Goal: Task Accomplishment & Management: Use online tool/utility

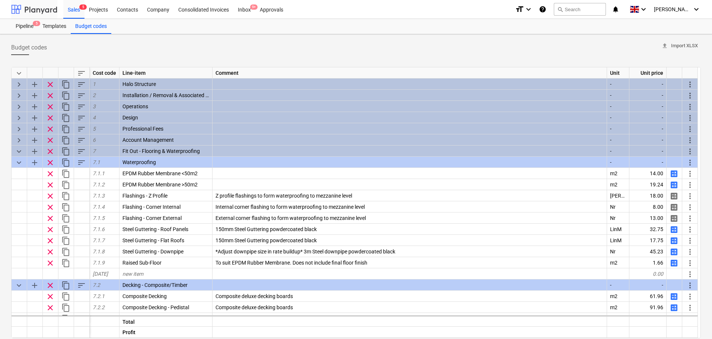
click at [48, 6] on div at bounding box center [34, 9] width 46 height 19
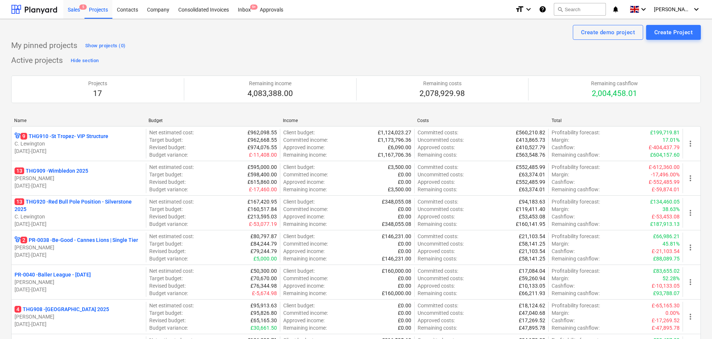
click at [71, 10] on div "Sales 5" at bounding box center [73, 9] width 21 height 19
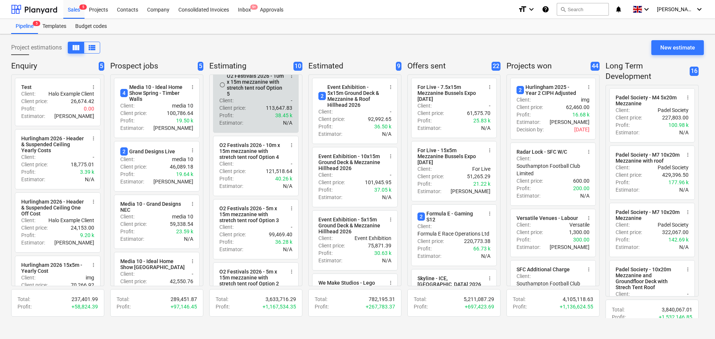
scroll to position [68, 0]
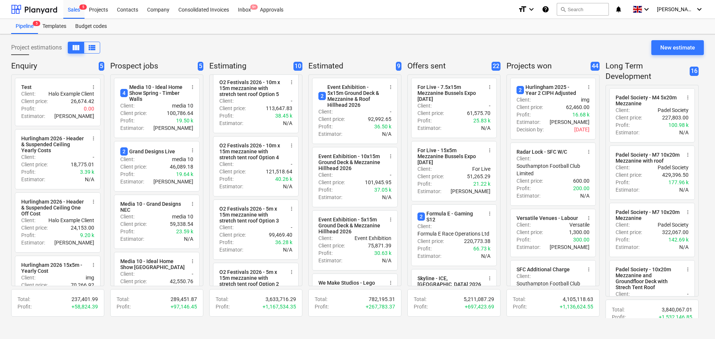
click at [424, 38] on div "Project estimations view_column view_list New estimate Enquiry 5 radio_button_u…" at bounding box center [357, 186] width 715 height 305
click at [275, 33] on div "Pipeline 5 Templates Budget codes" at bounding box center [357, 26] width 693 height 15
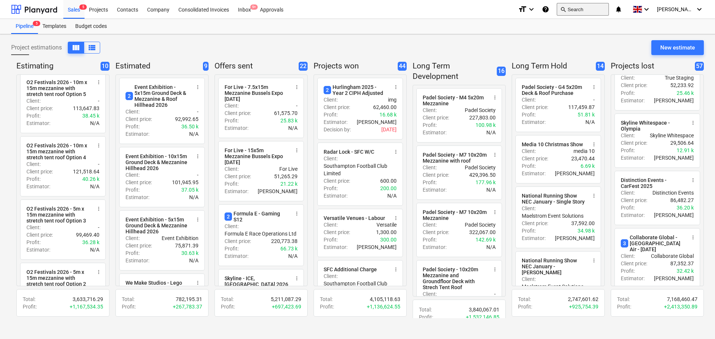
click at [592, 13] on button "search Search" at bounding box center [583, 9] width 52 height 13
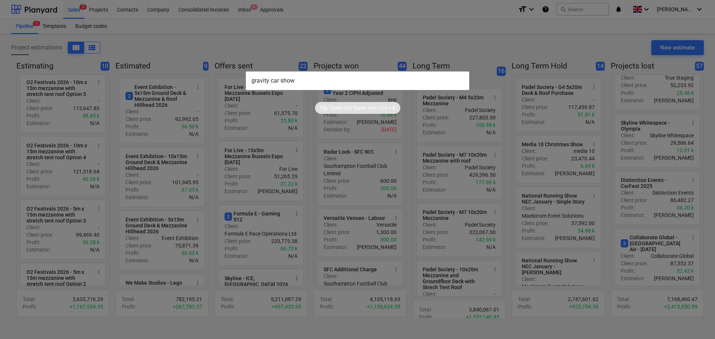
click at [336, 82] on input "gravity car show" at bounding box center [357, 80] width 223 height 19
click at [268, 83] on input "gravity car show" at bounding box center [357, 80] width 223 height 19
click at [272, 81] on input "gravity car show" at bounding box center [357, 80] width 223 height 19
click at [279, 82] on input "gravitycar show" at bounding box center [357, 80] width 223 height 19
type input "gravitycarshow"
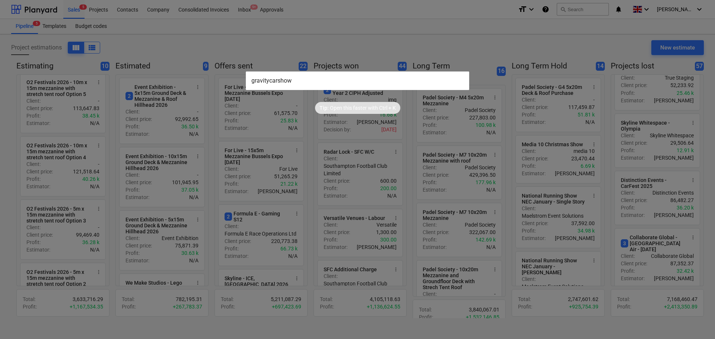
drag, startPoint x: 292, startPoint y: 83, endPoint x: 251, endPoint y: 79, distance: 40.8
click at [251, 79] on input "gravitycarshow" at bounding box center [357, 80] width 223 height 19
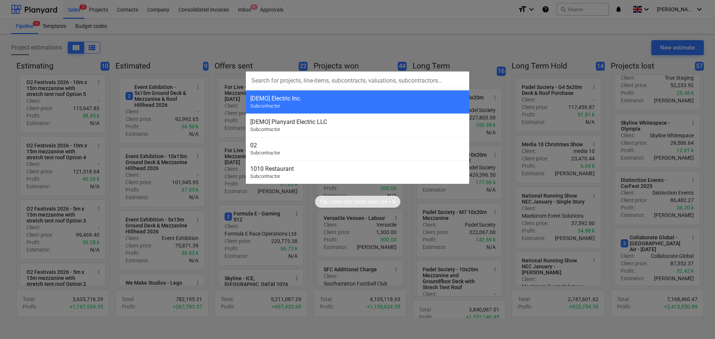
click at [528, 93] on div at bounding box center [357, 169] width 715 height 339
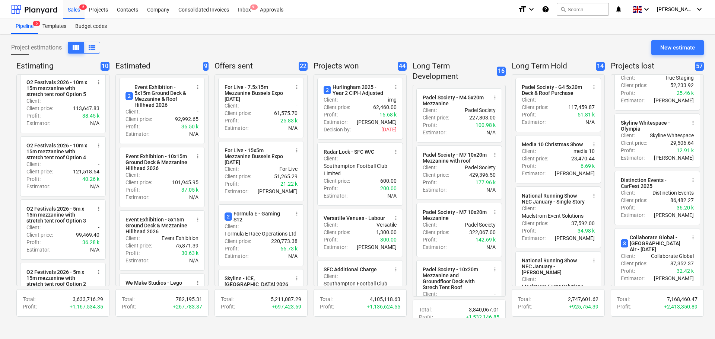
drag, startPoint x: 454, startPoint y: 54, endPoint x: 568, endPoint y: 54, distance: 114.3
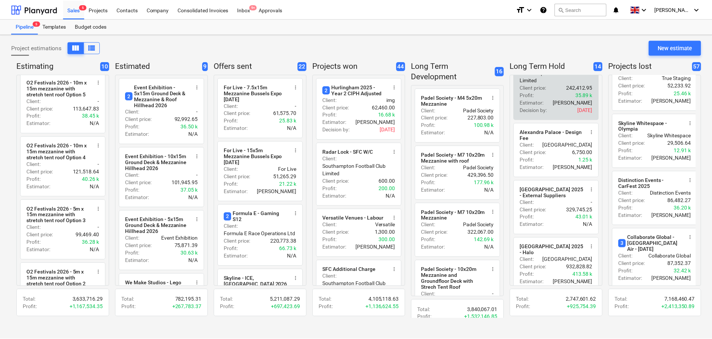
scroll to position [666, 0]
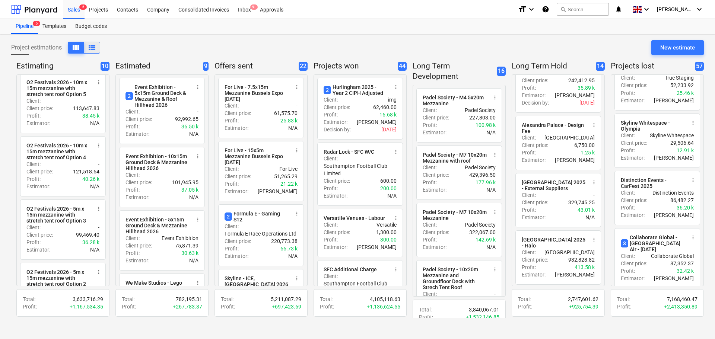
click at [90, 47] on span "view_list" at bounding box center [92, 47] width 9 height 9
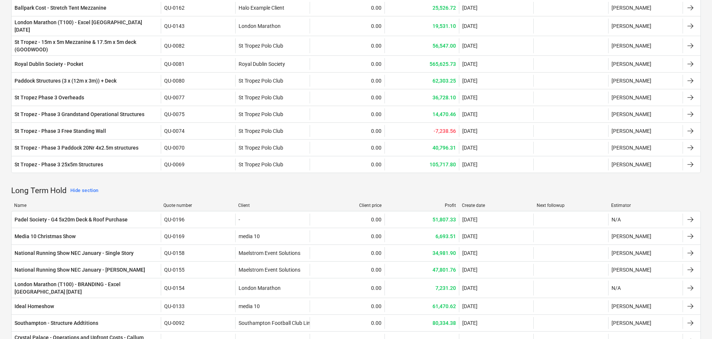
scroll to position [2201, 0]
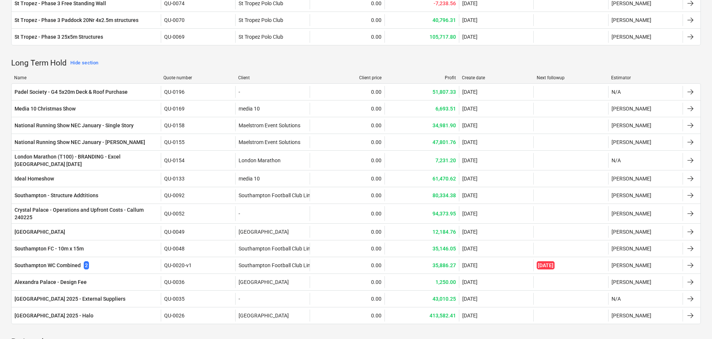
drag, startPoint x: 0, startPoint y: 109, endPoint x: 1, endPoint y: 247, distance: 137.4
click at [78, 338] on div "Show quotes (57)" at bounding box center [78, 342] width 40 height 9
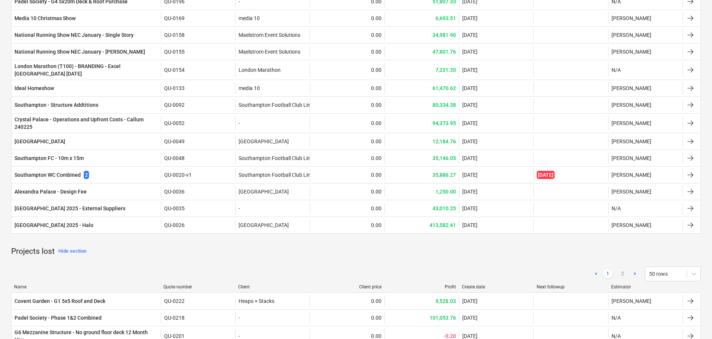
scroll to position [2424, 0]
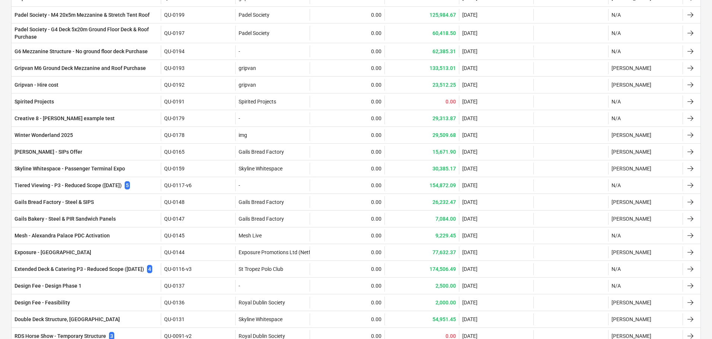
drag, startPoint x: 2, startPoint y: 140, endPoint x: 0, endPoint y: 102, distance: 37.7
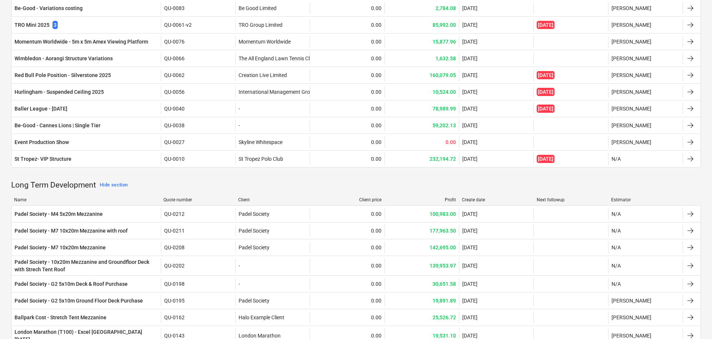
scroll to position [1829, 0]
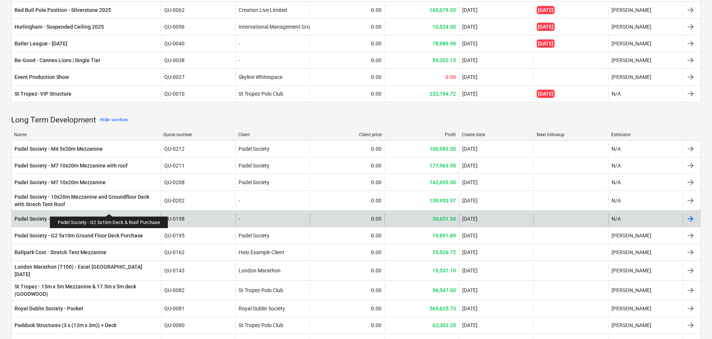
click at [109, 215] on div "Padel Society - G2 5x10m Deck & Roof Purchase" at bounding box center [71, 218] width 113 height 7
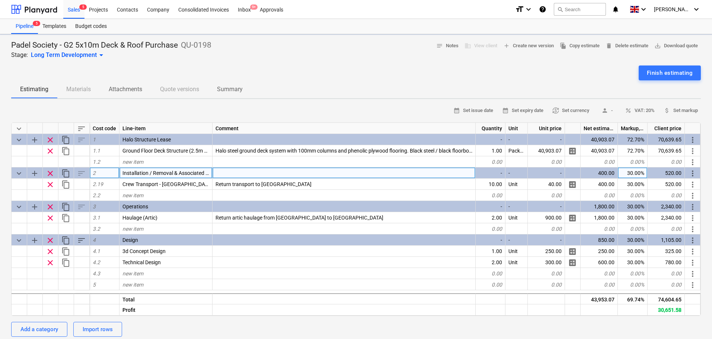
type textarea "x"
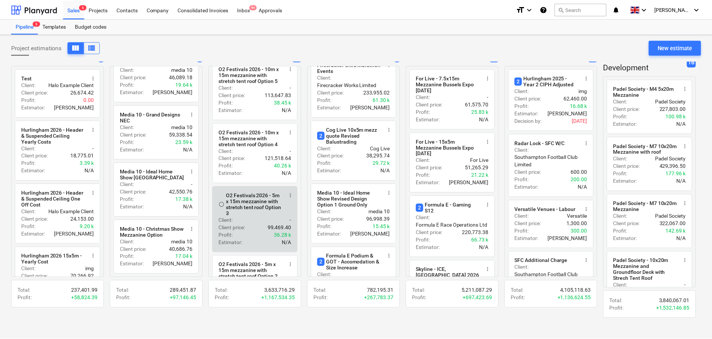
scroll to position [223, 0]
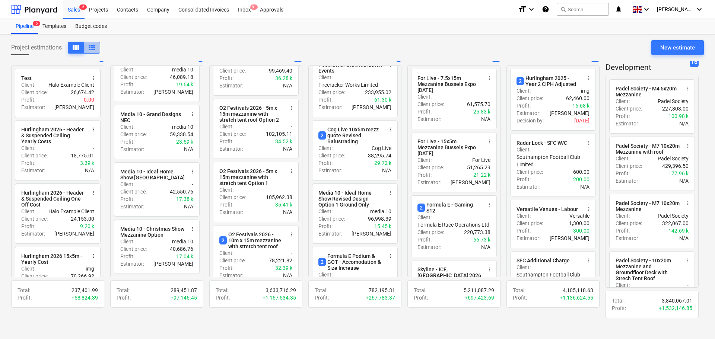
click at [91, 46] on span "view_list" at bounding box center [92, 47] width 9 height 9
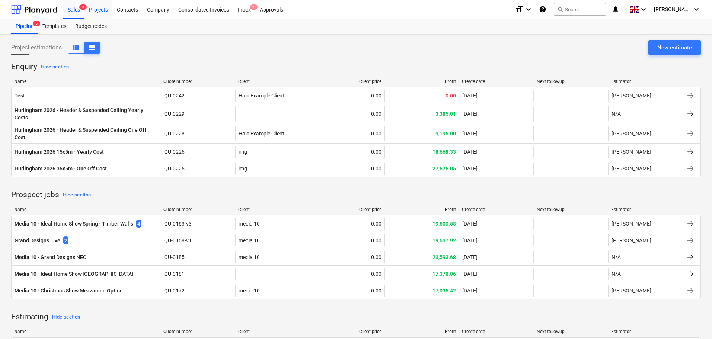
click at [106, 9] on div "Projects" at bounding box center [99, 9] width 28 height 19
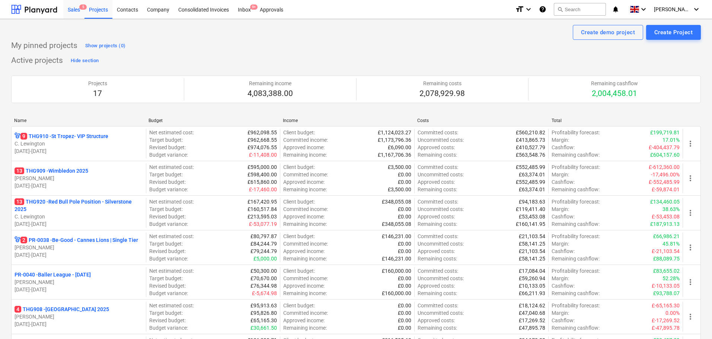
click at [82, 16] on div "Sales 5" at bounding box center [73, 9] width 21 height 19
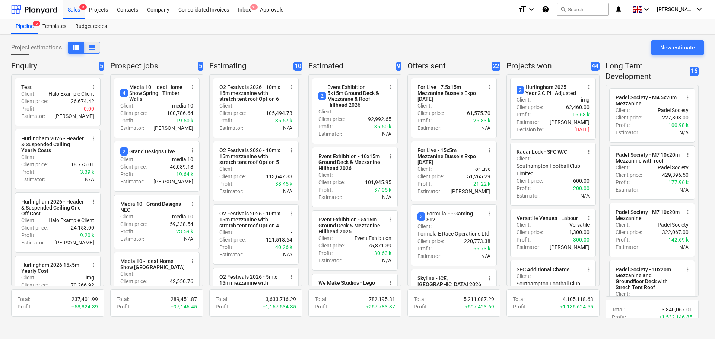
click at [87, 44] on button "view_list" at bounding box center [92, 48] width 16 height 12
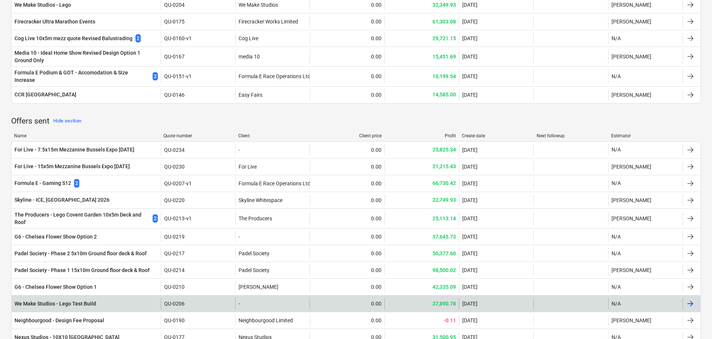
scroll to position [670, 0]
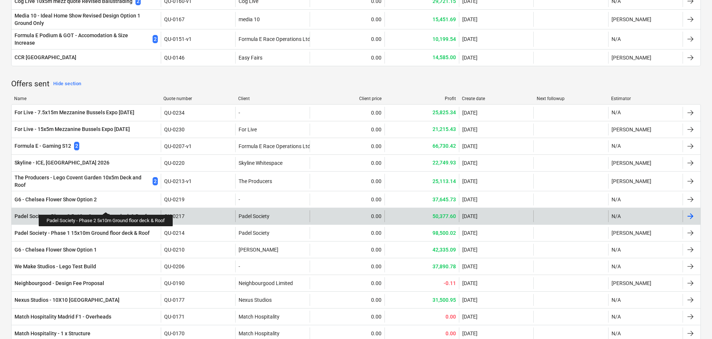
click at [107, 213] on div "Padel Society - Phase 2 5x10m Ground floor deck & Roof" at bounding box center [81, 216] width 132 height 7
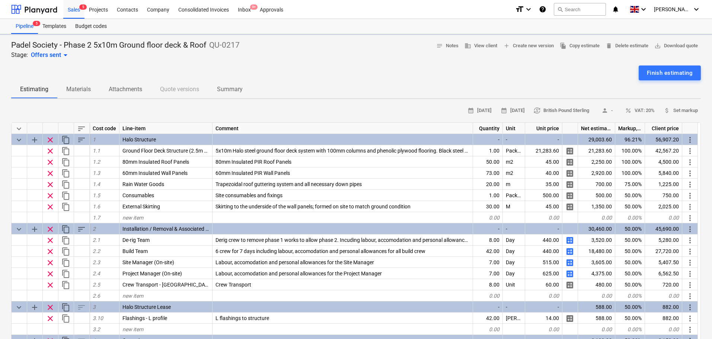
type textarea "x"
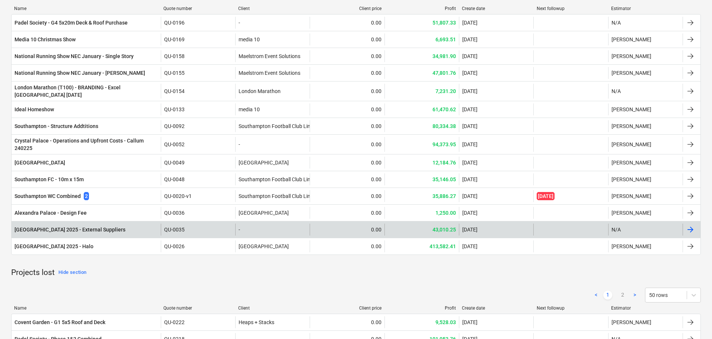
scroll to position [2271, 0]
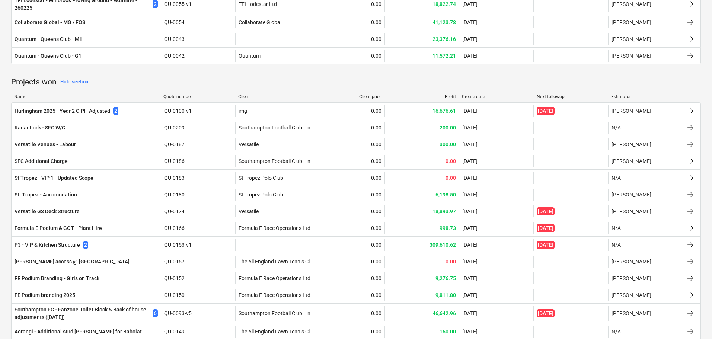
drag, startPoint x: 0, startPoint y: 238, endPoint x: 0, endPoint y: 125, distance: 112.8
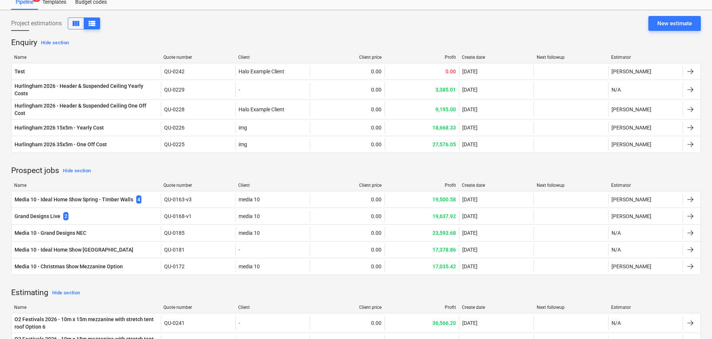
scroll to position [0, 0]
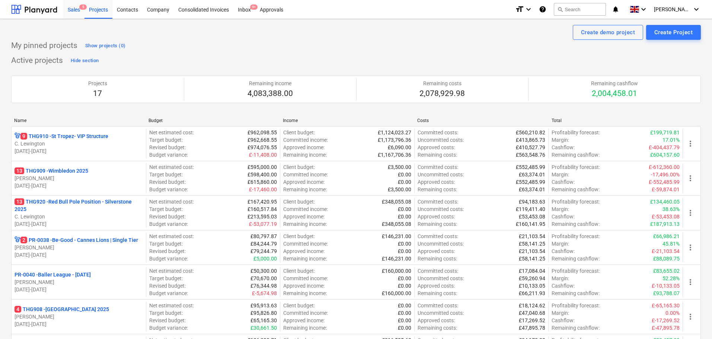
click at [77, 11] on div "Sales 5" at bounding box center [73, 9] width 21 height 19
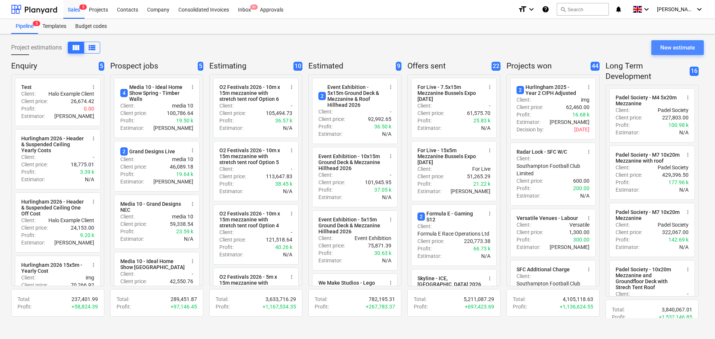
click at [663, 50] on div "New estimate" at bounding box center [677, 48] width 35 height 10
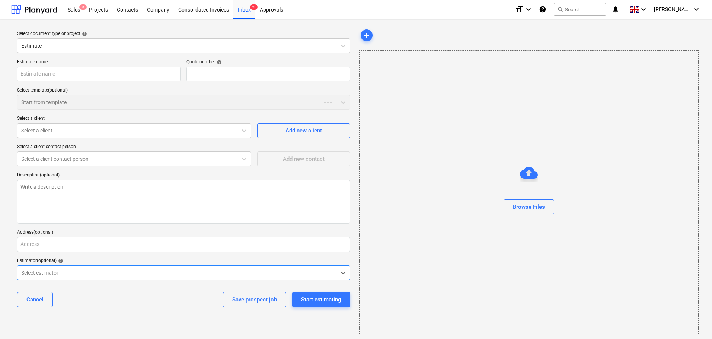
type textarea "x"
type input "QU-0243"
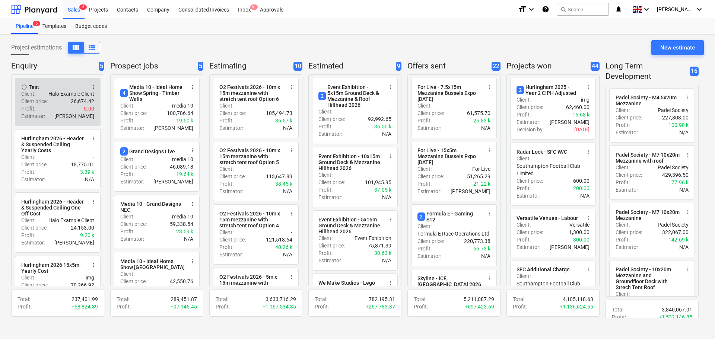
click at [93, 86] on span "more_vert" at bounding box center [93, 87] width 6 height 6
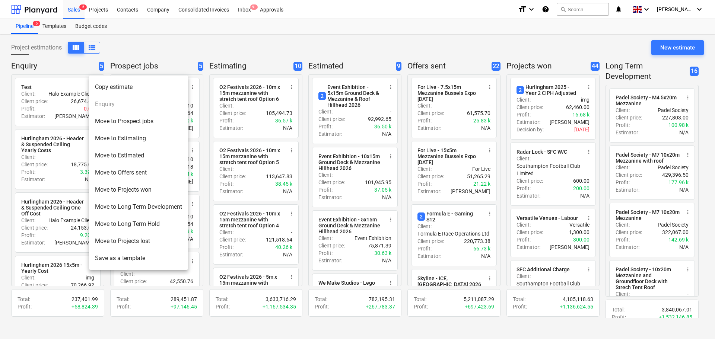
click at [170, 209] on li "Move to Long Term Development" at bounding box center [138, 206] width 99 height 17
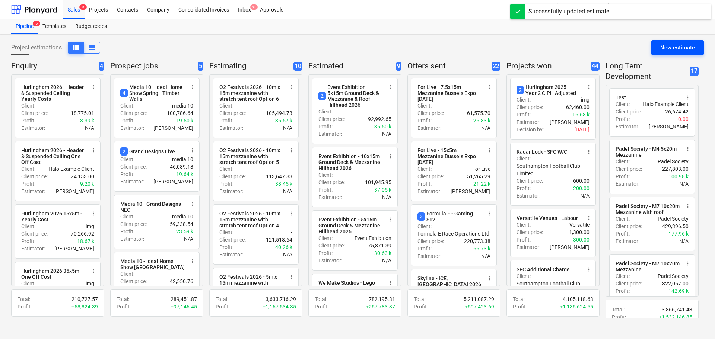
click at [670, 50] on div "New estimate" at bounding box center [677, 48] width 35 height 10
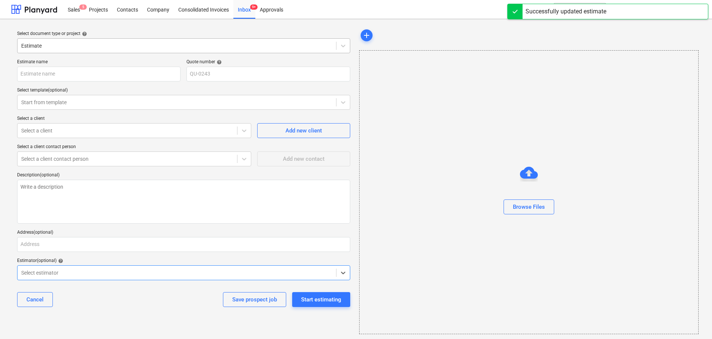
click at [94, 39] on div "Estimate" at bounding box center [183, 45] width 333 height 15
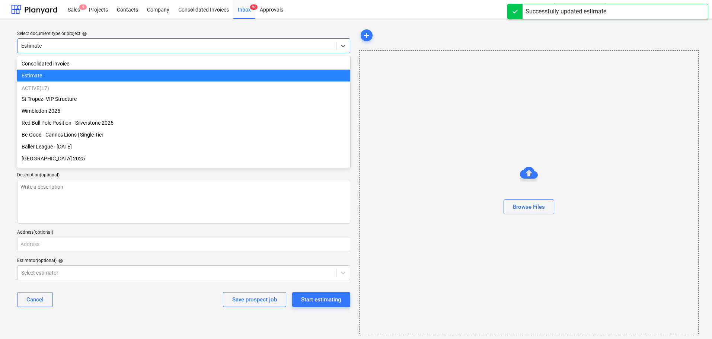
click at [88, 49] on div at bounding box center [176, 45] width 311 height 7
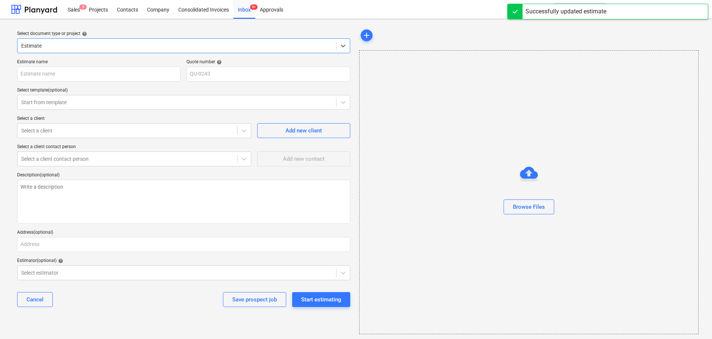
click at [68, 83] on div "Estimate name Quote number help QU-0243 Select template (optional) Start from t…" at bounding box center [183, 186] width 339 height 260
click at [73, 71] on input "text" at bounding box center [98, 74] width 163 height 15
type textarea "x"
type input "G"
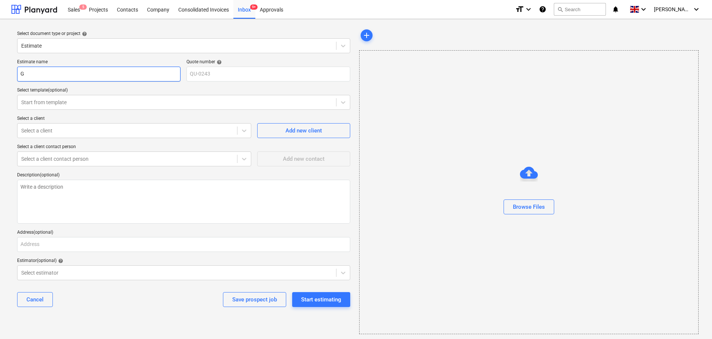
type textarea "x"
type input "Gr"
type textarea "x"
type input "Gra"
type textarea "x"
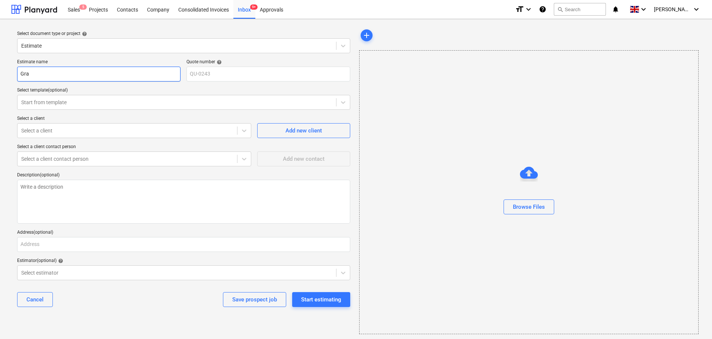
type input "Grav"
type textarea "x"
type input "Gravi"
type textarea "x"
type input "Gravit"
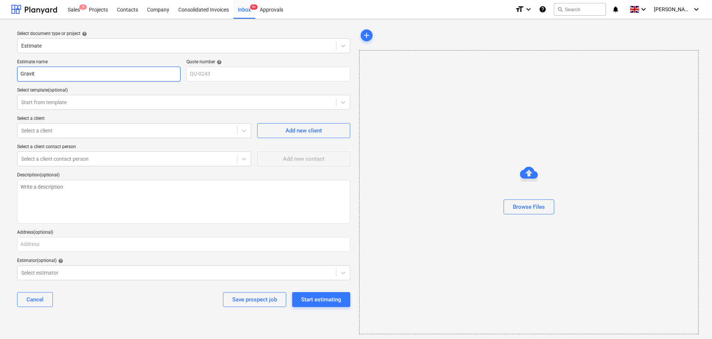
type textarea "x"
type input "Gravity"
type textarea "x"
type input "Gravity"
type textarea "x"
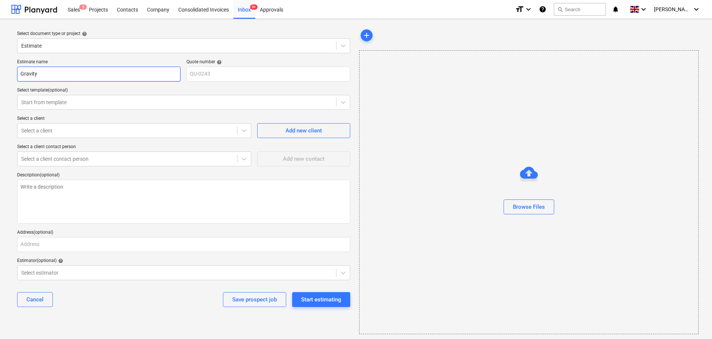
type input "Gravity C"
type textarea "x"
type input "Gravity Ca"
type textarea "x"
type input "Gravity Car"
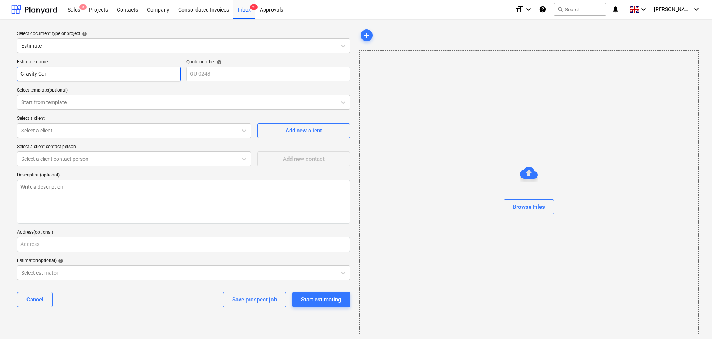
type textarea "x"
type input "Gravity Car"
type textarea "x"
type input "Gravity Car S"
type textarea "x"
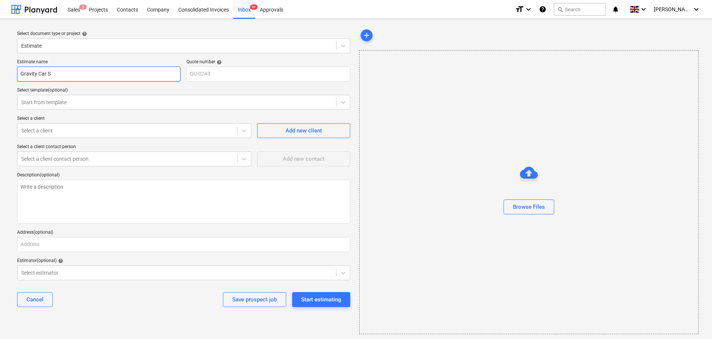
type input "Gravity Car Sh"
type textarea "x"
type input "Gravity Car Sho"
type textarea "x"
type input "Gravity Car Show"
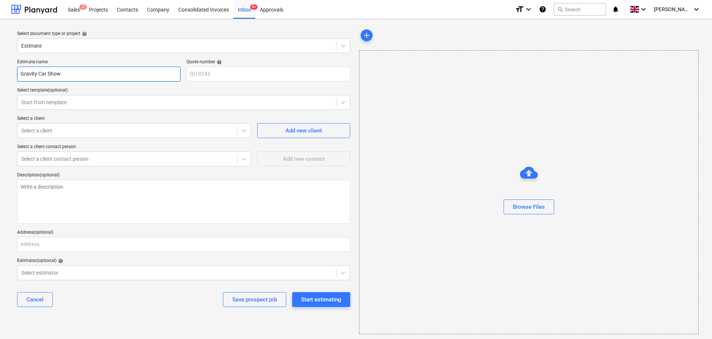
type textarea "x"
type input "Gravity Car Show"
type textarea "x"
type input "Gravity Car Show -"
type textarea "x"
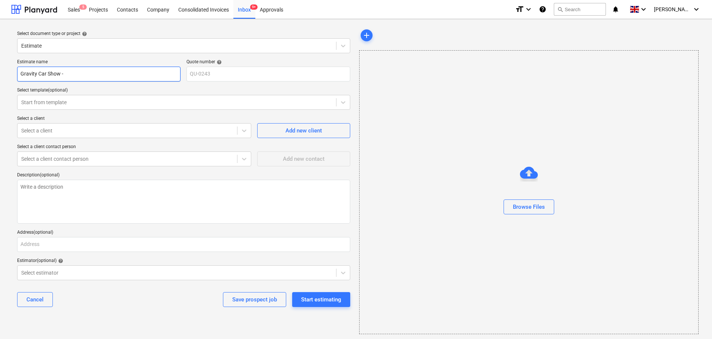
type input "Gravity Car Show -"
type textarea "x"
type input "Gravity Car Show - 1"
type textarea "x"
type input "Gravity Car Show - 10"
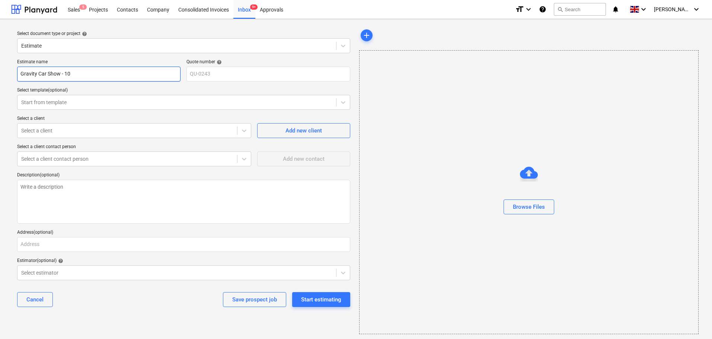
type textarea "x"
type input "Gravity Car Show - 10x"
type textarea "x"
type input "Gravity Car Show - 10x1"
type textarea "x"
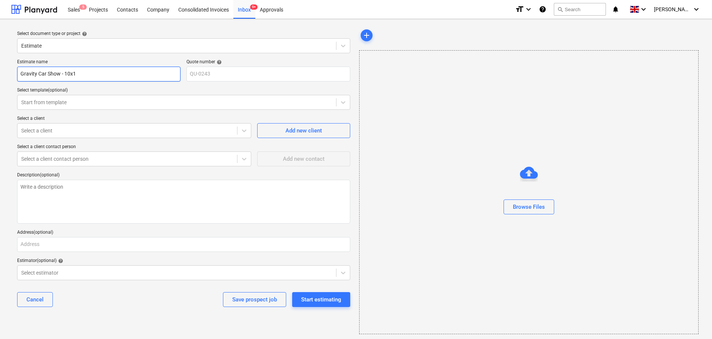
type input "Gravity Car Show - 10x10"
type textarea "x"
type input "Gravity Car Show - 10x10m"
type textarea "x"
type input "Gravity Car Show - 10x10m"
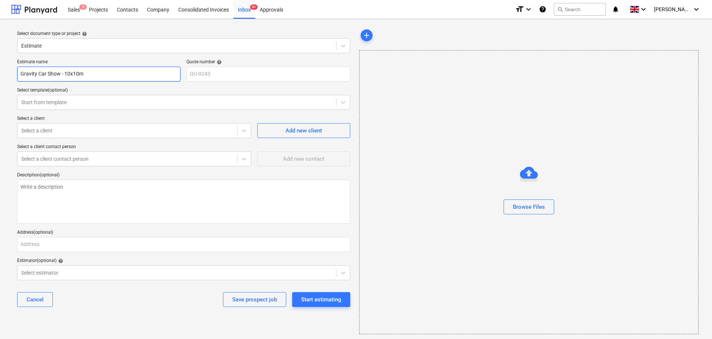
type textarea "x"
type input "Gravity Car Show - 10x10m M"
type textarea "x"
type input "Gravity Car Show - 10x10m Me"
type textarea "x"
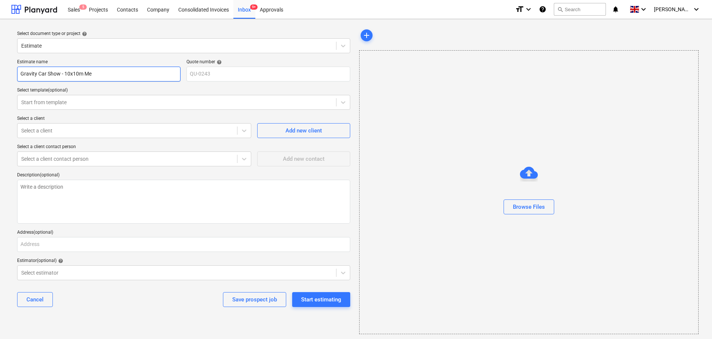
type input "Gravity Car Show - 10x10m Mez"
type textarea "x"
type input "Gravity Car Show - 10x10m Mezz"
type textarea "x"
type input "Gravity Car Show - 10x10m Mezza"
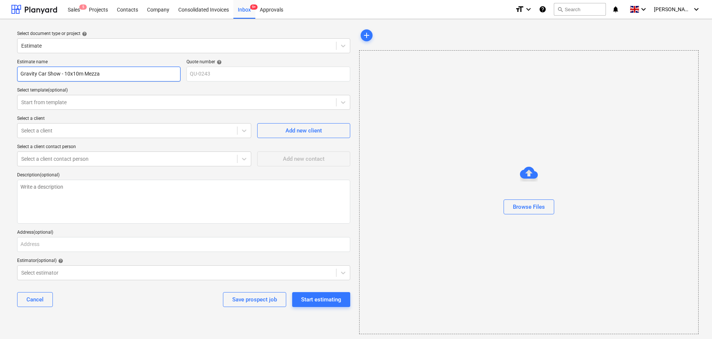
type textarea "x"
type input "Gravity Car Show - 10x10m Mezzan"
type textarea "x"
type input "Gravity Car Show - 10x10m Mezzani"
type textarea "x"
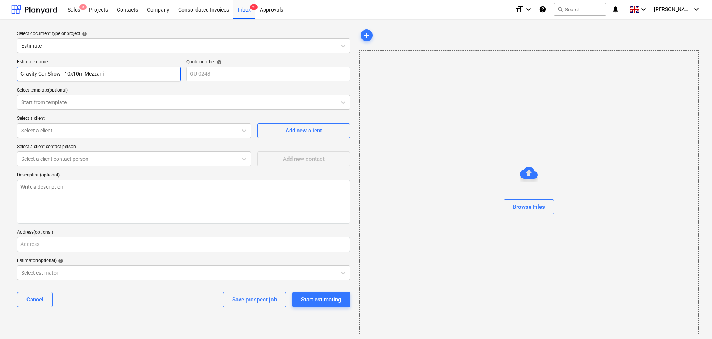
type input "Gravity Car Show - 10x10m Mezzanin"
type textarea "x"
type input "Gravity Car Show - 10x10m Mezzanine"
type textarea "x"
click at [149, 125] on div "Select a client" at bounding box center [128, 130] width 220 height 10
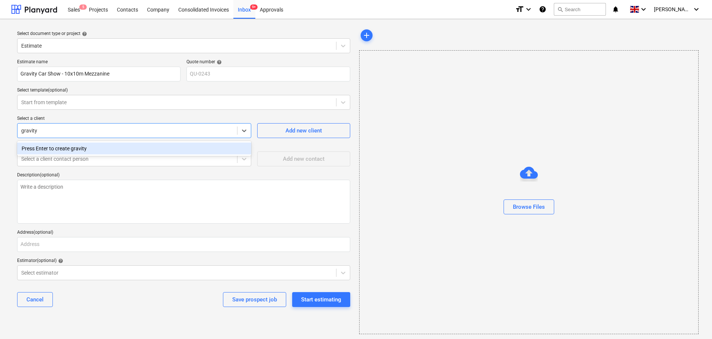
type input "gravity"
type textarea "x"
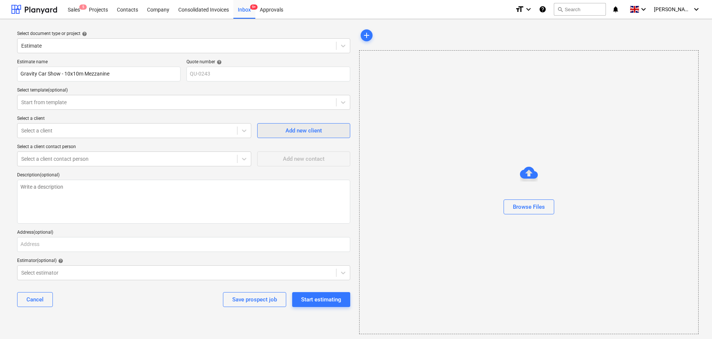
drag, startPoint x: 304, startPoint y: 120, endPoint x: 302, endPoint y: 127, distance: 7.2
click at [302, 126] on div "Add new client" at bounding box center [303, 127] width 93 height 22
click at [302, 127] on div "Add new client" at bounding box center [304, 131] width 36 height 10
type textarea "x"
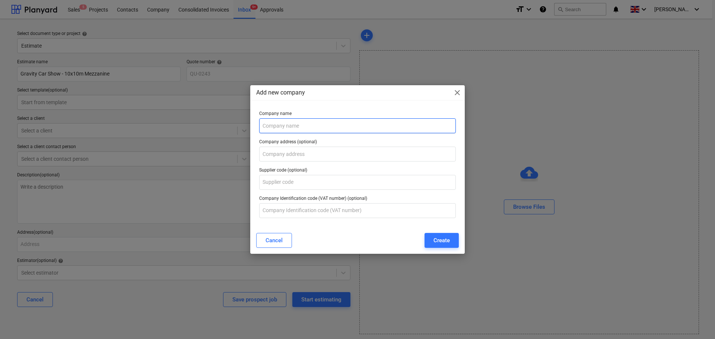
click at [308, 126] on input "text" at bounding box center [357, 125] width 197 height 15
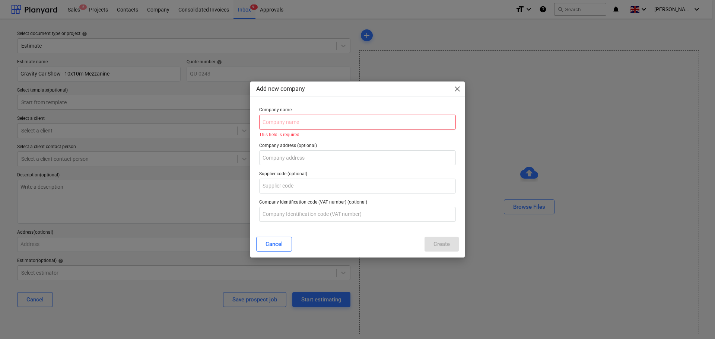
click at [336, 123] on input "text" at bounding box center [357, 122] width 197 height 15
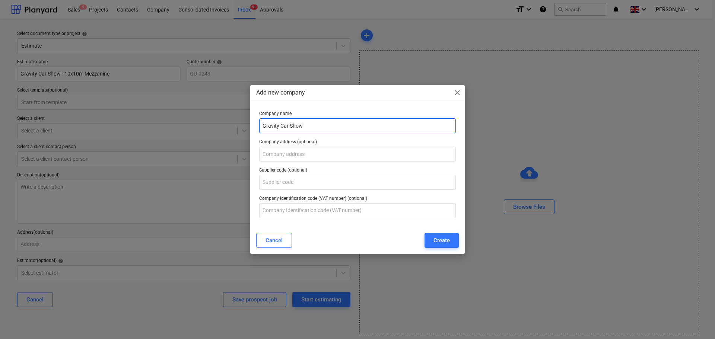
type input "Gravity Car Show"
click at [441, 248] on div "Cancel Create" at bounding box center [358, 240] width 212 height 21
drag, startPoint x: 440, startPoint y: 244, endPoint x: 420, endPoint y: 251, distance: 21.0
click at [440, 244] on div "Create" at bounding box center [441, 241] width 16 height 10
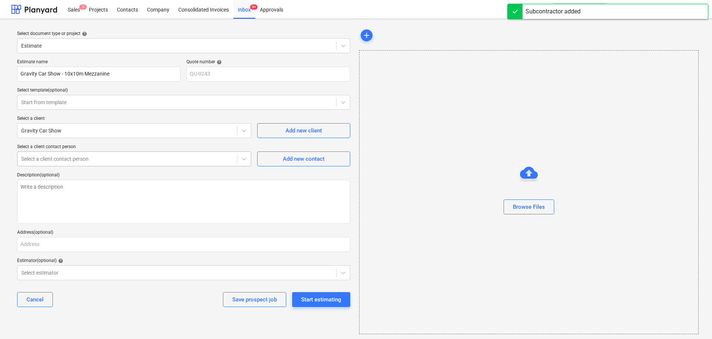
click at [69, 164] on div "Select a client contact person" at bounding box center [128, 159] width 220 height 10
click at [309, 159] on div "Add new contact" at bounding box center [304, 159] width 42 height 10
type textarea "x"
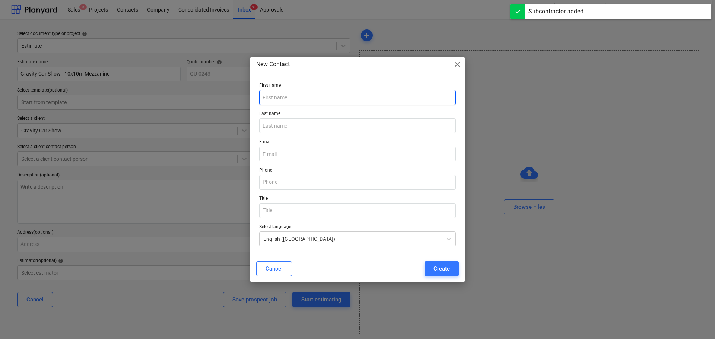
click at [308, 95] on input "text" at bounding box center [357, 97] width 197 height 15
type input "j"
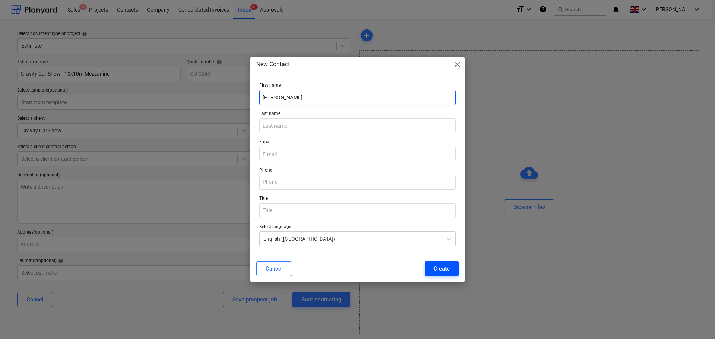
type input "James"
click at [444, 261] on button "Create" at bounding box center [442, 268] width 34 height 15
click at [295, 150] on input "email" at bounding box center [357, 154] width 197 height 15
type input "."
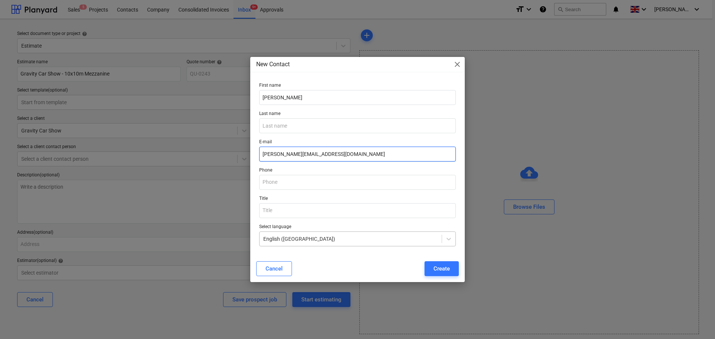
type input "James@gravitycarshow.co.uk"
click at [436, 269] on div "Create" at bounding box center [441, 269] width 16 height 10
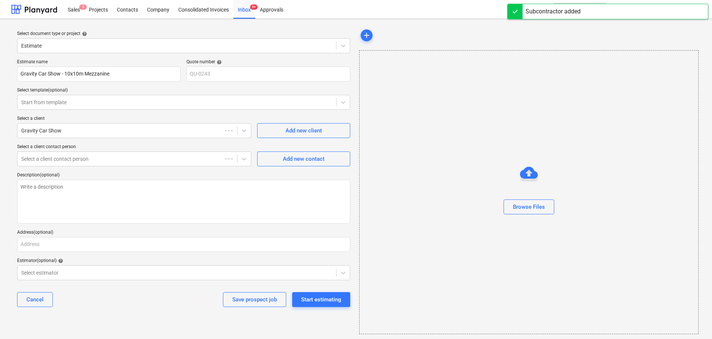
type textarea "x"
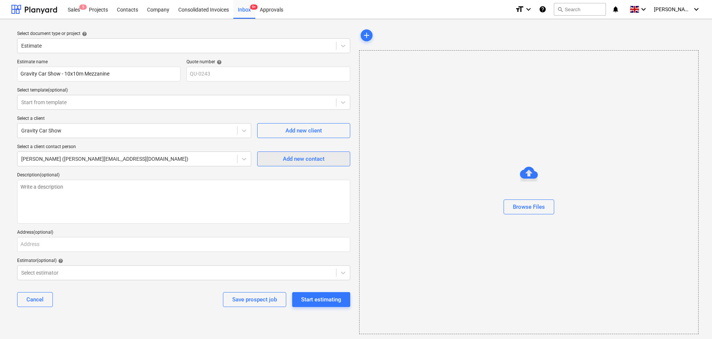
click at [323, 165] on button "Add new contact" at bounding box center [303, 159] width 93 height 15
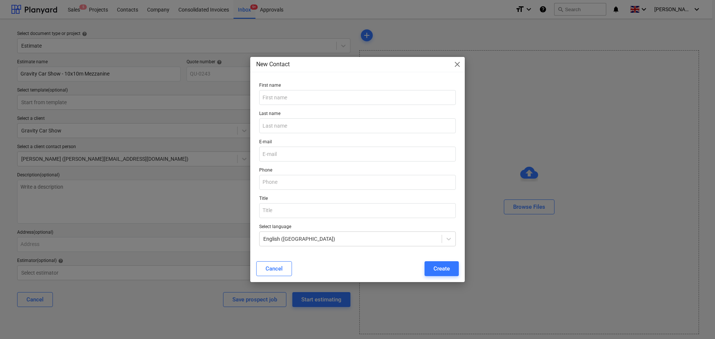
click at [165, 158] on div "New Contact close First name Last name E-mail Phone Title Select language Engli…" at bounding box center [357, 169] width 715 height 339
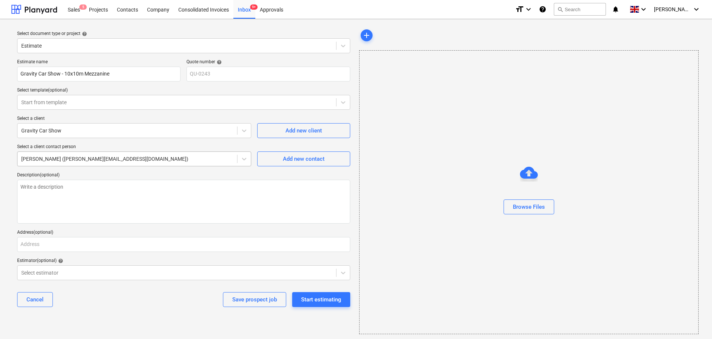
click at [198, 163] on div "James (james@gravitycarshow.co.uk)" at bounding box center [128, 159] width 220 height 10
click at [303, 160] on div "Add new contact" at bounding box center [304, 159] width 42 height 10
type textarea "x"
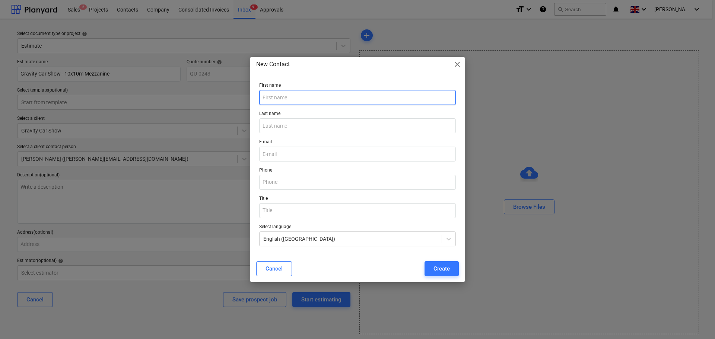
click at [305, 95] on input "text" at bounding box center [357, 97] width 197 height 15
type input "Jordan"
type input "Jordan@Gravitycarshow.co.uk"
click at [439, 274] on button "Create" at bounding box center [442, 268] width 34 height 15
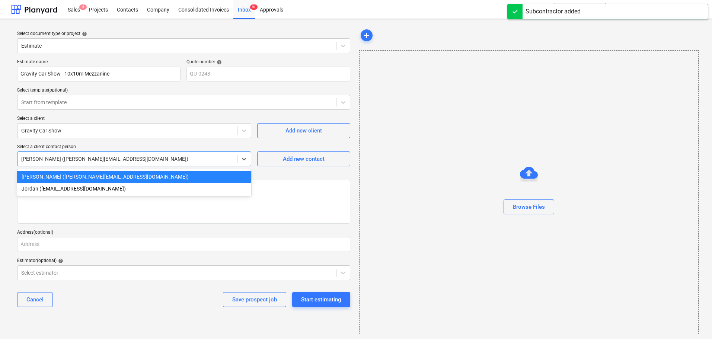
click at [97, 158] on div at bounding box center [127, 158] width 212 height 7
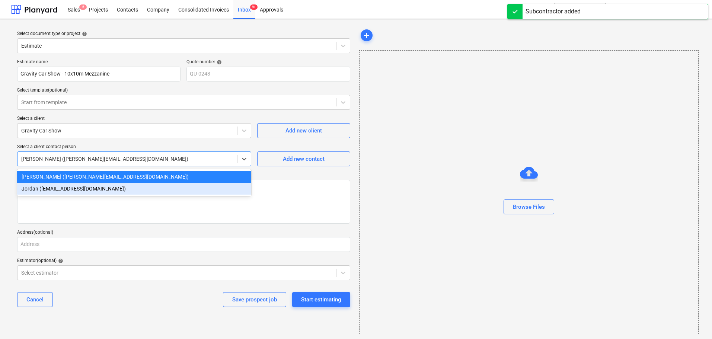
click at [98, 187] on div "Jordan (jordan@gravitycarshow.co.uk)" at bounding box center [134, 189] width 234 height 12
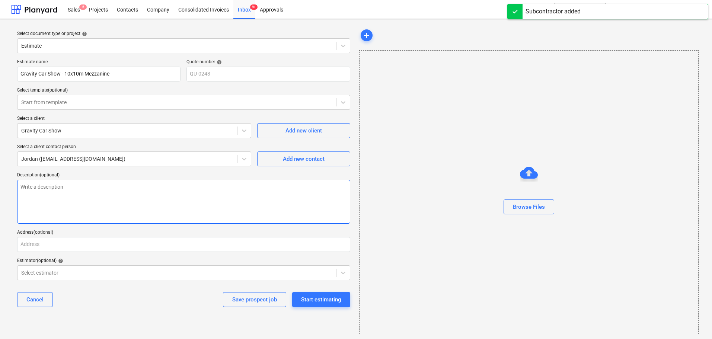
drag, startPoint x: 104, startPoint y: 181, endPoint x: 136, endPoint y: 182, distance: 32.1
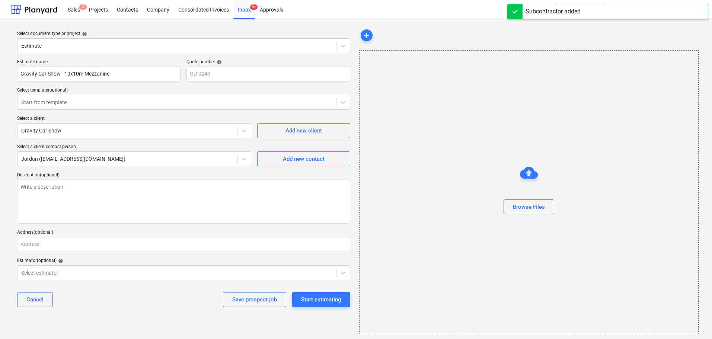
drag, startPoint x: 136, startPoint y: 182, endPoint x: 0, endPoint y: 232, distance: 144.4
click at [0, 232] on div "Select document type or project help Estimate Estimate name Gravity Car Show - …" at bounding box center [356, 181] width 712 height 324
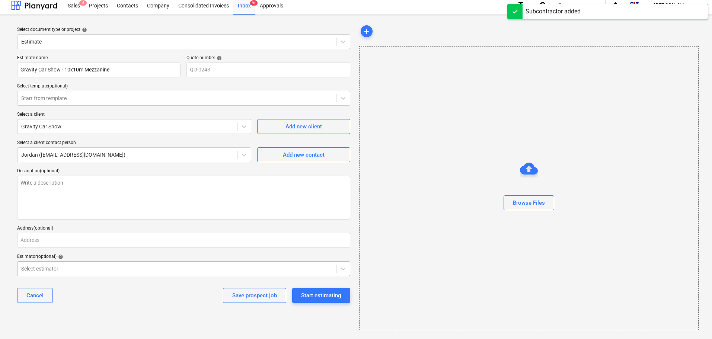
click at [59, 276] on div "Select estimator" at bounding box center [183, 268] width 333 height 15
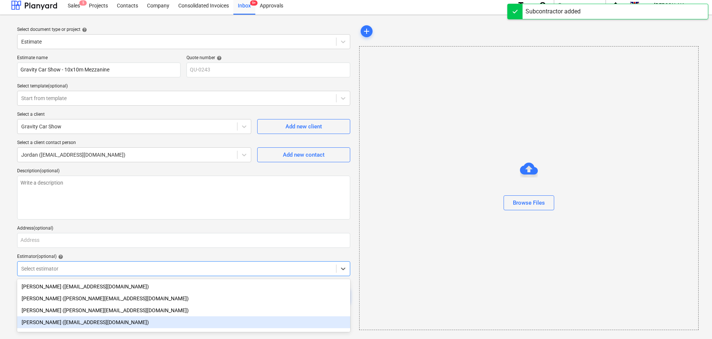
click at [56, 322] on div "Aidan Munro (aidan@thehalogroup.co.uk)" at bounding box center [183, 323] width 333 height 12
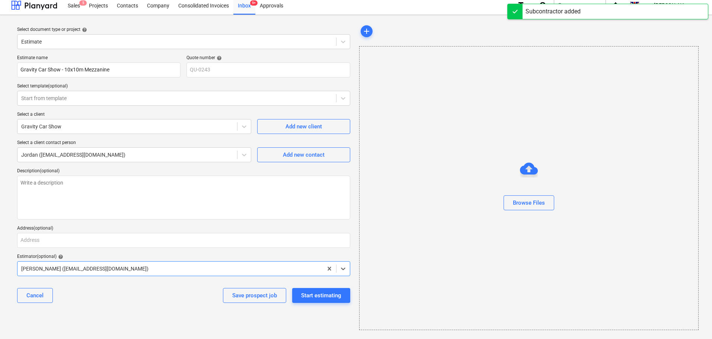
click at [0, 259] on div "Select document type or project help Estimate Estimate name Gravity Car Show - …" at bounding box center [356, 177] width 712 height 324
click at [305, 299] on div "Start estimating" at bounding box center [321, 296] width 40 height 10
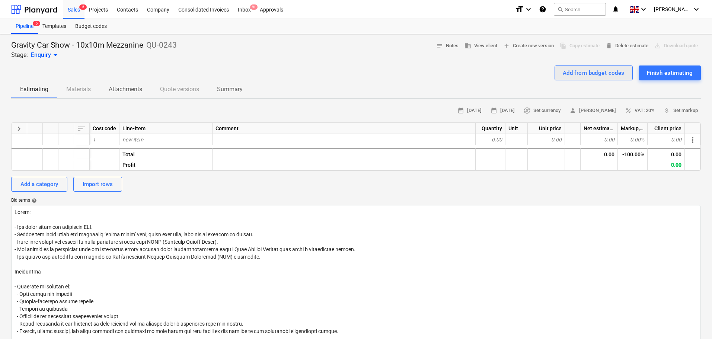
click at [567, 79] on button "Add from budget codes" at bounding box center [594, 73] width 78 height 15
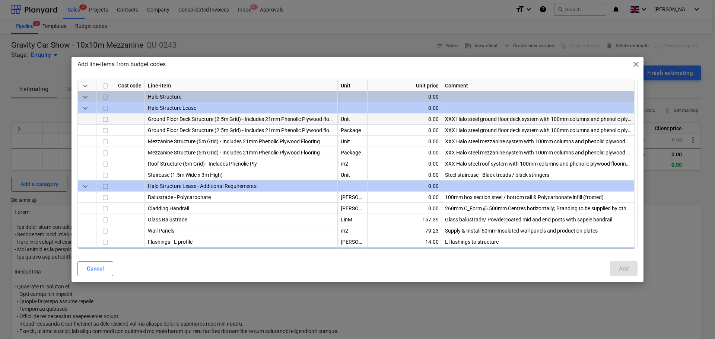
click at [106, 119] on input "checkbox" at bounding box center [105, 119] width 9 height 9
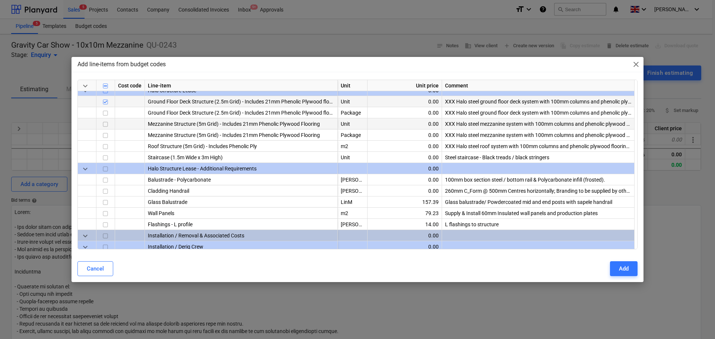
scroll to position [37, 0]
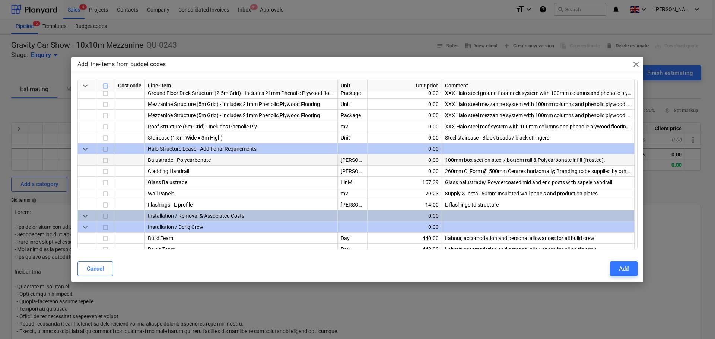
click at [108, 160] on input "checkbox" at bounding box center [105, 160] width 9 height 9
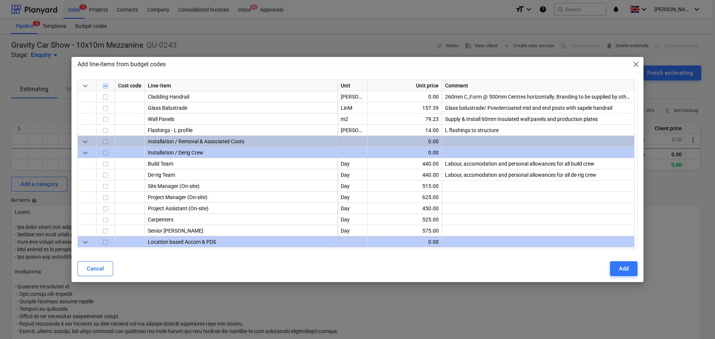
scroll to position [74, 0]
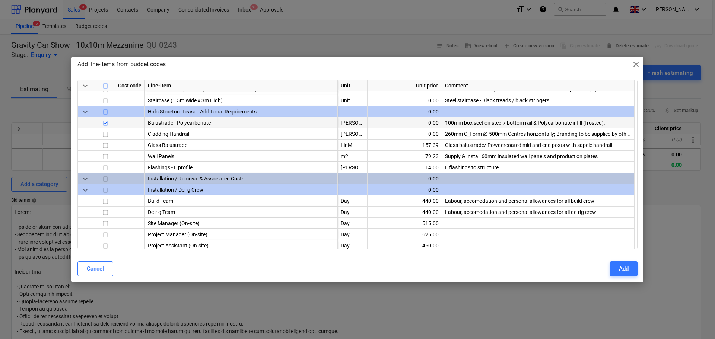
click at [106, 122] on input "checkbox" at bounding box center [105, 123] width 9 height 9
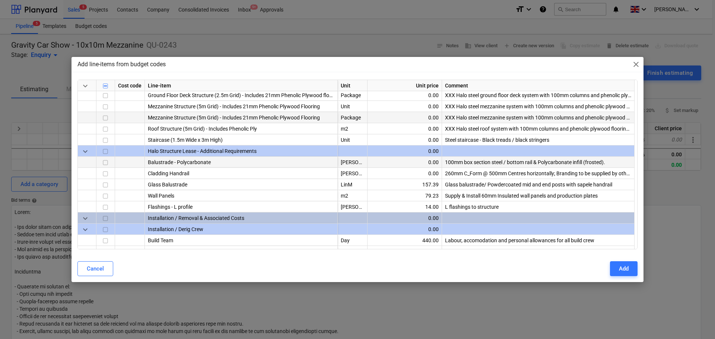
scroll to position [0, 0]
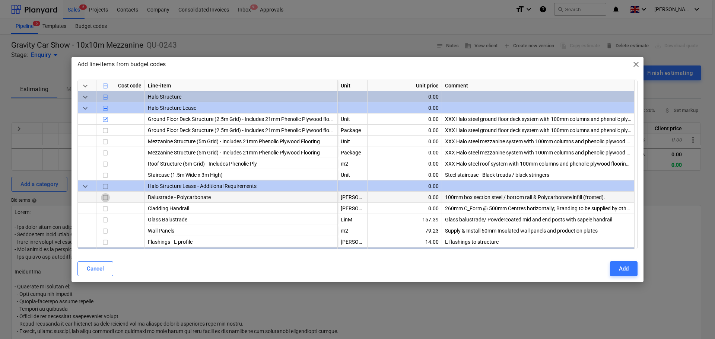
click at [105, 197] on input "checkbox" at bounding box center [105, 198] width 9 height 9
click at [103, 177] on input "checkbox" at bounding box center [105, 175] width 9 height 9
click at [106, 197] on input "checkbox" at bounding box center [105, 198] width 9 height 9
click at [106, 173] on input "checkbox" at bounding box center [105, 175] width 9 height 9
click at [105, 118] on input "checkbox" at bounding box center [105, 119] width 9 height 9
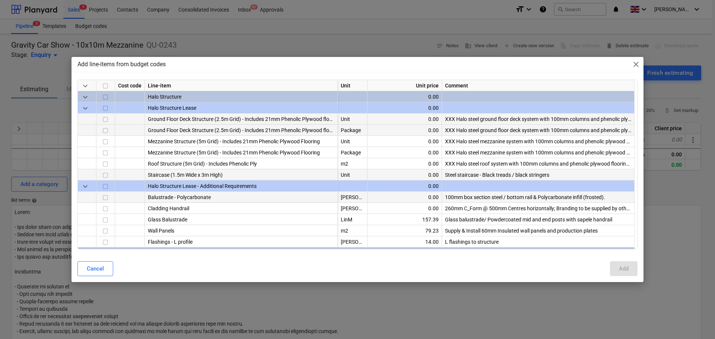
click at [106, 130] on input "checkbox" at bounding box center [105, 131] width 9 height 9
click at [104, 152] on input "checkbox" at bounding box center [105, 153] width 9 height 9
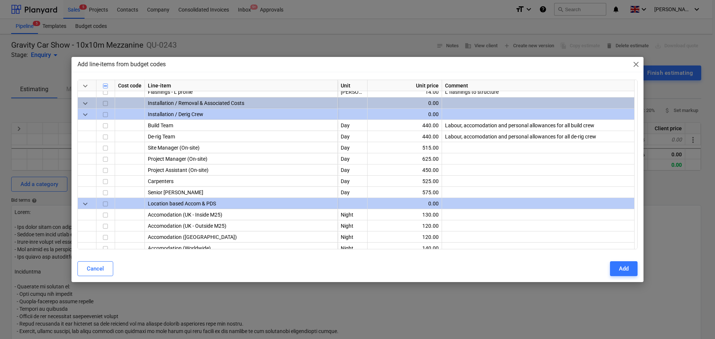
scroll to position [149, 0]
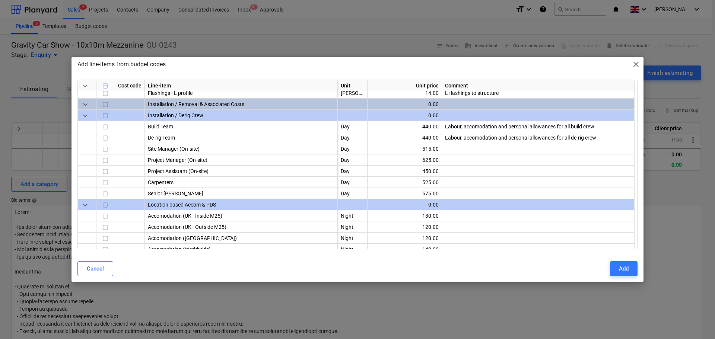
click at [86, 203] on span "keyboard_arrow_down" at bounding box center [85, 205] width 9 height 9
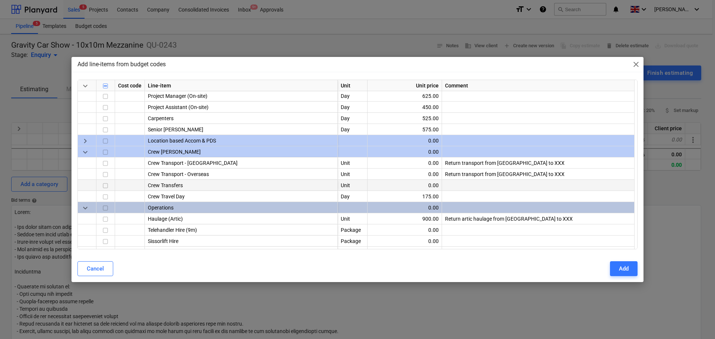
scroll to position [223, 0]
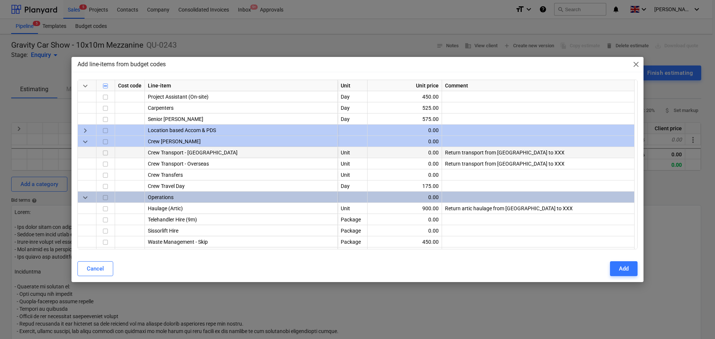
click at [105, 154] on input "checkbox" at bounding box center [105, 153] width 9 height 9
click at [108, 178] on input "checkbox" at bounding box center [105, 175] width 9 height 9
click at [106, 174] on input "checkbox" at bounding box center [105, 175] width 9 height 9
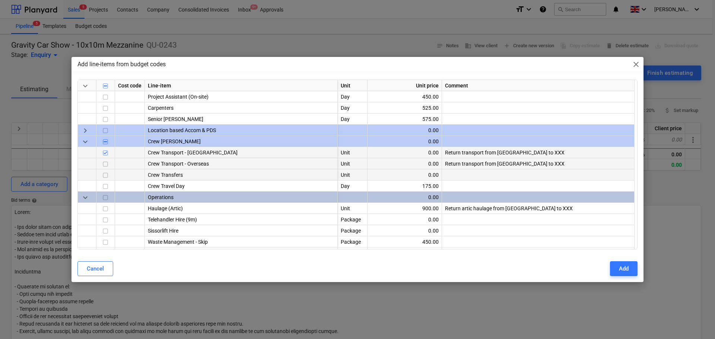
scroll to position [261, 0]
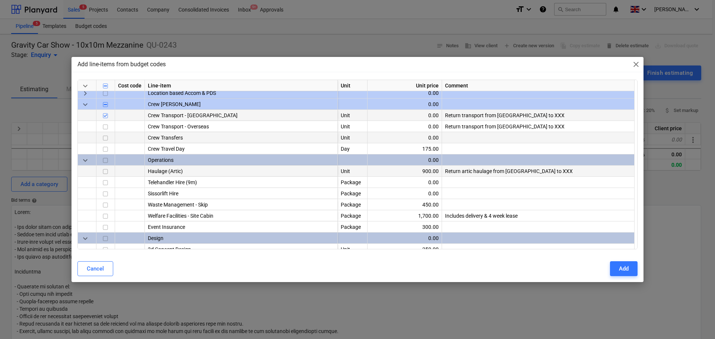
click at [108, 170] on input "checkbox" at bounding box center [105, 172] width 9 height 9
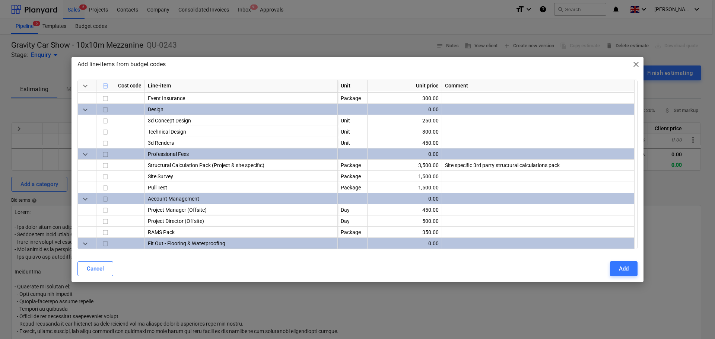
scroll to position [410, 0]
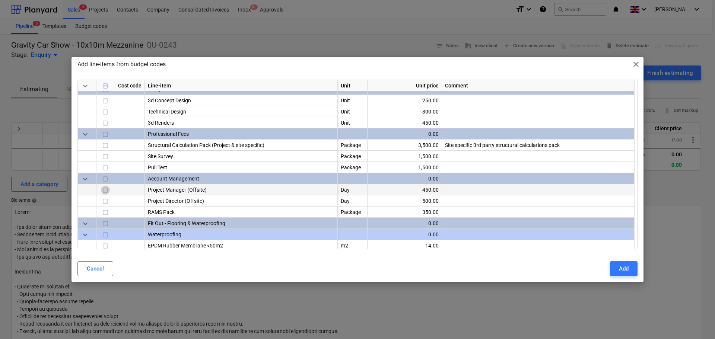
click at [105, 193] on input "checkbox" at bounding box center [105, 190] width 9 height 9
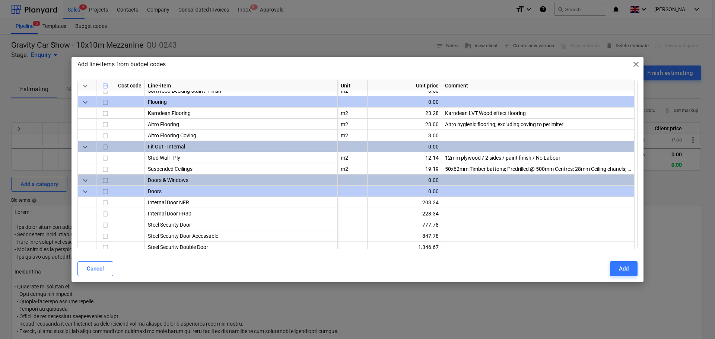
scroll to position [736, 0]
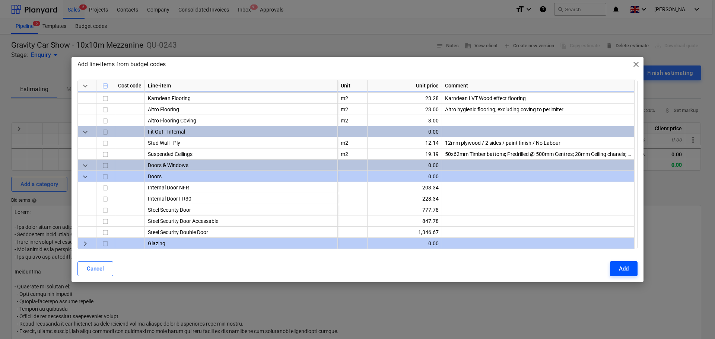
click at [617, 266] on button "Add" at bounding box center [624, 268] width 28 height 15
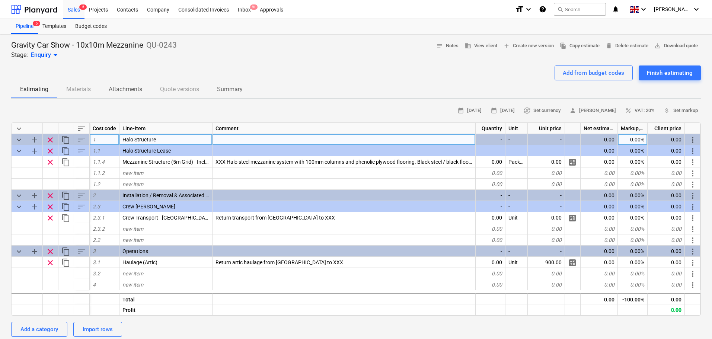
click at [16, 140] on span "keyboard_arrow_down" at bounding box center [19, 140] width 9 height 9
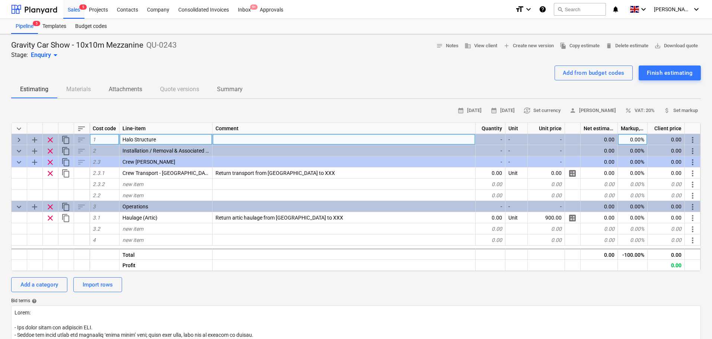
click at [16, 140] on span "keyboard_arrow_right" at bounding box center [19, 140] width 9 height 9
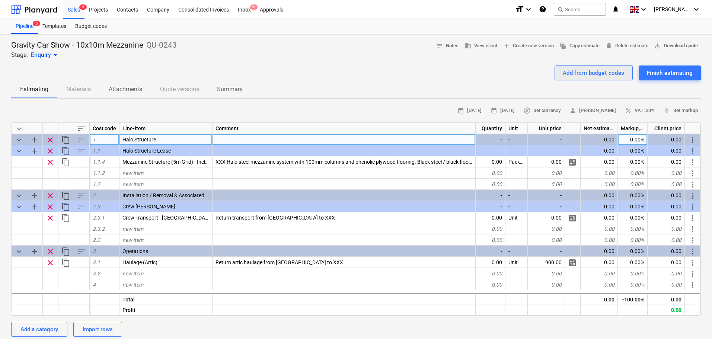
click at [587, 74] on div "Add from budget codes" at bounding box center [594, 73] width 62 height 10
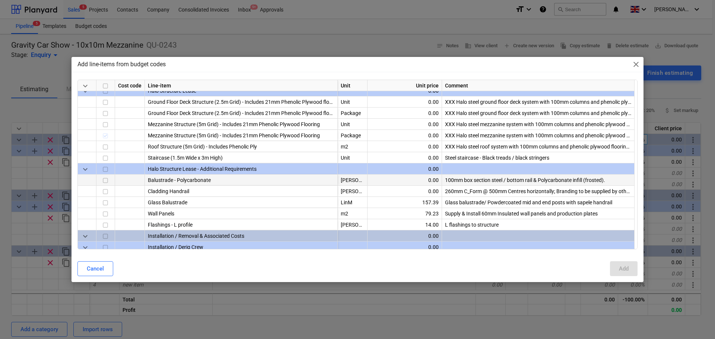
scroll to position [37, 0]
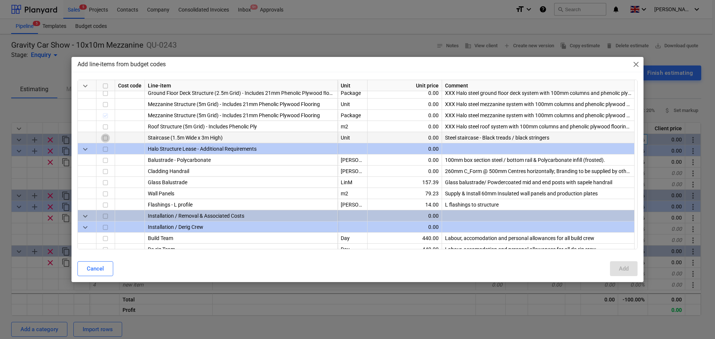
click at [101, 139] on input "checkbox" at bounding box center [105, 138] width 9 height 9
click at [108, 159] on input "checkbox" at bounding box center [105, 160] width 9 height 9
click at [623, 265] on div "Add" at bounding box center [624, 269] width 10 height 10
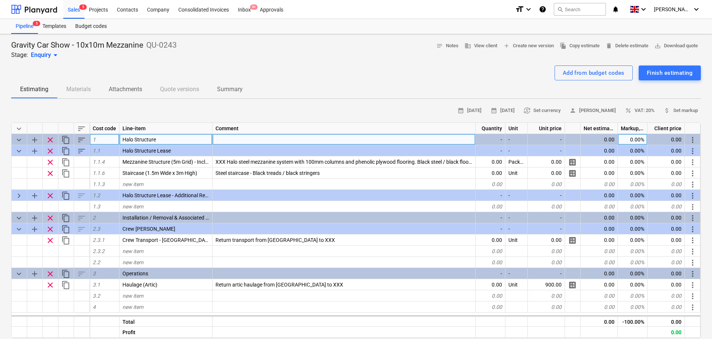
click at [21, 141] on span "keyboard_arrow_down" at bounding box center [19, 140] width 9 height 9
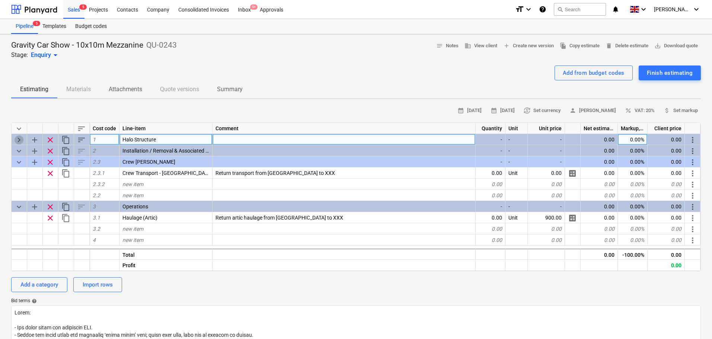
click at [21, 141] on span "keyboard_arrow_right" at bounding box center [19, 140] width 9 height 9
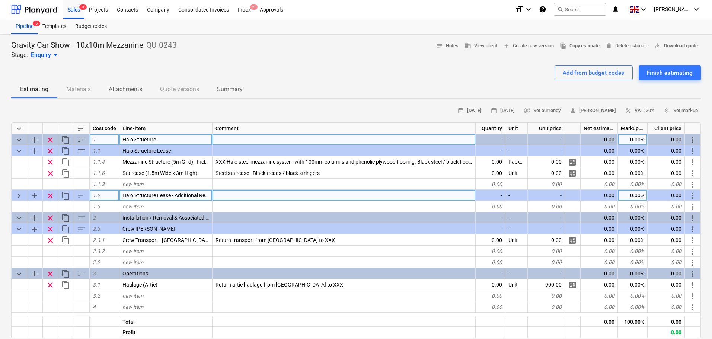
click at [19, 196] on span "keyboard_arrow_right" at bounding box center [19, 195] width 9 height 9
type textarea "x"
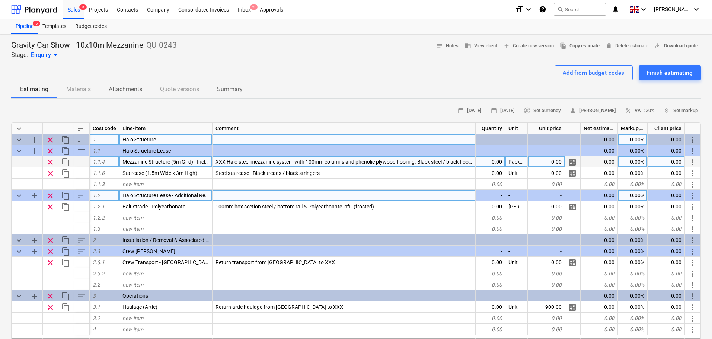
click at [504, 163] on div "0.00" at bounding box center [491, 161] width 30 height 11
click at [226, 160] on span "XXX Halo steel mezzanine system with 100mm columns and phenolic plywood floorin…" at bounding box center [456, 162] width 480 height 6
click at [487, 161] on div "0.00" at bounding box center [491, 161] width 30 height 11
type input "1"
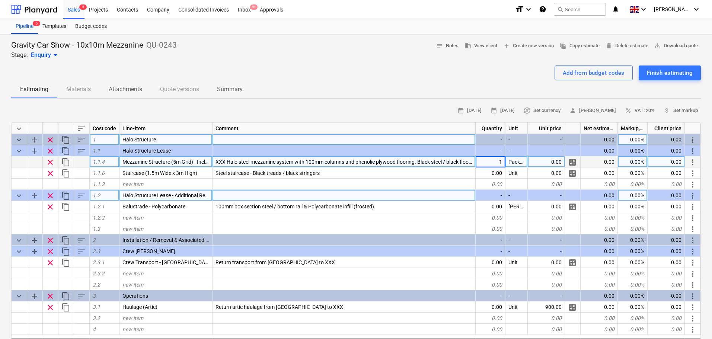
type textarea "x"
click at [541, 161] on input "£24,806.05" at bounding box center [546, 161] width 37 height 11
click at [539, 160] on input "£24,806.05" at bounding box center [546, 161] width 37 height 11
type input "24,806.05"
type textarea "x"
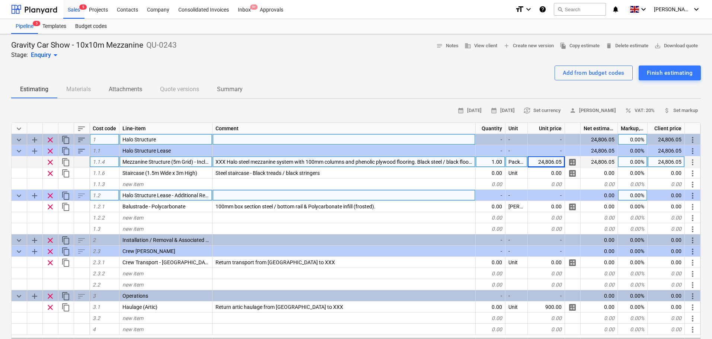
click at [659, 159] on div "24,806.05" at bounding box center [666, 161] width 37 height 11
click at [663, 162] on input "£ 42,761" at bounding box center [666, 161] width 37 height 11
click at [667, 163] on input "£ 42,761" at bounding box center [666, 161] width 37 height 11
click at [664, 163] on input "£ 42,761" at bounding box center [666, 161] width 37 height 11
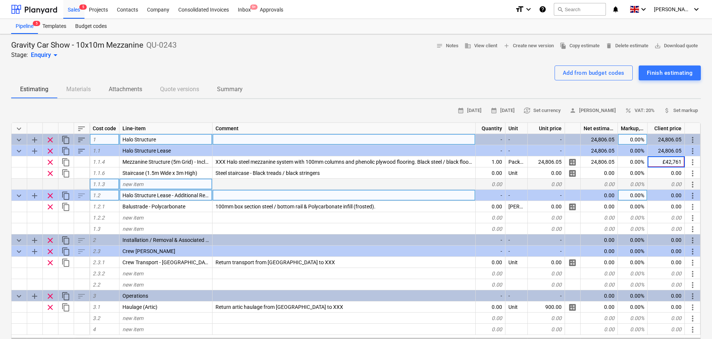
type input "42,761"
type textarea "x"
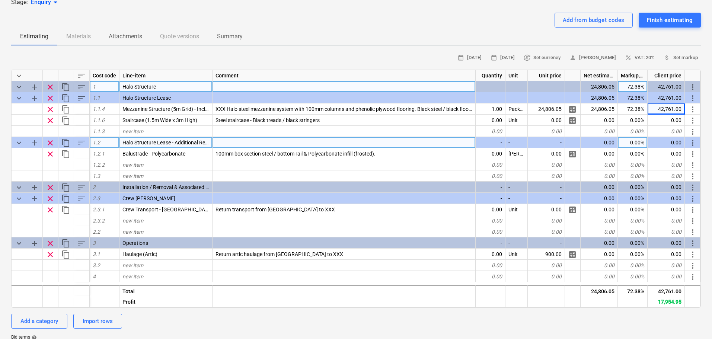
scroll to position [37, 0]
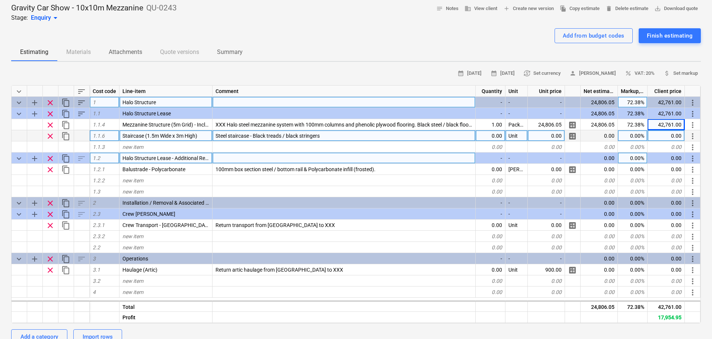
click at [499, 139] on div "0.00" at bounding box center [491, 135] width 30 height 11
type input "1"
type textarea "x"
type input "0.01"
type textarea "x"
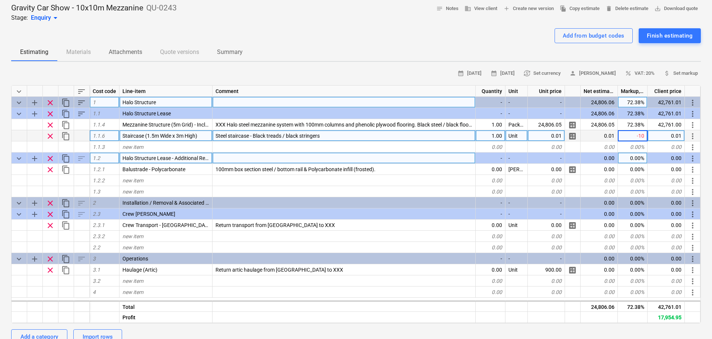
type input "-100"
type textarea "x"
click at [217, 135] on span "Steel staircase - Black treads / black stringers" at bounding box center [268, 136] width 104 height 6
click at [217, 134] on input "Steel staircase - Black treads / black stringers" at bounding box center [344, 135] width 263 height 11
type input "Included - Steel staircase - Black treads / black stringers"
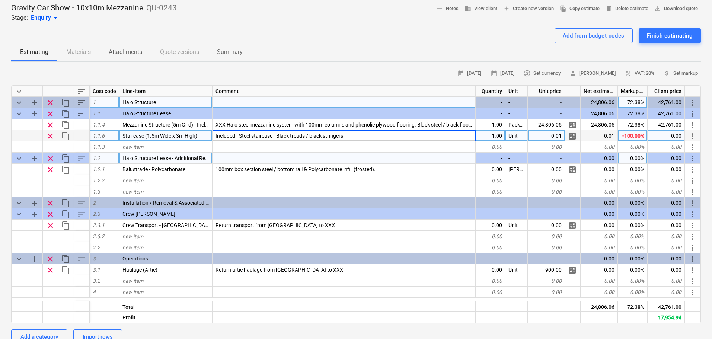
type textarea "x"
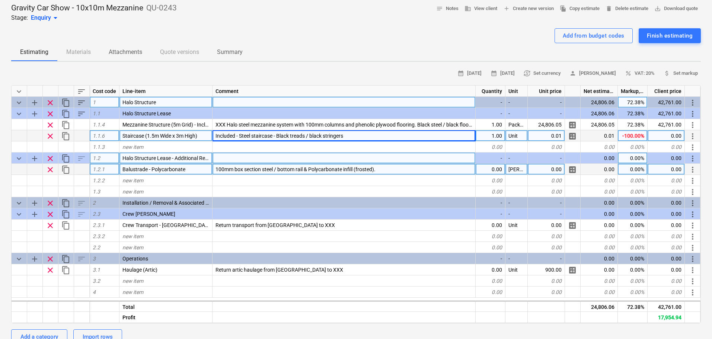
click at [493, 172] on div "0.00" at bounding box center [491, 169] width 30 height 11
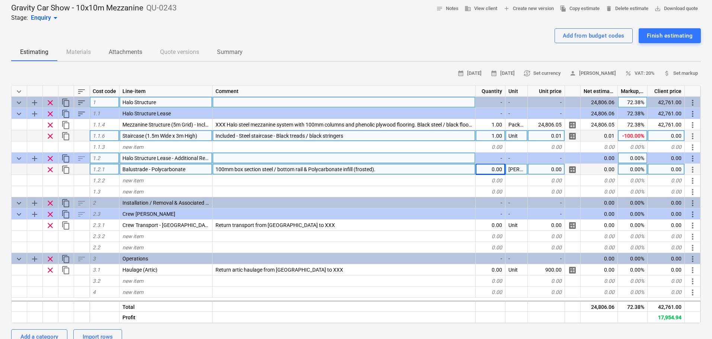
click at [218, 165] on div "100mm box section steel / bottom rail & Polycarbonate infill (frosted)." at bounding box center [344, 169] width 263 height 11
type input "Included - 38.5LinM 100mm box section steel / bottom rail & Polycarbonate infil…"
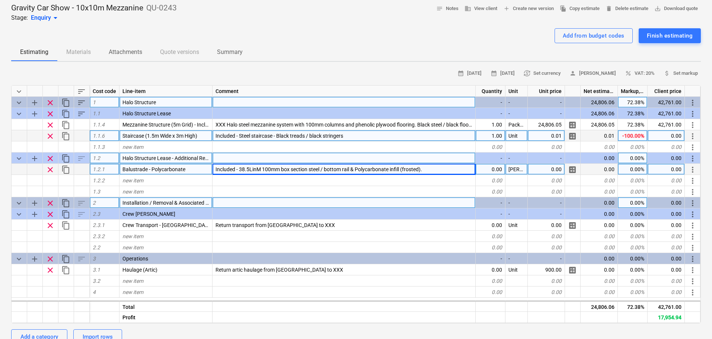
click at [19, 204] on span "keyboard_arrow_down" at bounding box center [19, 203] width 9 height 9
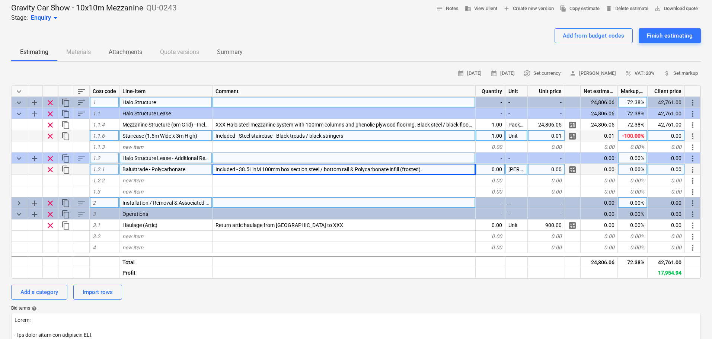
click at [19, 204] on span "keyboard_arrow_right" at bounding box center [19, 203] width 9 height 9
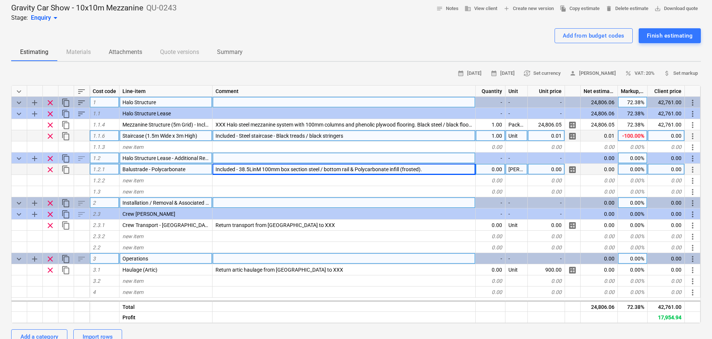
click at [17, 259] on span "keyboard_arrow_down" at bounding box center [19, 259] width 9 height 9
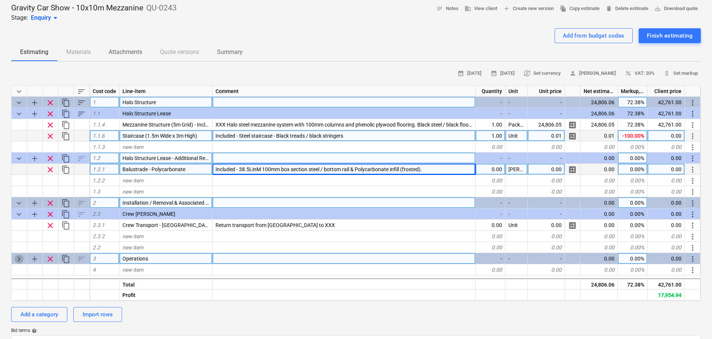
click at [18, 259] on span "keyboard_arrow_right" at bounding box center [19, 259] width 9 height 9
type textarea "x"
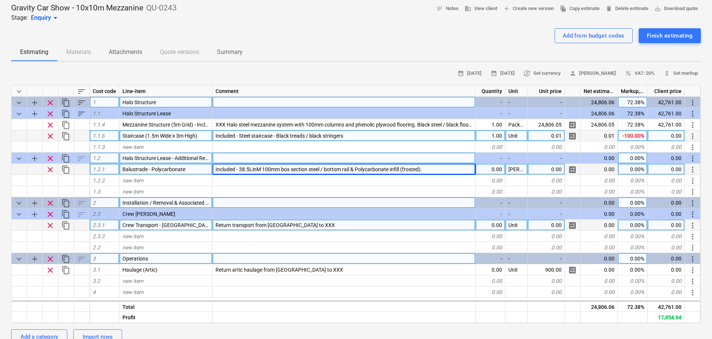
click at [317, 225] on div "Return transport from London to XXX" at bounding box center [344, 225] width 263 height 11
click at [317, 225] on input "Return transport from London to XXX" at bounding box center [344, 225] width 263 height 11
click at [314, 225] on input "Return transport from London to XXX" at bounding box center [344, 225] width 263 height 11
drag, startPoint x: 314, startPoint y: 225, endPoint x: 303, endPoint y: 223, distance: 10.6
click at [303, 223] on input "Return transport from London to XXX" at bounding box center [344, 225] width 263 height 11
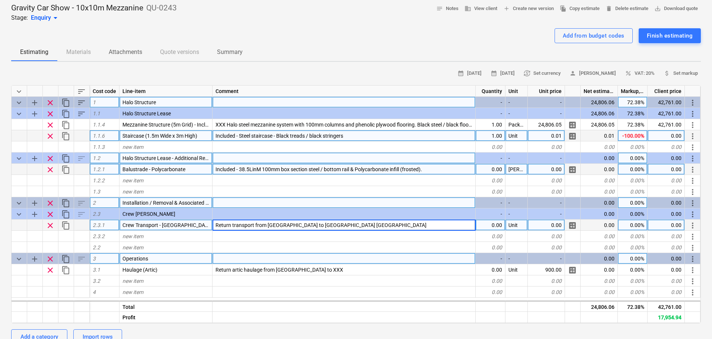
type input "Return transport from [GEOGRAPHIC_DATA] to [GEOGRAPHIC_DATA] NEC"
type textarea "x"
click at [492, 226] on div "0.00" at bounding box center [491, 225] width 30 height 11
type input "2"
type textarea "x"
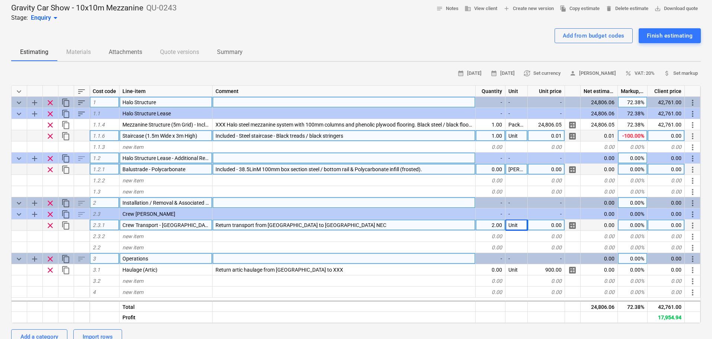
click at [555, 225] on div "0.00" at bounding box center [546, 225] width 37 height 11
type input "0.01"
type textarea "x"
type input "-100"
type textarea "x"
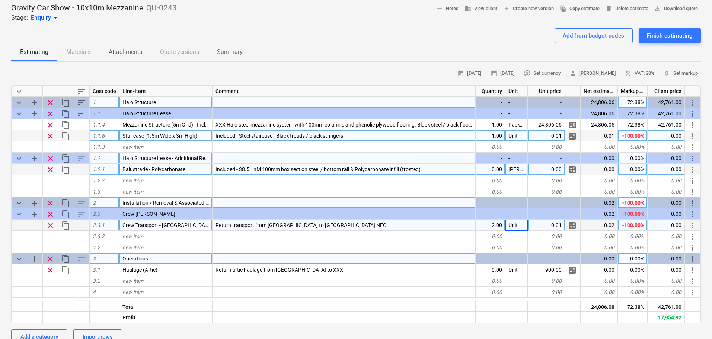
click at [230, 226] on span "Return transport from [GEOGRAPHIC_DATA] to [GEOGRAPHIC_DATA] NEC" at bounding box center [301, 225] width 171 height 6
click at [216, 227] on input "Return transport from [GEOGRAPHIC_DATA] to [GEOGRAPHIC_DATA] NEC" at bounding box center [344, 225] width 263 height 11
type input "Return transport from [GEOGRAPHIC_DATA] to [GEOGRAPHIC_DATA] NEC"
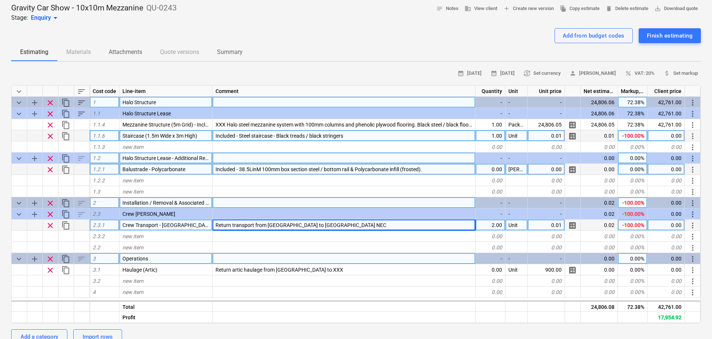
click at [548, 226] on div "0.01" at bounding box center [546, 225] width 37 height 11
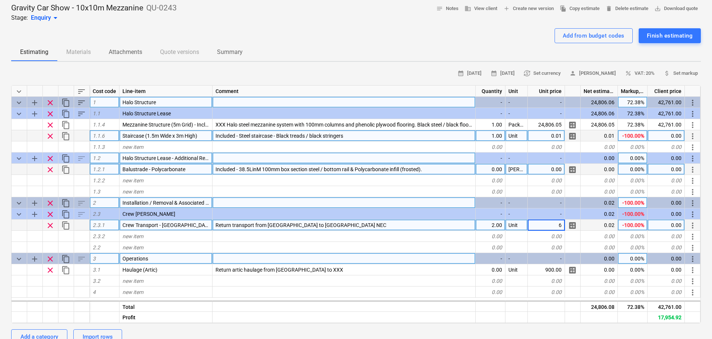
type input "60"
type textarea "x"
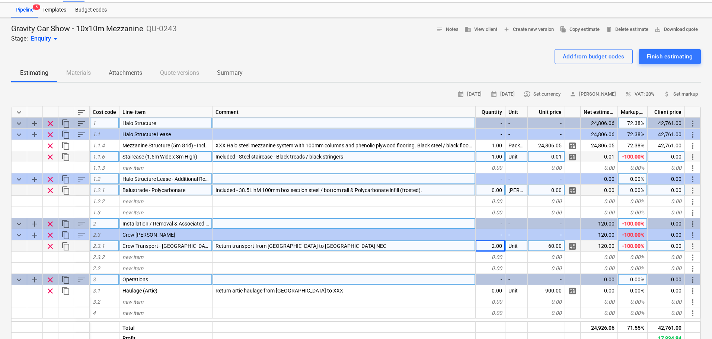
scroll to position [0, 0]
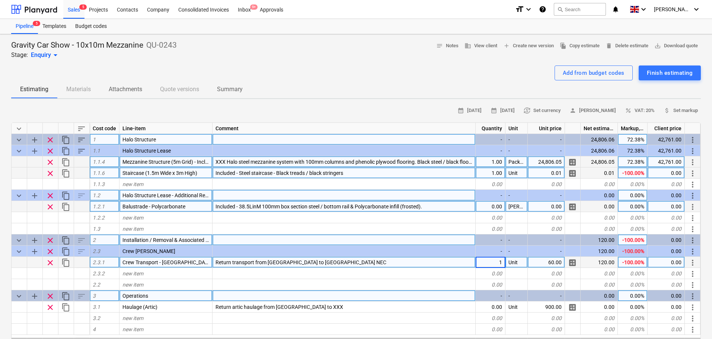
type input "18"
type textarea "x"
type input "30"
type textarea "x"
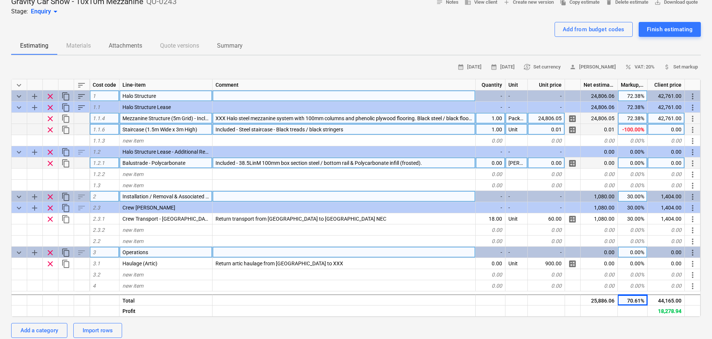
scroll to position [112, 0]
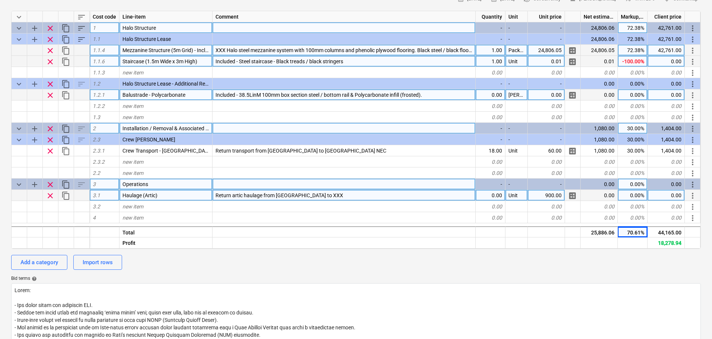
click at [344, 194] on div "Return artic haulage from Shrewsbury to XXX" at bounding box center [344, 195] width 263 height 11
click at [337, 195] on input "Return artic haulage from Shrewsbury to XXX" at bounding box center [344, 195] width 263 height 11
drag, startPoint x: 337, startPoint y: 195, endPoint x: 311, endPoint y: 194, distance: 25.7
click at [311, 194] on input "Return artic haulage from Shrewsbury to XXX" at bounding box center [344, 195] width 263 height 11
type input "Return artic haulage from Shrewsbury to Birmingham NEC"
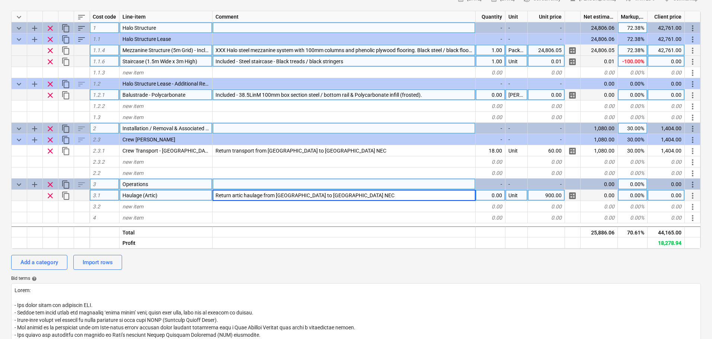
type textarea "x"
click at [492, 199] on div "0.00" at bounding box center [491, 195] width 30 height 11
type input "2"
type textarea "x"
type input "0.01"
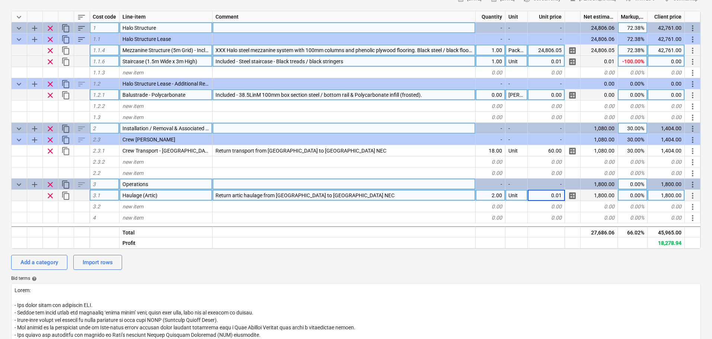
type textarea "x"
type input "-100"
type textarea "x"
click at [219, 193] on span "Return artic haulage from Shrewsbury to Birmingham NEC" at bounding box center [305, 196] width 179 height 6
click at [216, 195] on input "Return artic haulage from Shrewsbury to Birmingham NEC" at bounding box center [344, 195] width 263 height 11
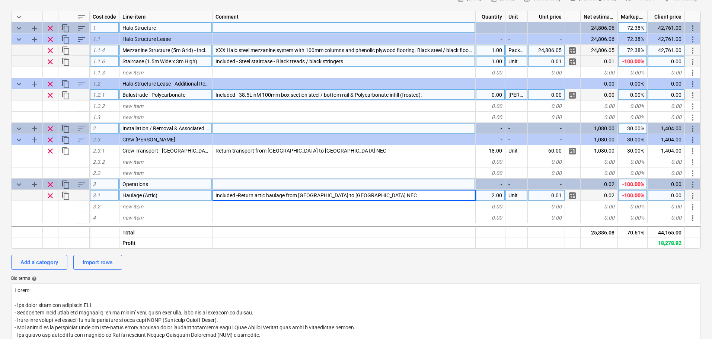
type input "Included - Return artic haulage from [GEOGRAPHIC_DATA] to [GEOGRAPHIC_DATA] NEC"
type textarea "x"
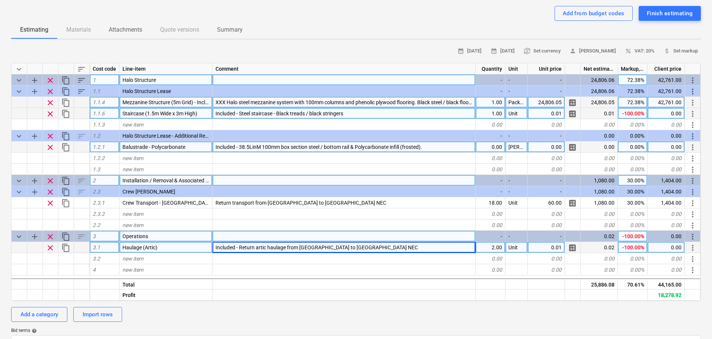
scroll to position [0, 0]
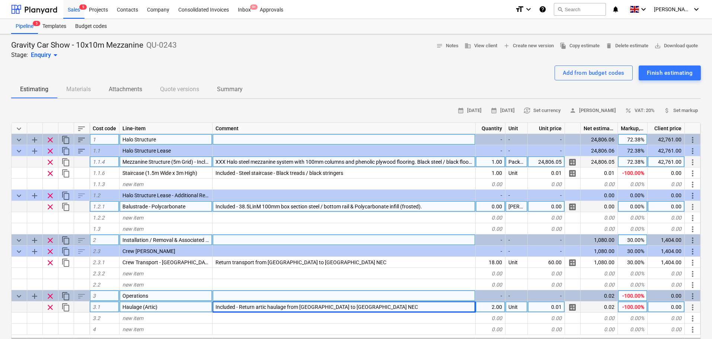
click at [224, 166] on div "XXX Halo steel mezzanine system with 100mm columns and phenolic plywood floorin…" at bounding box center [344, 161] width 263 height 11
type input "10x10m Halo steel mezzanine system with 100mm columns and phenolic plywood floo…"
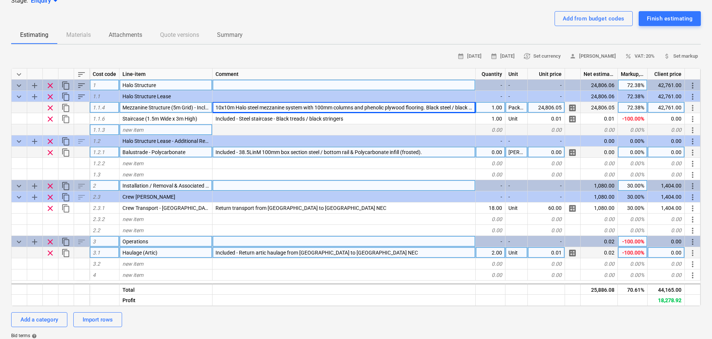
scroll to position [74, 0]
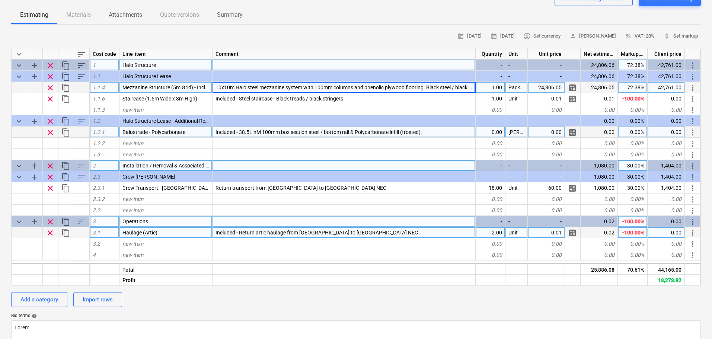
click at [17, 168] on span "keyboard_arrow_down" at bounding box center [19, 166] width 9 height 9
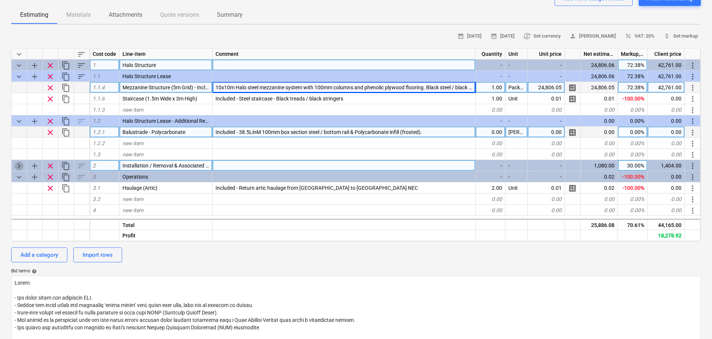
click at [17, 168] on span "keyboard_arrow_right" at bounding box center [19, 166] width 9 height 9
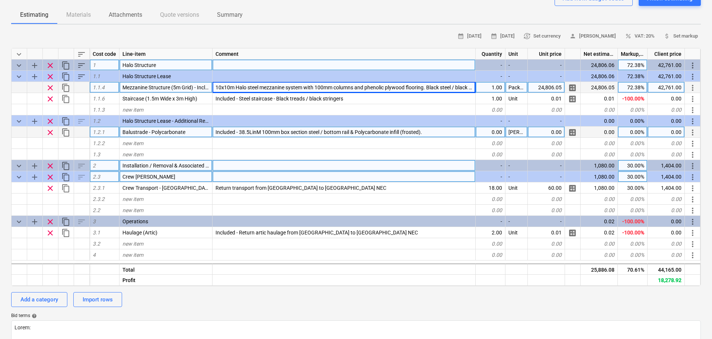
click at [19, 178] on span "keyboard_arrow_down" at bounding box center [19, 177] width 9 height 9
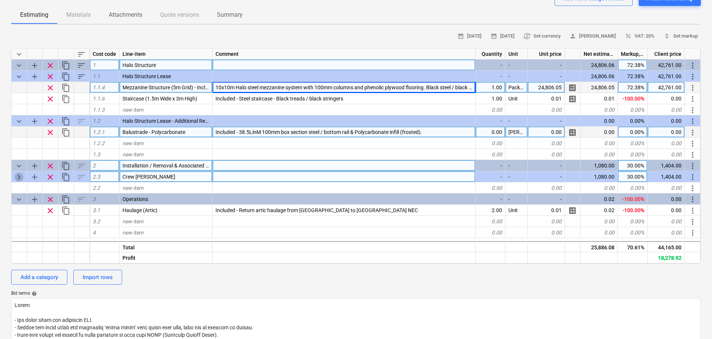
click at [19, 178] on span "keyboard_arrow_right" at bounding box center [19, 177] width 9 height 9
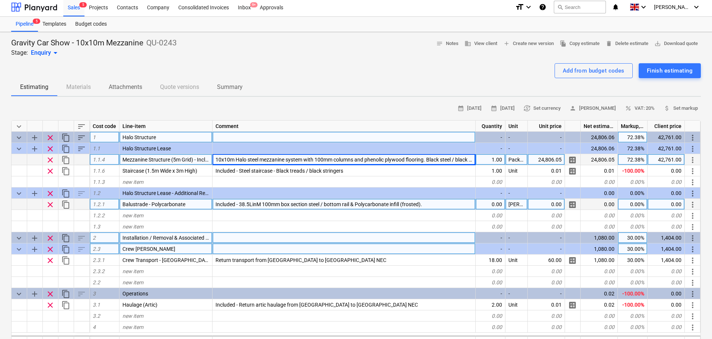
scroll to position [0, 0]
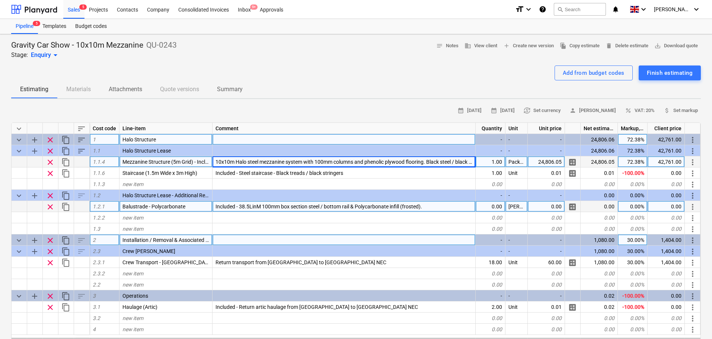
click at [143, 64] on div at bounding box center [356, 63] width 690 height 6
click at [524, 50] on span "add Create new version" at bounding box center [528, 46] width 51 height 9
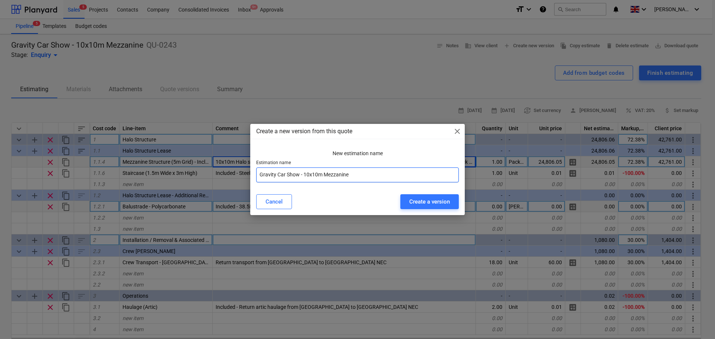
click at [360, 178] on input "Gravity Car Show - 10x10m Mezzanine" at bounding box center [357, 175] width 203 height 15
click at [416, 204] on div "Create a version" at bounding box center [429, 202] width 41 height 10
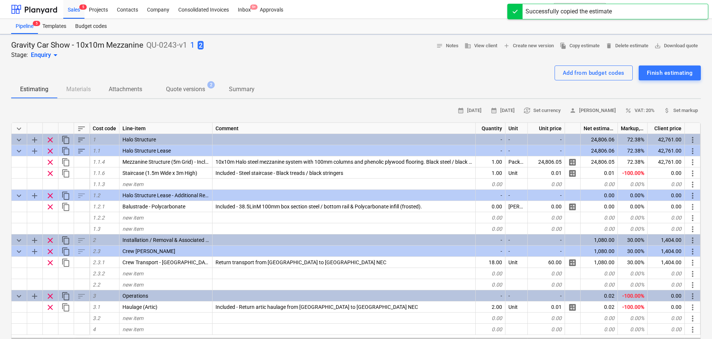
type textarea "x"
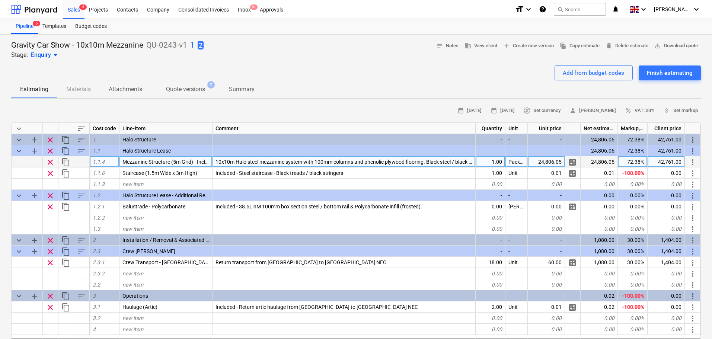
click at [519, 161] on div "Package" at bounding box center [517, 161] width 22 height 11
type input "Unit"
type textarea "x"
click at [583, 71] on div "Add from budget codes" at bounding box center [594, 73] width 62 height 10
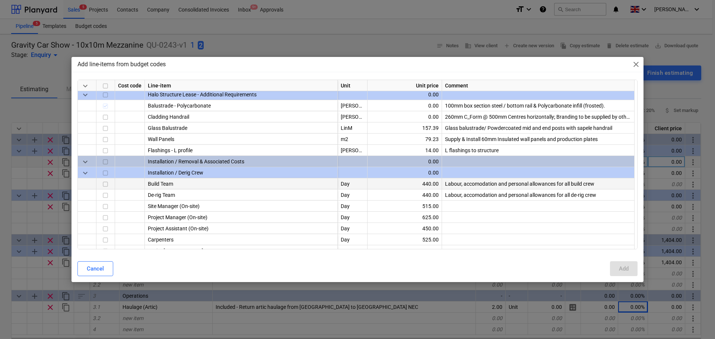
scroll to position [112, 0]
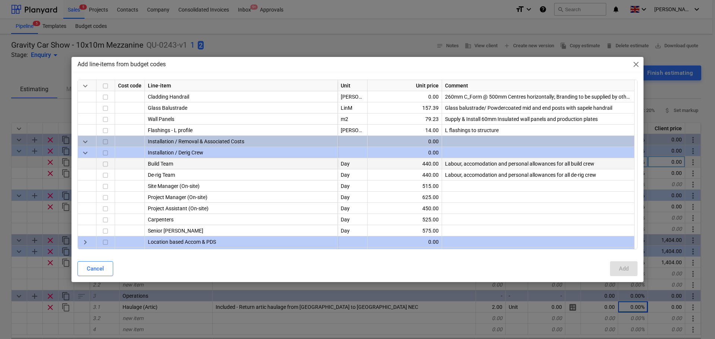
click at [107, 166] on input "checkbox" at bounding box center [105, 164] width 9 height 9
click at [108, 174] on input "checkbox" at bounding box center [105, 175] width 9 height 9
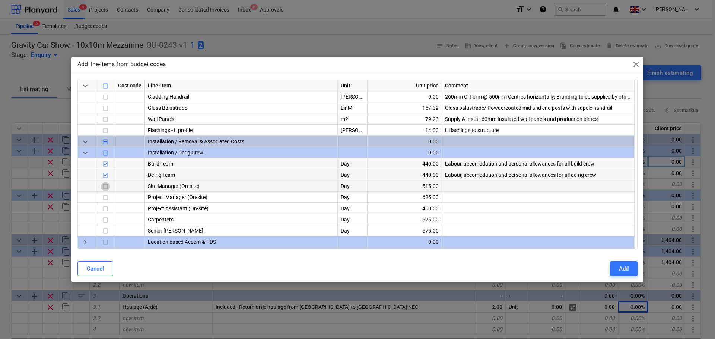
click at [107, 187] on input "checkbox" at bounding box center [105, 186] width 9 height 9
click at [106, 195] on input "checkbox" at bounding box center [105, 198] width 9 height 9
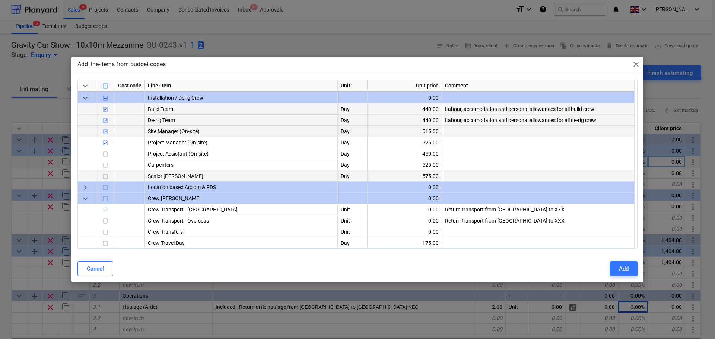
scroll to position [186, 0]
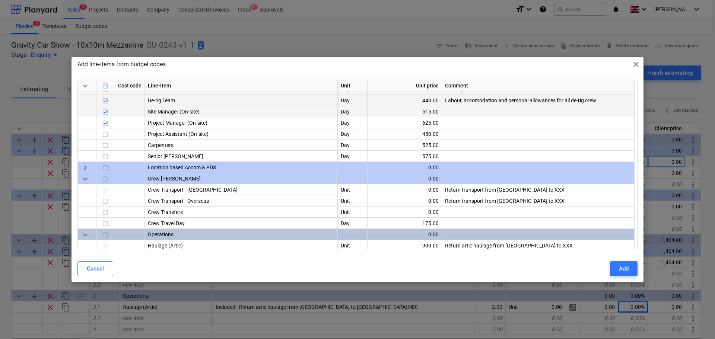
click at [88, 169] on span "keyboard_arrow_right" at bounding box center [85, 168] width 9 height 9
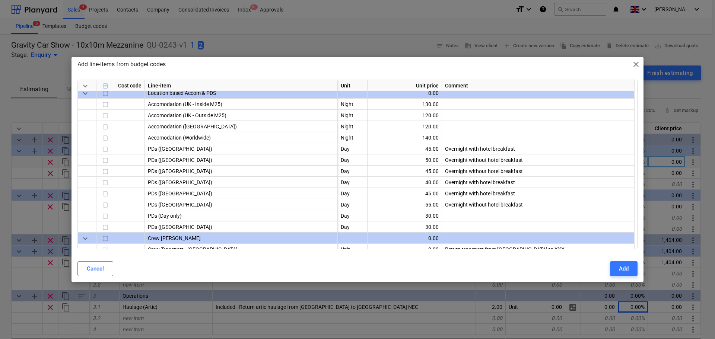
scroll to position [149, 0]
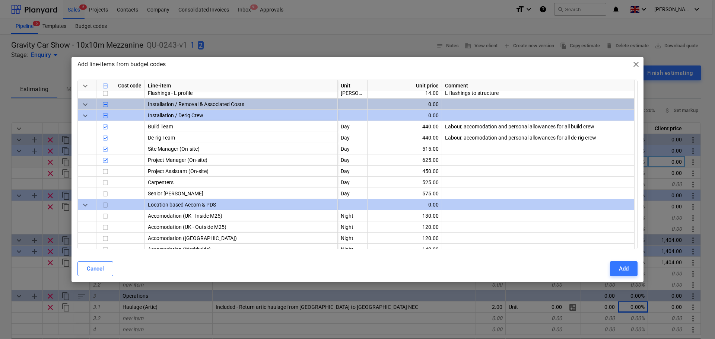
click at [86, 203] on span "keyboard_arrow_down" at bounding box center [85, 205] width 9 height 9
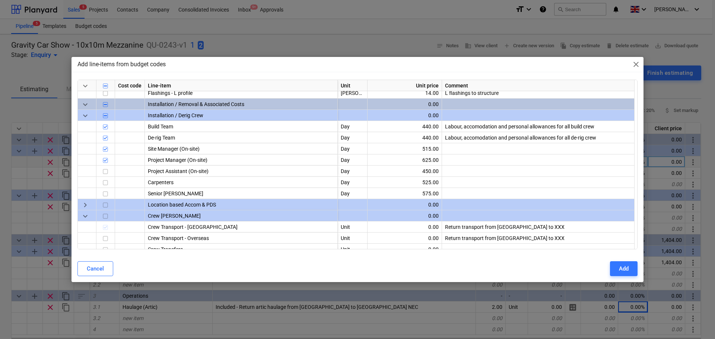
scroll to position [186, 0]
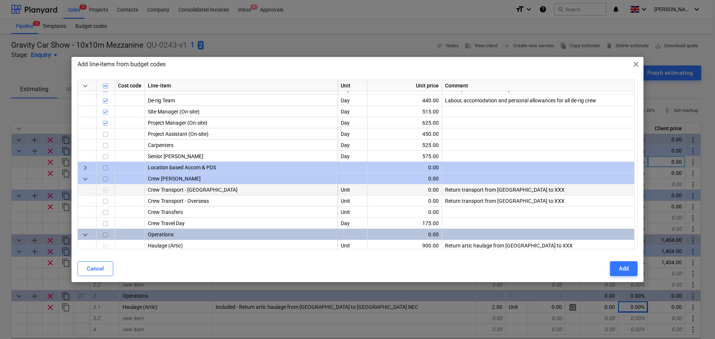
click at [89, 191] on div at bounding box center [87, 189] width 19 height 11
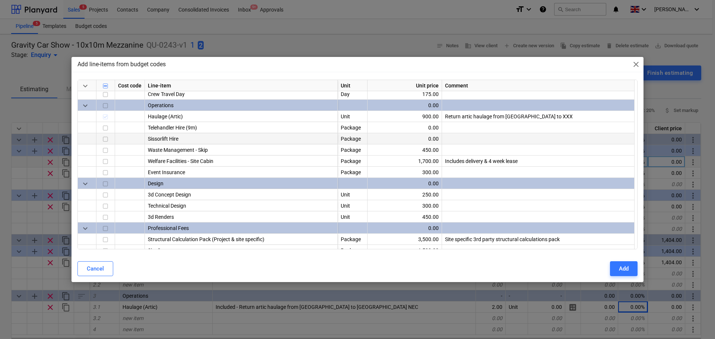
scroll to position [335, 0]
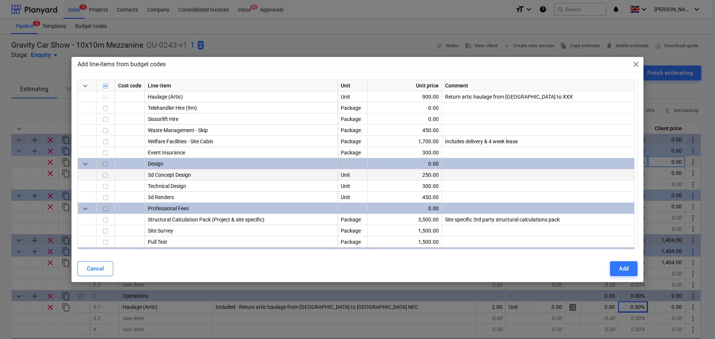
click at [105, 174] on input "checkbox" at bounding box center [105, 175] width 9 height 9
click at [107, 187] on input "checkbox" at bounding box center [105, 186] width 9 height 9
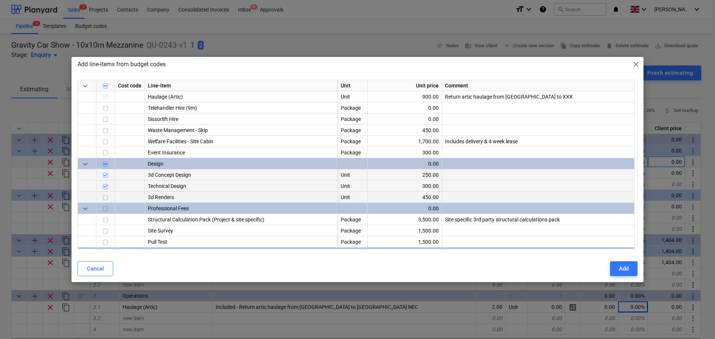
scroll to position [372, 0]
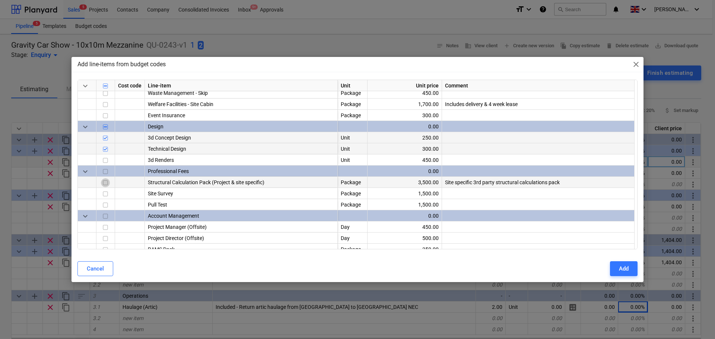
click at [108, 182] on input "checkbox" at bounding box center [105, 183] width 9 height 9
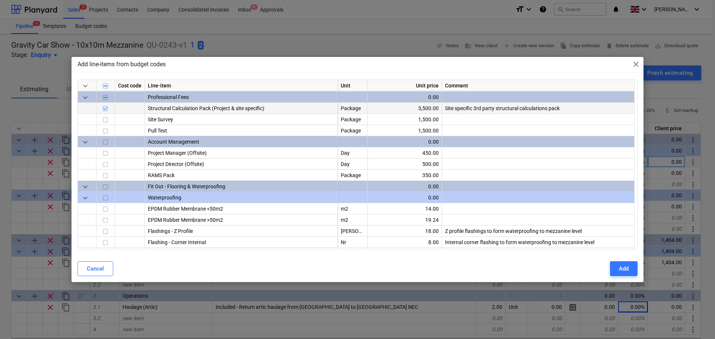
scroll to position [447, 0]
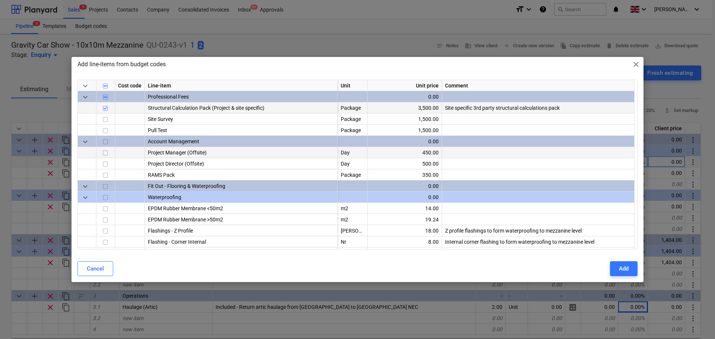
click at [106, 154] on input "checkbox" at bounding box center [105, 153] width 9 height 9
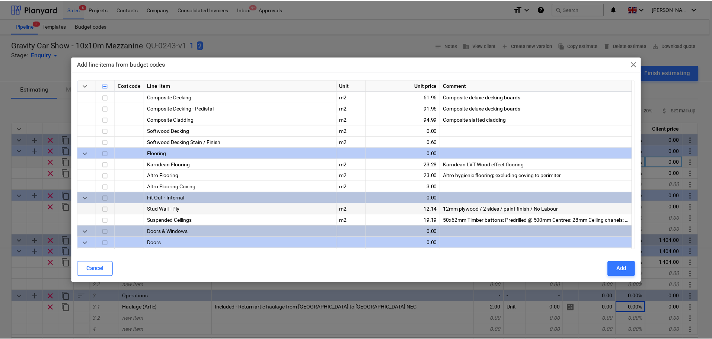
scroll to position [670, 0]
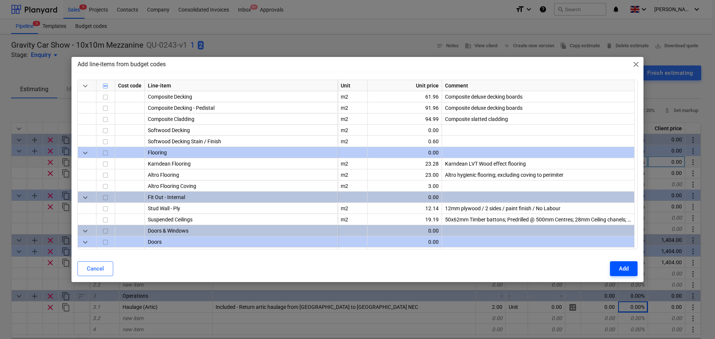
click at [613, 265] on button "Add" at bounding box center [624, 268] width 28 height 15
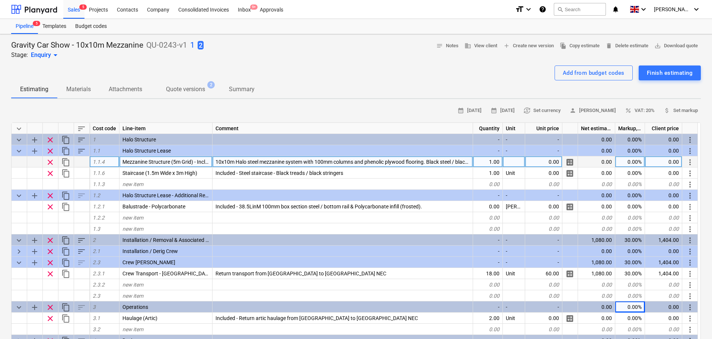
click at [194, 46] on p "1" at bounding box center [192, 45] width 4 height 10
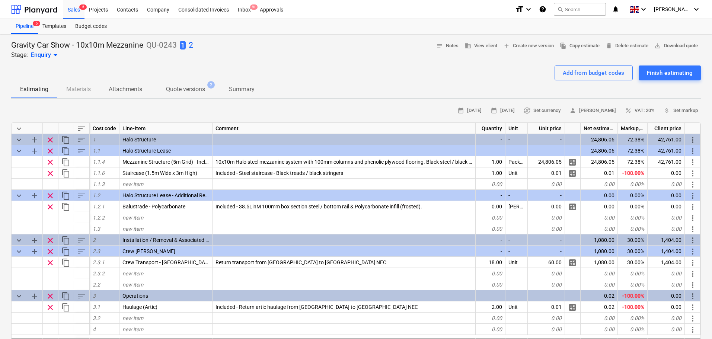
click at [192, 45] on p "2" at bounding box center [191, 45] width 4 height 10
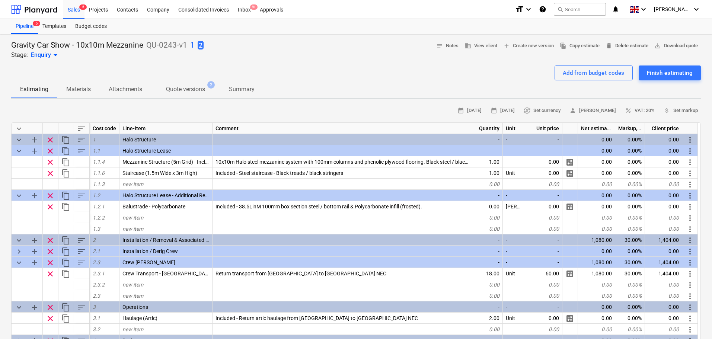
click at [633, 47] on span "delete Delete estimate" at bounding box center [627, 46] width 43 height 9
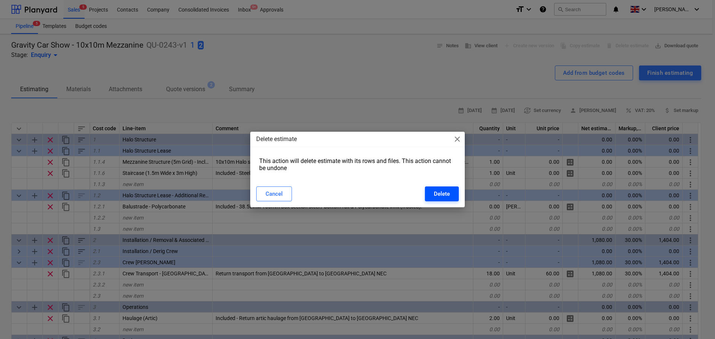
click at [434, 195] on div "Delete" at bounding box center [442, 194] width 16 height 10
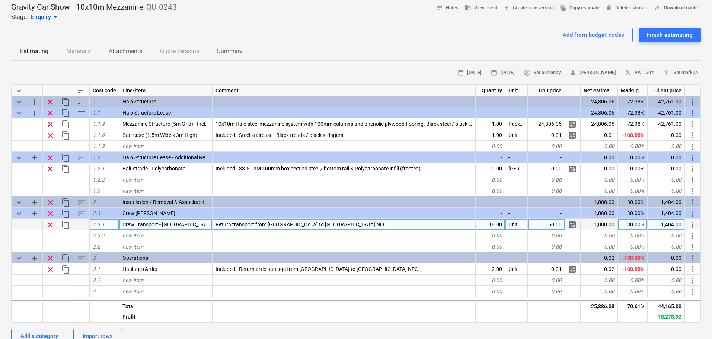
scroll to position [37, 0]
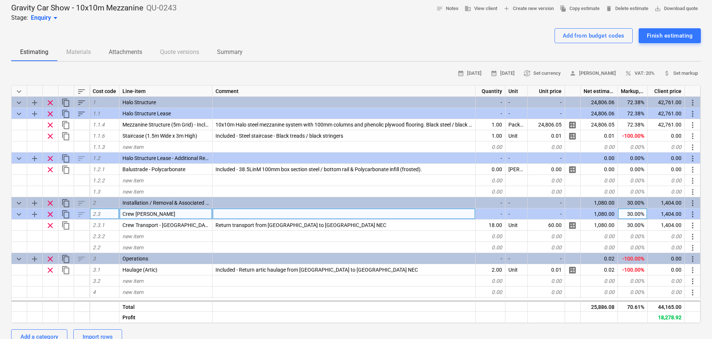
click at [670, 219] on div "1,404.00" at bounding box center [666, 214] width 37 height 11
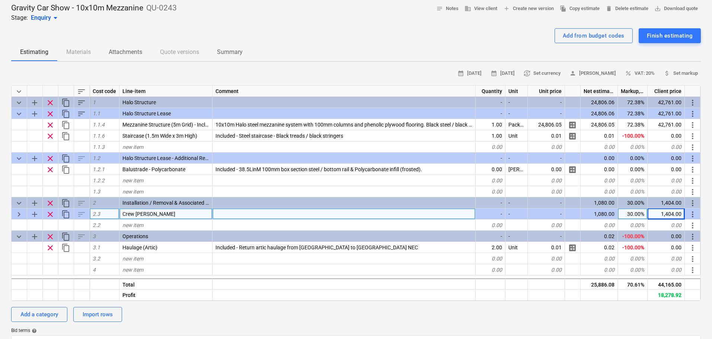
click at [670, 214] on div "1,404.00" at bounding box center [666, 214] width 37 height 11
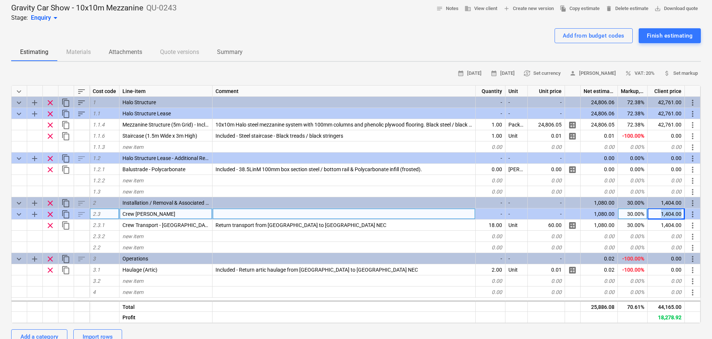
click at [670, 214] on div "1,404.00" at bounding box center [666, 214] width 37 height 11
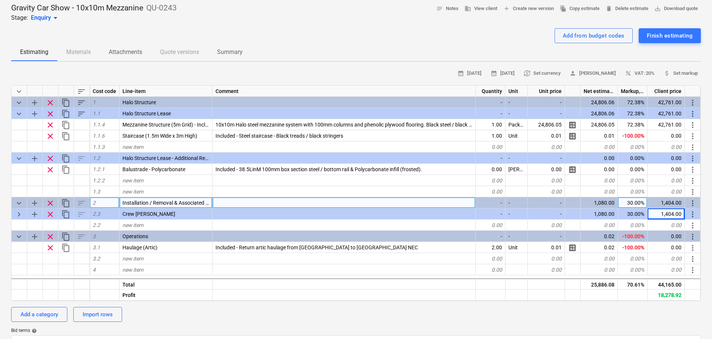
click at [670, 206] on div "1,404.00" at bounding box center [666, 202] width 37 height 11
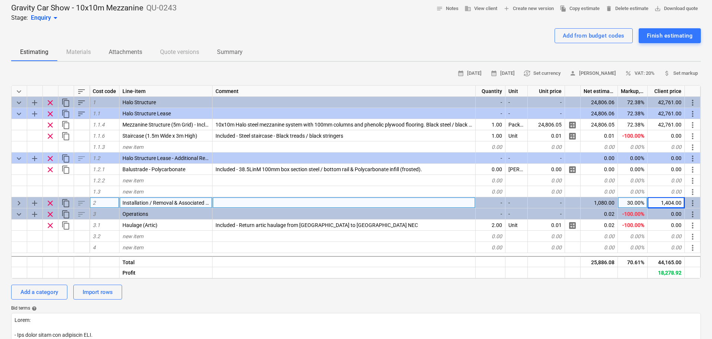
click at [670, 206] on div "1,404.00" at bounding box center [666, 202] width 37 height 11
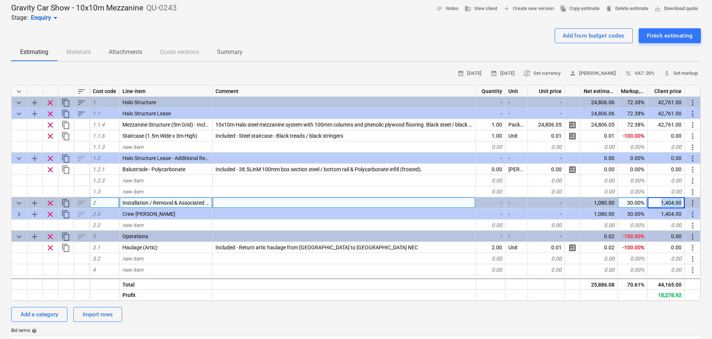
click at [670, 206] on div "1,404.00" at bounding box center [666, 202] width 37 height 11
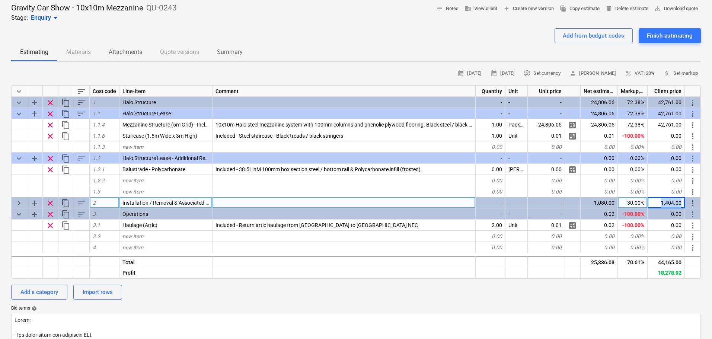
copy div "1,404.00 more_vert keyboard_arrow_right add clear content_copy sort"
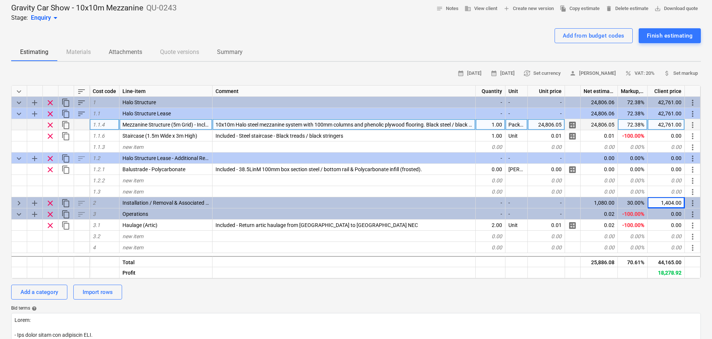
click at [352, 128] on span "10x10m Halo steel mezzanine system with 100mm columns and phenolic plywood floo…" at bounding box center [460, 125] width 489 height 6
click at [352, 58] on div "Estimating Materials Attachments Quote versions Summary" at bounding box center [356, 52] width 690 height 18
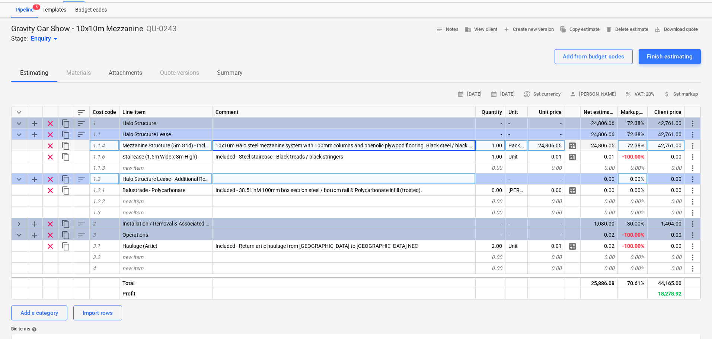
scroll to position [0, 0]
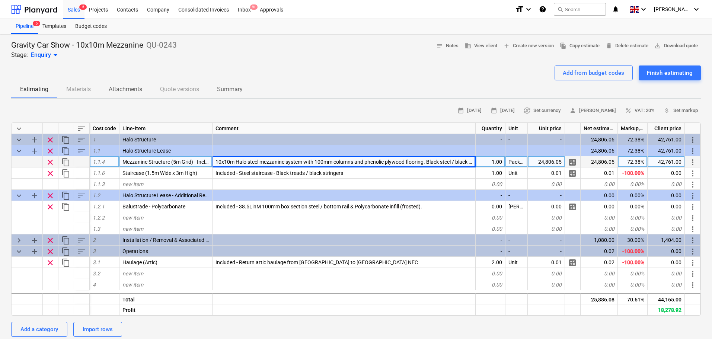
click at [238, 51] on div "Gravity Car Show - 10x10m Mezzanine QU-0243 Stage: Enquiry arrow_drop_down note…" at bounding box center [356, 49] width 690 height 19
click at [72, 7] on div "Sales 5" at bounding box center [73, 9] width 21 height 19
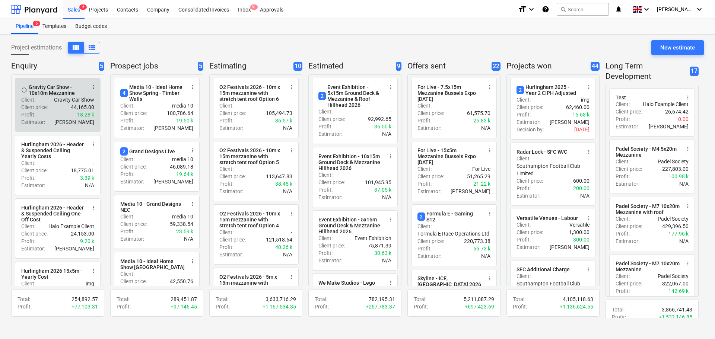
click at [71, 104] on p "44,165.00" at bounding box center [82, 107] width 23 height 7
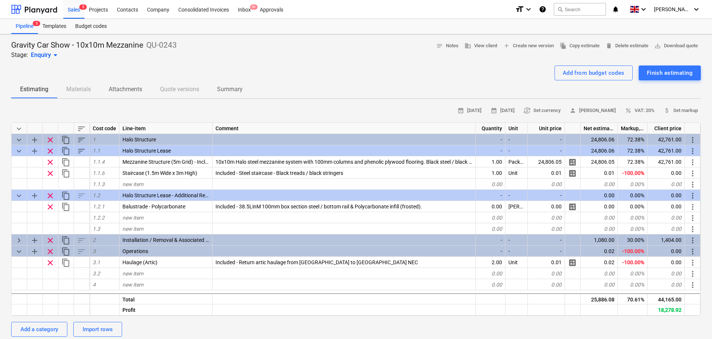
type textarea "x"
click at [569, 45] on span "file_copy Copy estimate" at bounding box center [580, 46] width 40 height 9
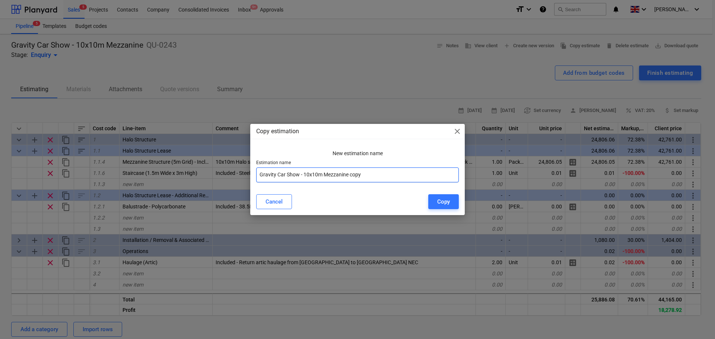
drag, startPoint x: 304, startPoint y: 174, endPoint x: 319, endPoint y: 177, distance: 15.5
click at [319, 177] on input "Gravity Car Show - 10x10m Mezzanine copy" at bounding box center [357, 175] width 203 height 15
type input "Gravity Car Show - 5x20m External Mezzanine"
click at [442, 205] on div "Copy" at bounding box center [443, 202] width 13 height 10
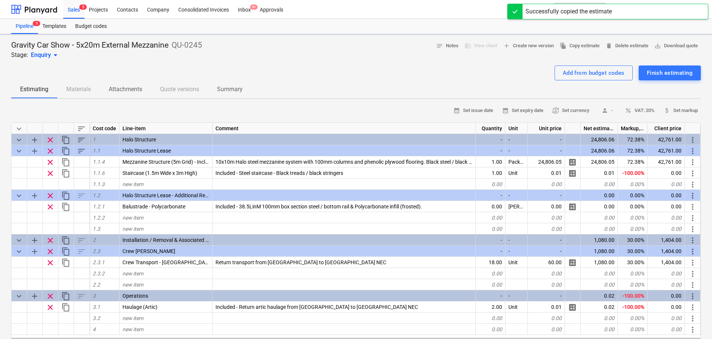
type textarea "x"
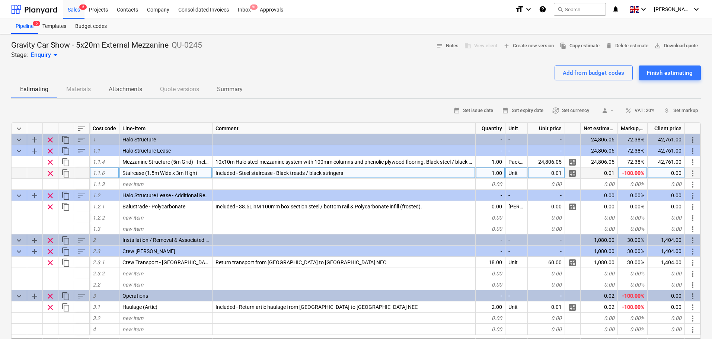
click at [233, 174] on span "Included - Steel staircase - Black treads / black stringers" at bounding box center [280, 173] width 128 height 6
click at [238, 173] on input "Included - Steel staircase - Black treads / black stringers" at bounding box center [344, 173] width 263 height 11
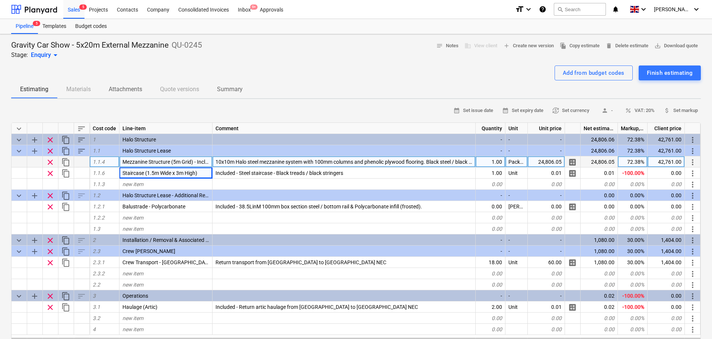
click at [222, 161] on span "10x10m Halo steel mezzanine system with 100mm columns and phenolic plywood floo…" at bounding box center [460, 162] width 489 height 6
type input "5x20m Halo steel mezzanine system with 100mm columns and phenolic plywood floor…"
type textarea "x"
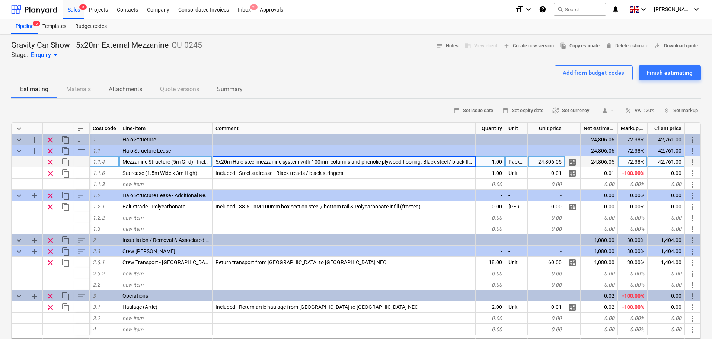
click at [535, 162] on div "24,806.05" at bounding box center [546, 161] width 37 height 11
click at [539, 160] on input "£25,466.90" at bounding box center [546, 161] width 37 height 11
type input "25,466.90"
type textarea "x"
click at [673, 162] on div "43,900.18" at bounding box center [666, 161] width 37 height 11
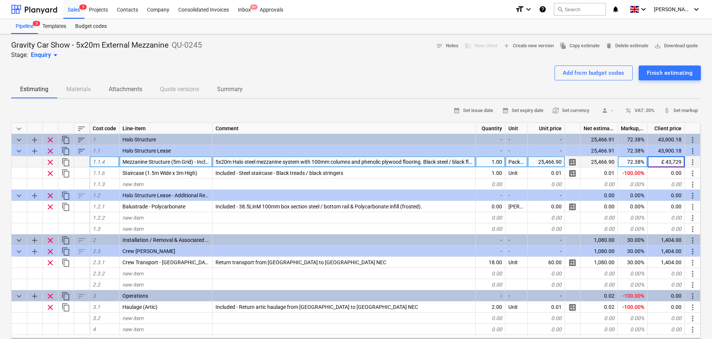
click at [665, 163] on input "£ 43,729" at bounding box center [666, 161] width 37 height 11
type input "43,729"
type textarea "x"
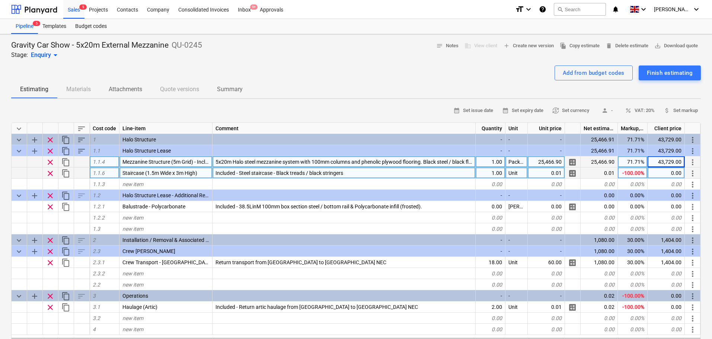
click at [242, 173] on span "Included - Steel staircase - Black treads / black stringers" at bounding box center [280, 173] width 128 height 6
click at [237, 174] on input "Included - Steel staircase - Black treads / black stringers" at bounding box center [344, 173] width 263 height 11
click at [356, 175] on input "Included - Steel staircase - Black treads / black stringers" at bounding box center [344, 173] width 263 height 11
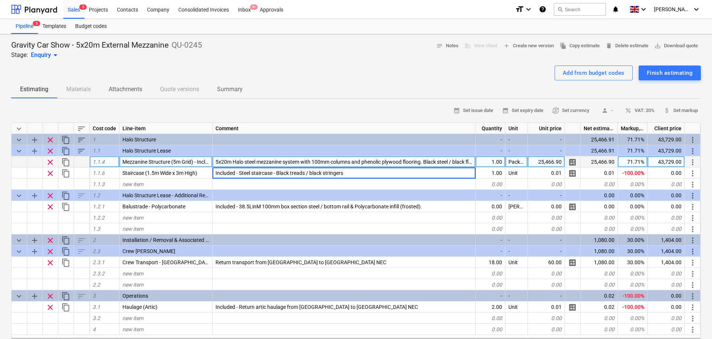
drag, startPoint x: 239, startPoint y: 171, endPoint x: 156, endPoint y: 159, distance: 84.2
click at [156, 159] on div "keyboard_arrow_down sort Cost code Line-item Comment Quantity Unit Unit price N…" at bounding box center [356, 242] width 690 height 238
type input "Additional Steel staircase - Black treads / black stringers"
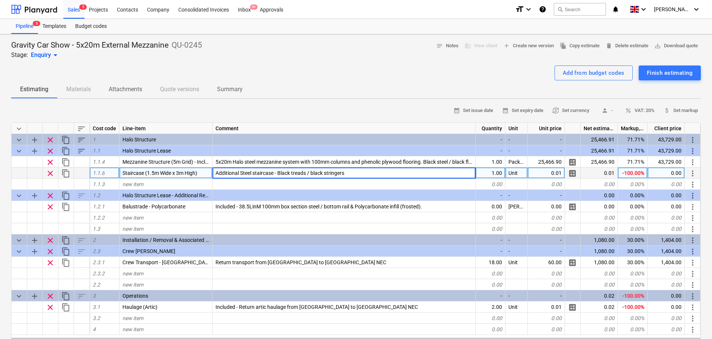
click at [555, 172] on div "0.01" at bounding box center [546, 173] width 37 height 11
type textarea "x"
click at [635, 171] on div "-100.00%" at bounding box center [633, 173] width 30 height 11
click at [674, 174] on div "0.00" at bounding box center [666, 173] width 37 height 11
paste input "£ 2,640.00"
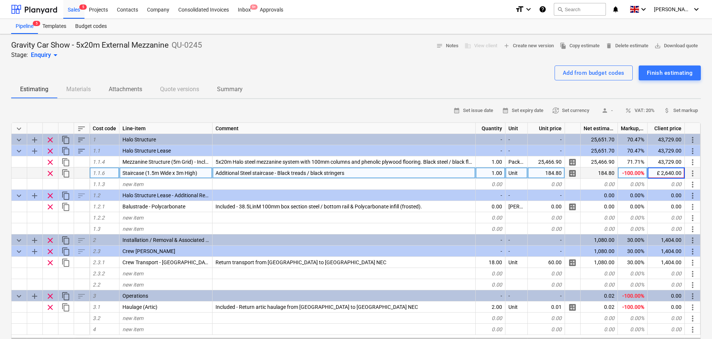
click at [664, 175] on input "£ 2,640.00" at bounding box center [666, 173] width 37 height 11
click at [661, 174] on input "£ 2,640.00" at bounding box center [666, 173] width 37 height 11
type input "2,640.00"
type textarea "x"
click at [633, 177] on div "1,328.57%" at bounding box center [633, 173] width 30 height 11
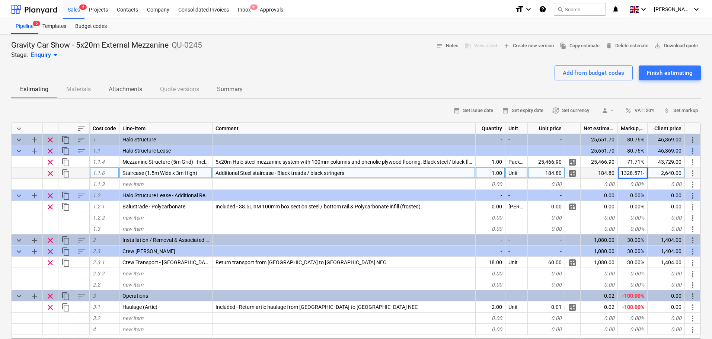
scroll to position [0, 1]
click at [372, 71] on div "Add from budget codes Finish estimating" at bounding box center [356, 73] width 690 height 15
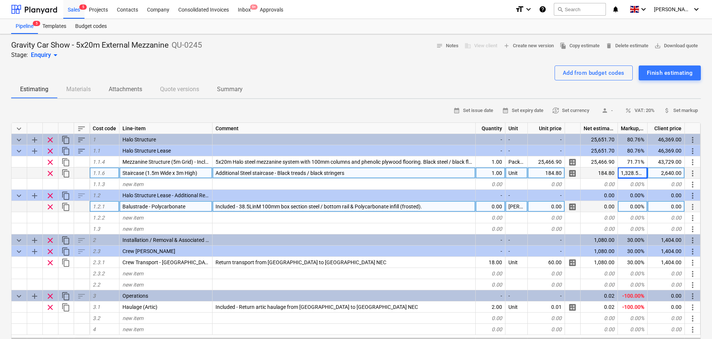
click at [249, 207] on span "Included - 38.5LinM 100mm box section steel / bottom rail & Polycarbonate infil…" at bounding box center [319, 207] width 207 height 6
click at [250, 206] on input "Included - 38.5LinM 100mm box section steel / bottom rail & Polycarbonate infil…" at bounding box center [344, 206] width 263 height 11
click at [243, 206] on input "Included - 38.5LinM 100mm box section steel / bottom rail & Polycarbonate infil…" at bounding box center [344, 206] width 263 height 11
click at [241, 205] on input "Included - 38.5LinM 100mm box section steel / bottom rail & Polycarbonate infil…" at bounding box center [344, 206] width 263 height 11
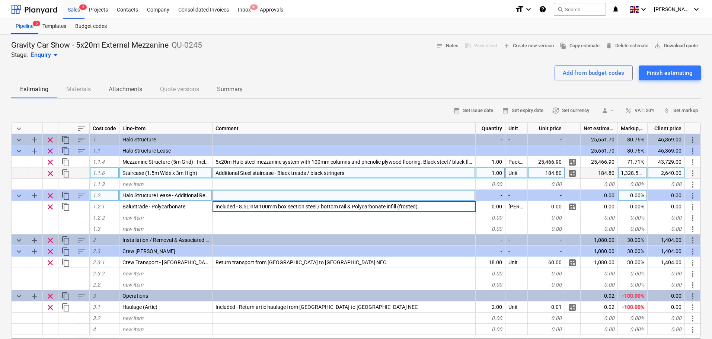
type input "Included - 48.5LinM 100mm box section steel / bottom rail & Polycarbonate infil…"
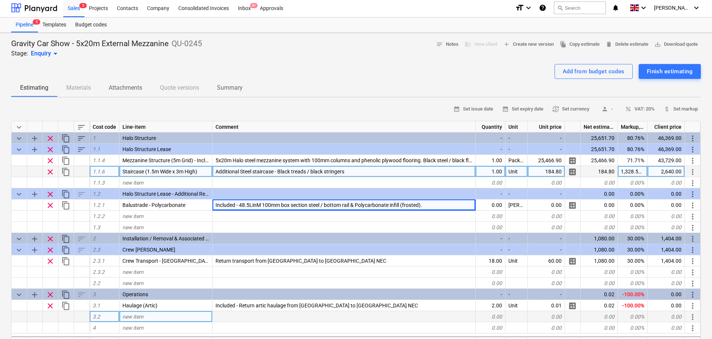
scroll to position [0, 0]
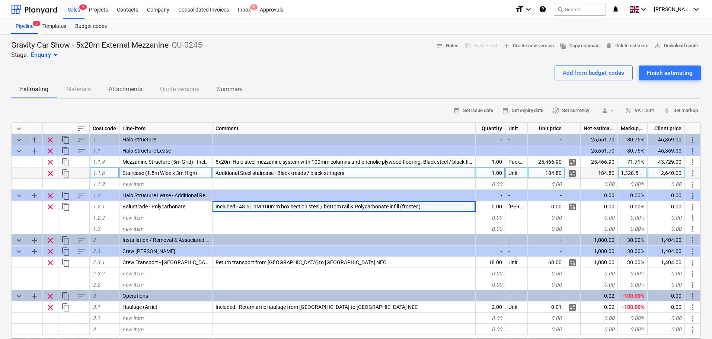
click at [265, 49] on div "Gravity Car Show - 5x20m External Mezzanine QU-0245 Stage: Enquiry arrow_drop_d…" at bounding box center [356, 49] width 690 height 19
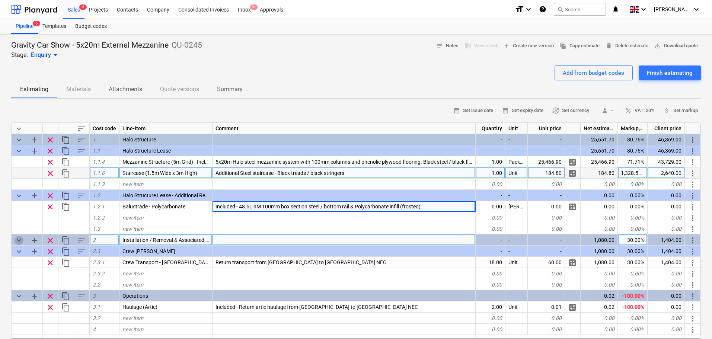
click at [15, 241] on span "keyboard_arrow_down" at bounding box center [19, 240] width 9 height 9
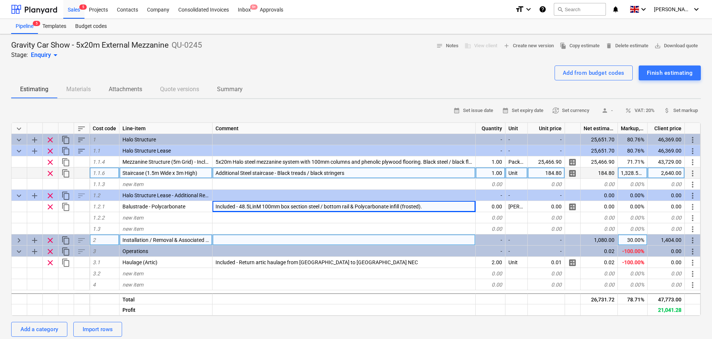
click at [15, 241] on span "keyboard_arrow_right" at bounding box center [19, 240] width 9 height 9
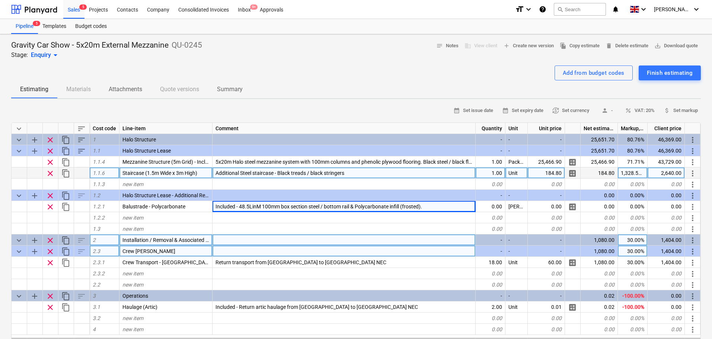
click at [20, 253] on span "keyboard_arrow_down" at bounding box center [19, 251] width 9 height 9
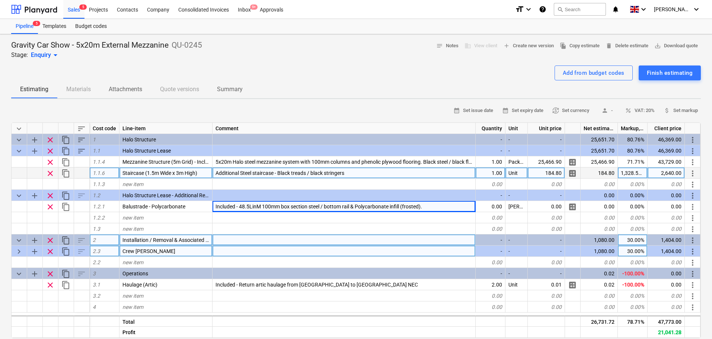
click at [20, 253] on span "keyboard_arrow_right" at bounding box center [19, 251] width 9 height 9
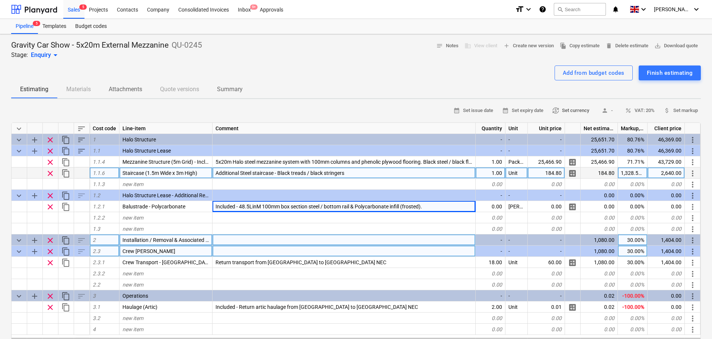
click at [577, 108] on span "currency_exchange Set currency" at bounding box center [571, 110] width 37 height 9
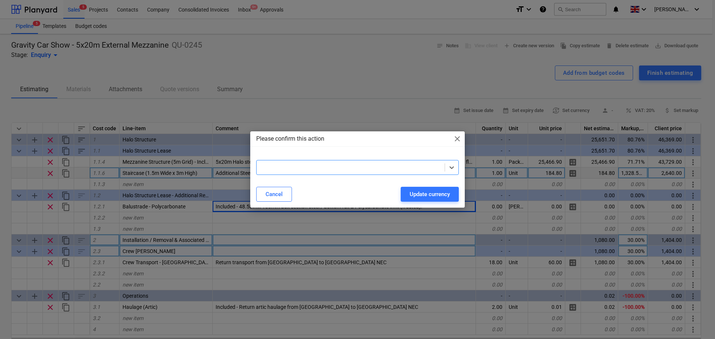
click at [385, 164] on div at bounding box center [350, 167] width 181 height 7
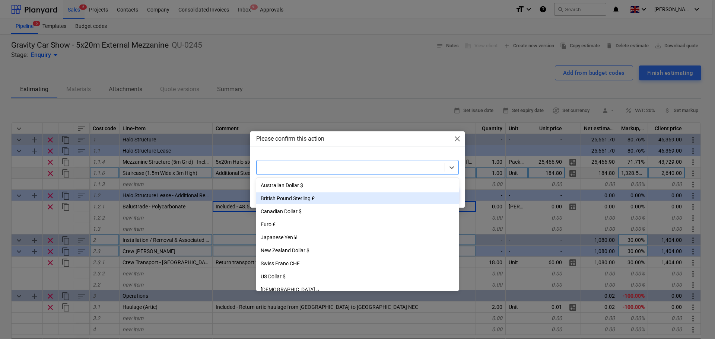
click at [318, 201] on div "British Pound Sterling £" at bounding box center [357, 199] width 203 height 12
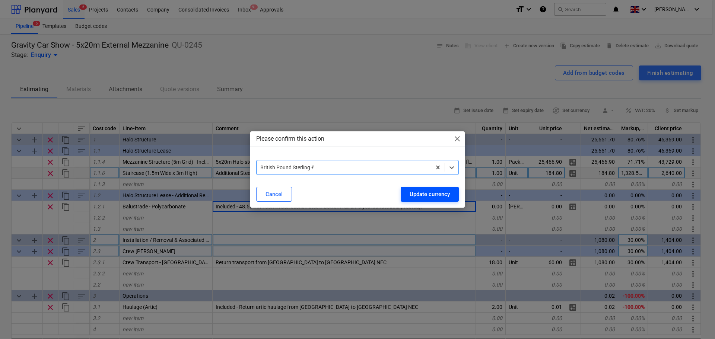
click at [449, 193] on div "Update currency" at bounding box center [430, 195] width 40 height 10
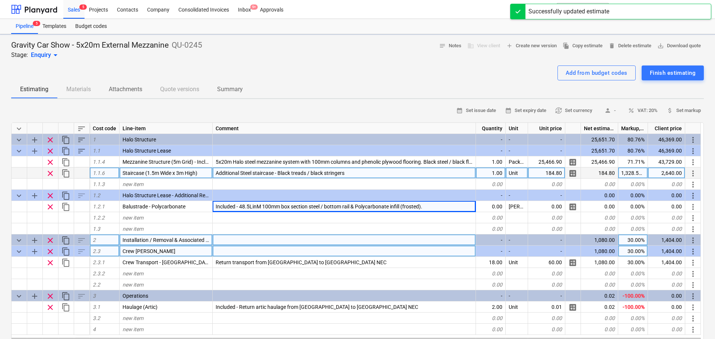
type textarea "x"
click at [660, 45] on span "save_alt Download quote" at bounding box center [677, 46] width 44 height 9
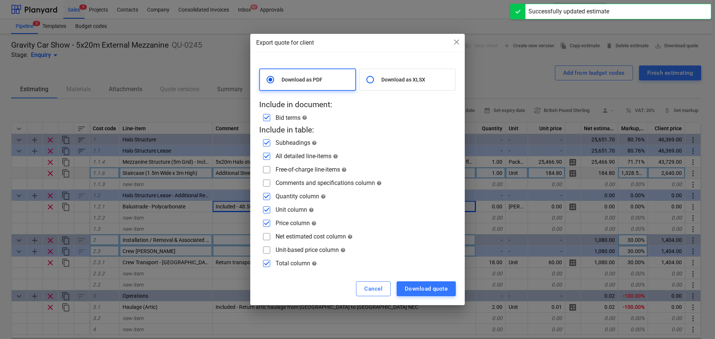
click at [269, 173] on input "checkbox" at bounding box center [267, 170] width 12 height 12
checkbox input "true"
click at [268, 185] on input "checkbox" at bounding box center [267, 183] width 12 height 12
checkbox input "true"
click at [266, 198] on input "checkbox" at bounding box center [267, 197] width 12 height 12
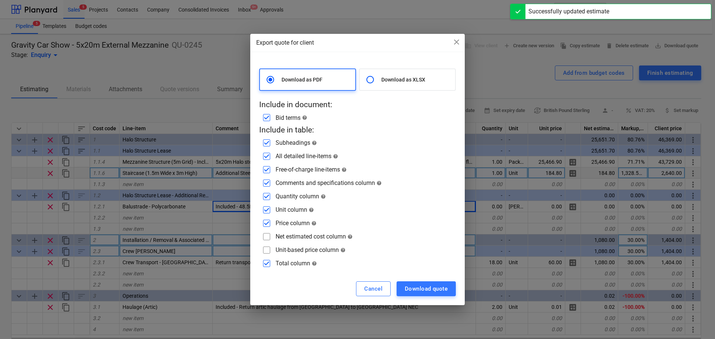
checkbox input "false"
click at [267, 211] on input "checkbox" at bounding box center [267, 210] width 12 height 12
checkbox input "false"
click at [268, 222] on input "checkbox" at bounding box center [267, 223] width 12 height 12
checkbox input "false"
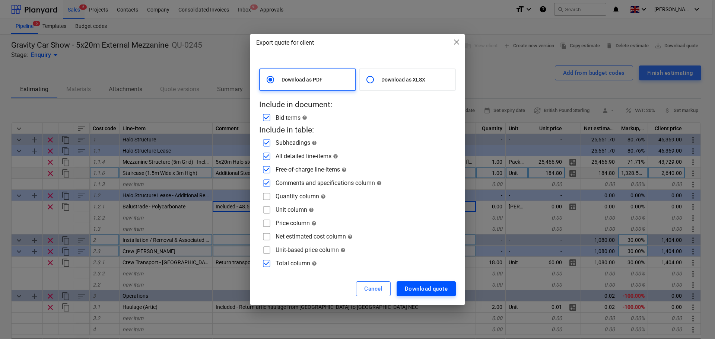
click at [441, 284] on div "Download quote" at bounding box center [426, 289] width 43 height 10
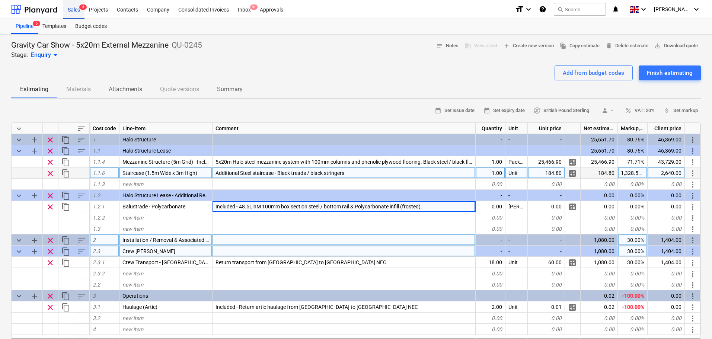
click at [77, 8] on div "Sales 5" at bounding box center [73, 9] width 21 height 19
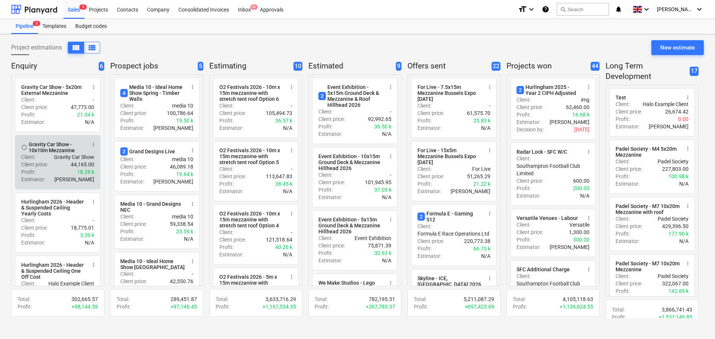
click at [62, 172] on div "Profit : 18.28 k" at bounding box center [57, 171] width 73 height 7
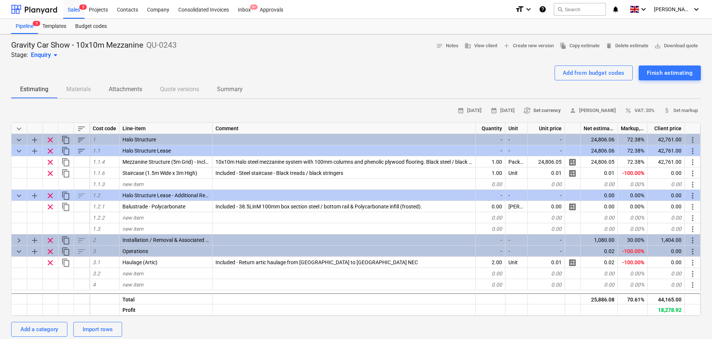
click at [559, 113] on span "currency_exchange Set currency" at bounding box center [542, 110] width 37 height 9
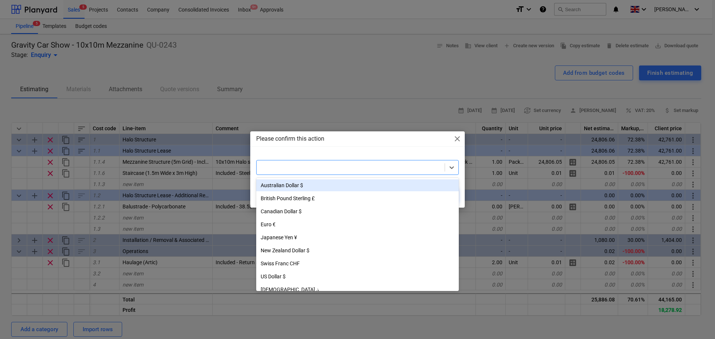
click at [362, 166] on div at bounding box center [350, 167] width 181 height 7
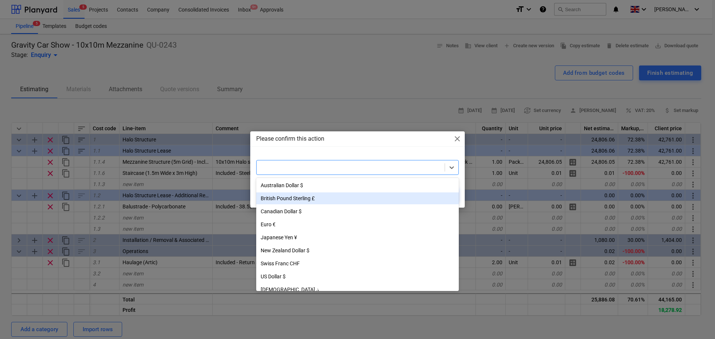
click at [296, 197] on div "British Pound Sterling £" at bounding box center [357, 199] width 203 height 12
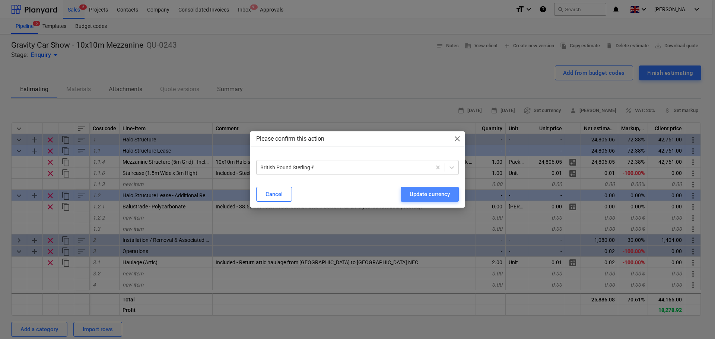
click at [424, 197] on div "Update currency" at bounding box center [430, 195] width 40 height 10
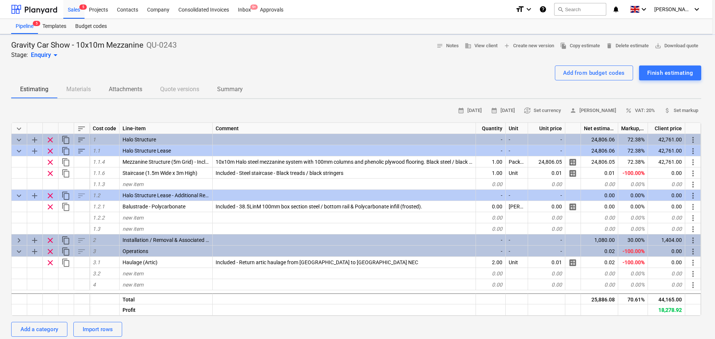
type textarea "x"
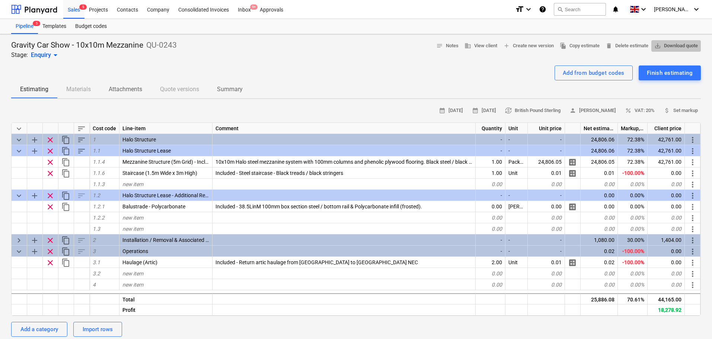
click at [668, 49] on span "save_alt Download quote" at bounding box center [677, 46] width 44 height 9
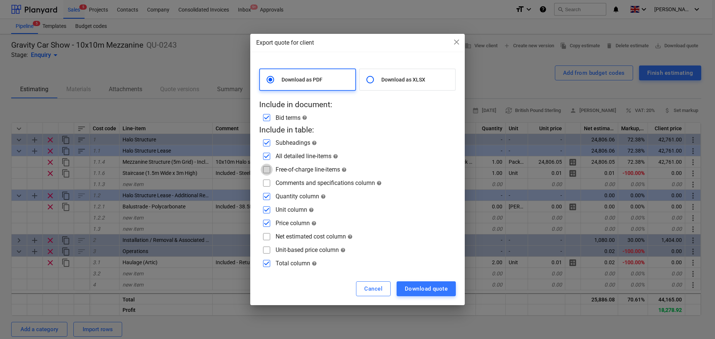
click at [266, 174] on input "checkbox" at bounding box center [267, 170] width 12 height 12
checkbox input "true"
drag, startPoint x: 267, startPoint y: 183, endPoint x: 269, endPoint y: 212, distance: 28.7
click at [267, 184] on input "checkbox" at bounding box center [267, 183] width 12 height 12
checkbox input "true"
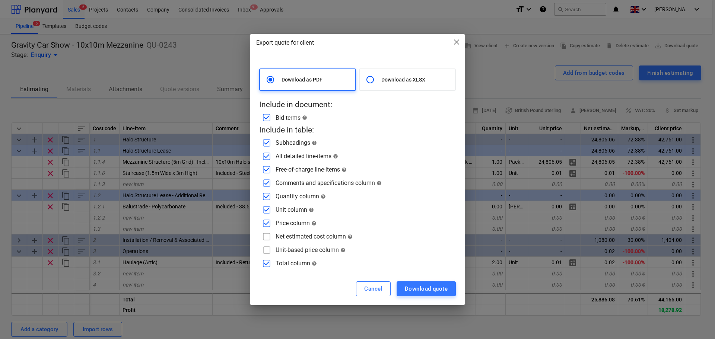
click at [267, 209] on input "checkbox" at bounding box center [267, 210] width 12 height 12
checkbox input "false"
click at [266, 197] on input "checkbox" at bounding box center [267, 197] width 12 height 12
checkbox input "false"
click at [263, 220] on input "checkbox" at bounding box center [267, 223] width 12 height 12
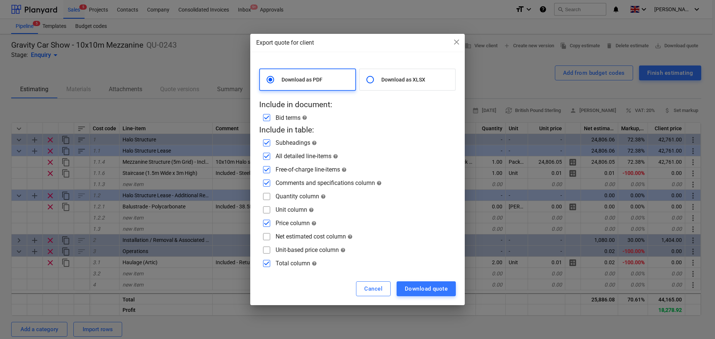
checkbox input "false"
click at [433, 284] on div "Download quote" at bounding box center [426, 289] width 43 height 10
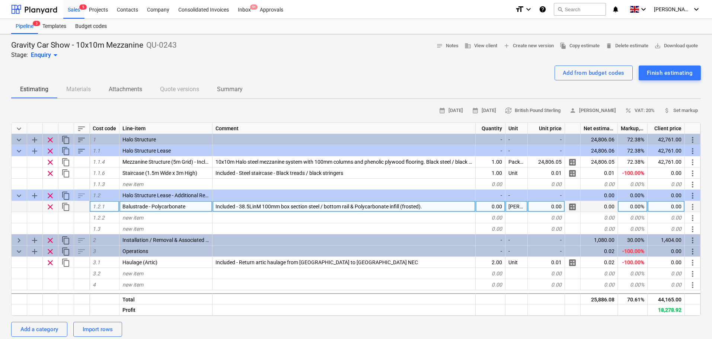
click at [477, 212] on div "0.00" at bounding box center [491, 206] width 30 height 11
type input "1"
type textarea "x"
type input "0.01"
type textarea "x"
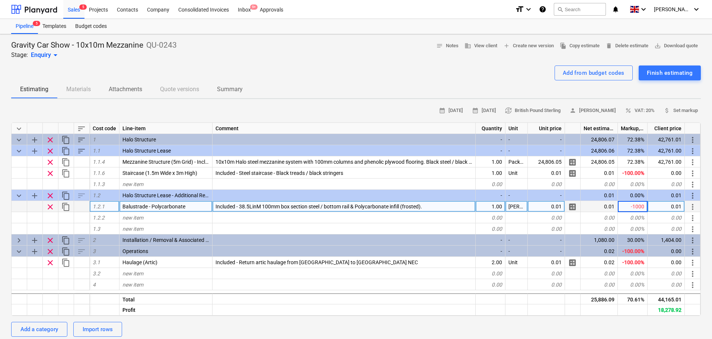
type input "-100"
type textarea "x"
click at [671, 48] on span "save_alt Download quote" at bounding box center [677, 46] width 44 height 9
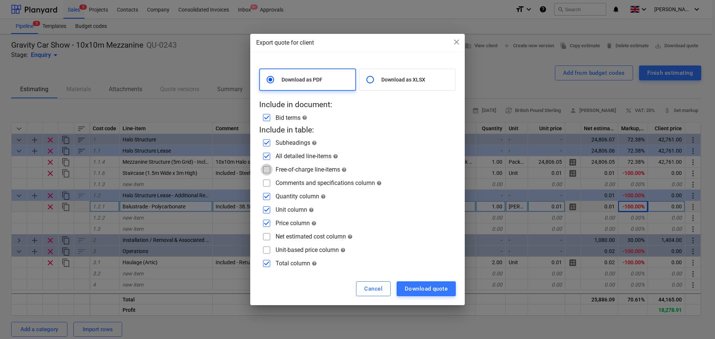
drag, startPoint x: 265, startPoint y: 172, endPoint x: 268, endPoint y: 180, distance: 7.9
click at [265, 172] on input "checkbox" at bounding box center [267, 170] width 12 height 12
checkbox input "true"
click at [269, 182] on input "checkbox" at bounding box center [267, 183] width 12 height 12
checkbox input "true"
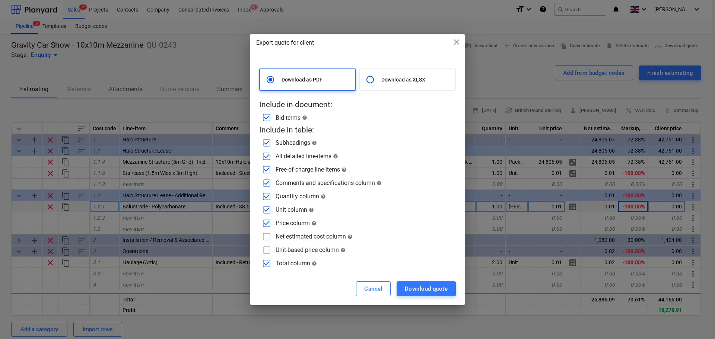
click at [269, 201] on input "checkbox" at bounding box center [267, 197] width 12 height 12
checkbox input "false"
click at [267, 211] on input "checkbox" at bounding box center [267, 210] width 12 height 12
checkbox input "false"
click at [267, 220] on input "checkbox" at bounding box center [267, 223] width 12 height 12
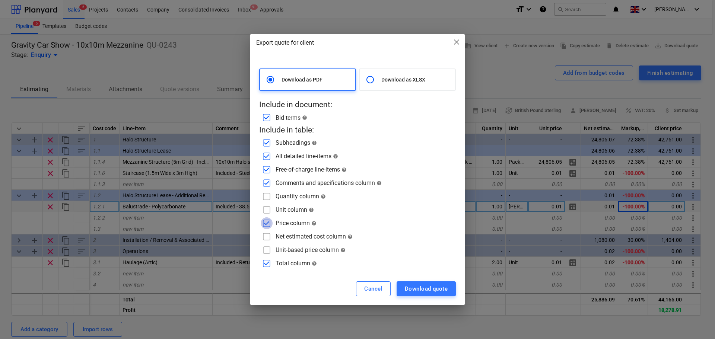
checkbox input "false"
click at [430, 291] on div "Download quote" at bounding box center [426, 289] width 43 height 10
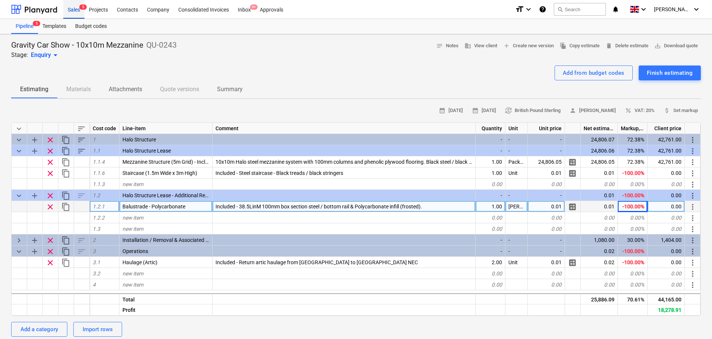
click at [66, 10] on div "Sales 5" at bounding box center [73, 9] width 21 height 19
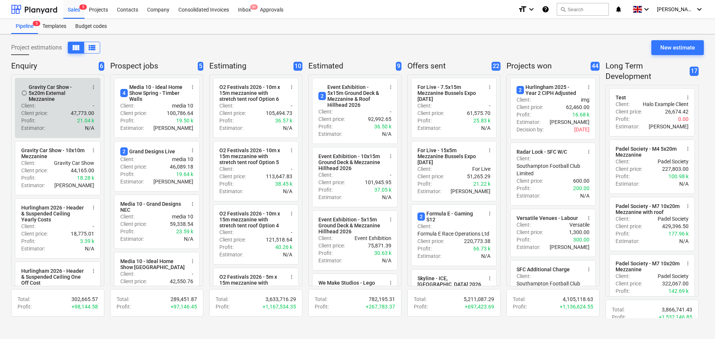
click at [44, 120] on div "Profit : 21.04 k" at bounding box center [57, 120] width 73 height 7
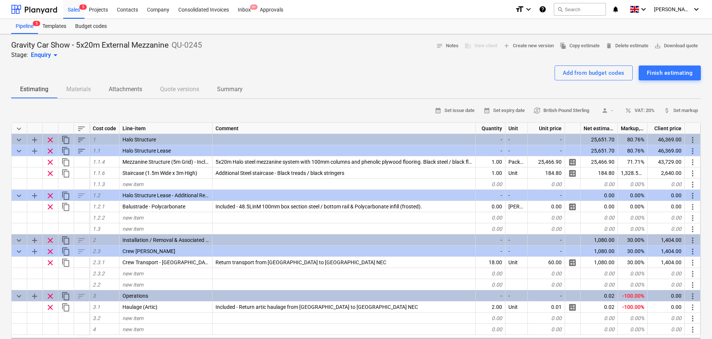
type textarea "x"
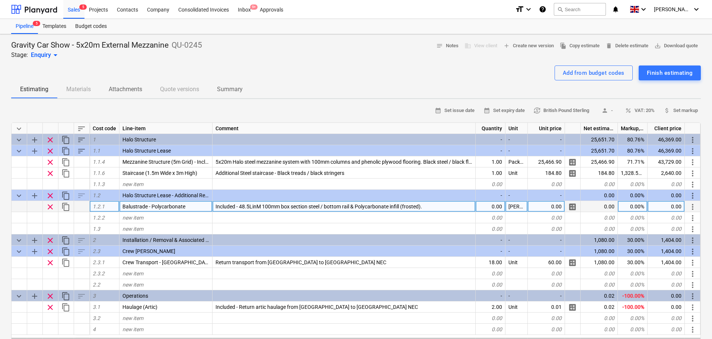
click at [496, 209] on div "0.00" at bounding box center [491, 206] width 30 height 11
type input "1"
type textarea "x"
type input "0.01"
type textarea "x"
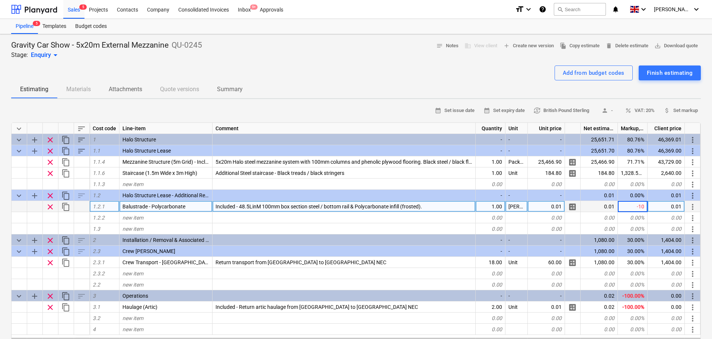
type input "-100"
type textarea "x"
click at [687, 48] on span "save_alt Download quote" at bounding box center [677, 46] width 44 height 9
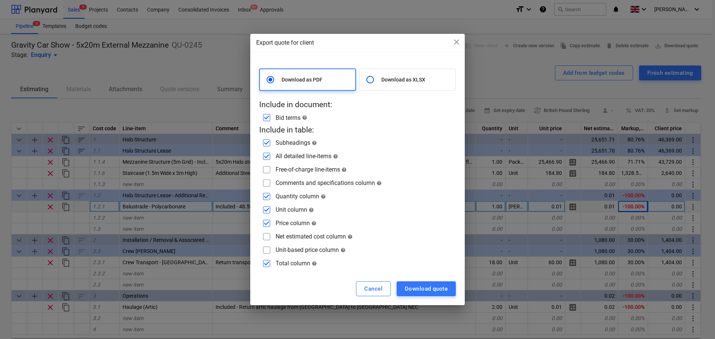
click at [267, 172] on input "checkbox" at bounding box center [267, 170] width 12 height 12
checkbox input "true"
click at [265, 182] on input "checkbox" at bounding box center [267, 183] width 12 height 12
checkbox input "true"
drag, startPoint x: 272, startPoint y: 194, endPoint x: 266, endPoint y: 200, distance: 8.7
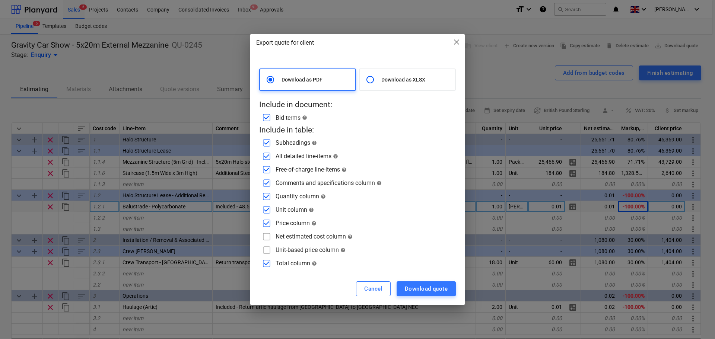
click at [269, 195] on input "checkbox" at bounding box center [267, 197] width 12 height 12
checkbox input "false"
click at [264, 209] on input "checkbox" at bounding box center [267, 210] width 12 height 12
checkbox input "false"
click at [264, 223] on input "checkbox" at bounding box center [267, 223] width 12 height 12
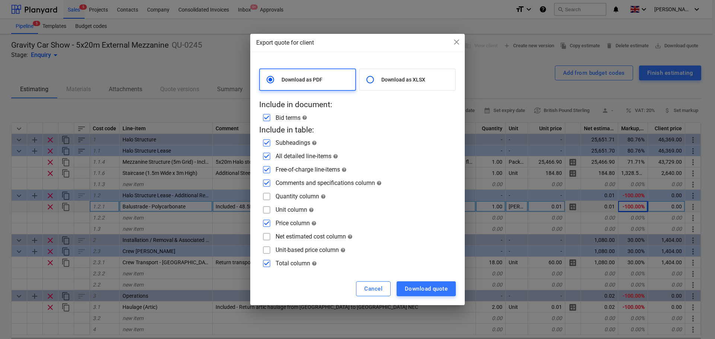
checkbox input "false"
click at [428, 283] on button "Download quote" at bounding box center [426, 289] width 59 height 15
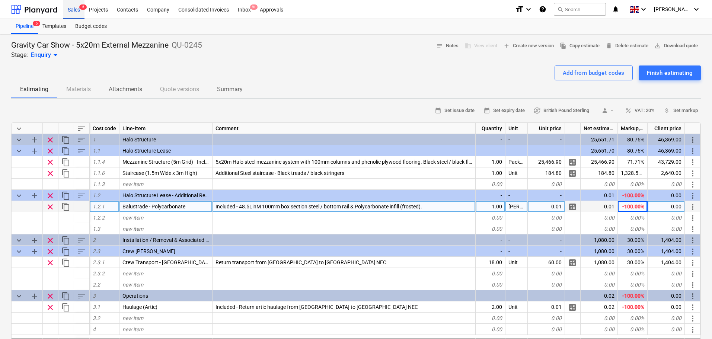
click at [64, 12] on div "Sales 5" at bounding box center [73, 9] width 21 height 19
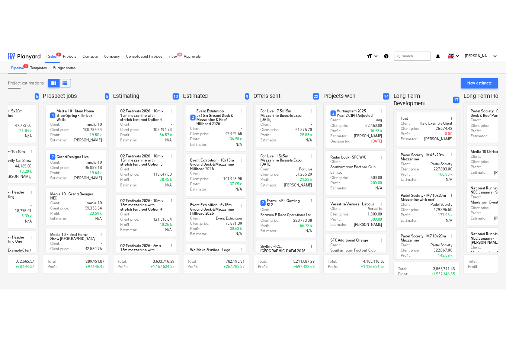
scroll to position [0, 195]
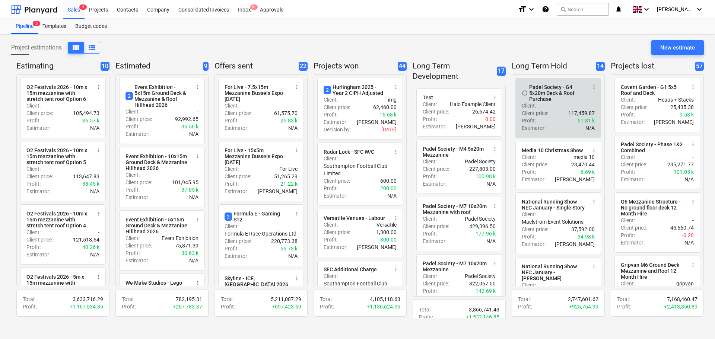
drag, startPoint x: 323, startPoint y: 86, endPoint x: 566, endPoint y: 86, distance: 243.2
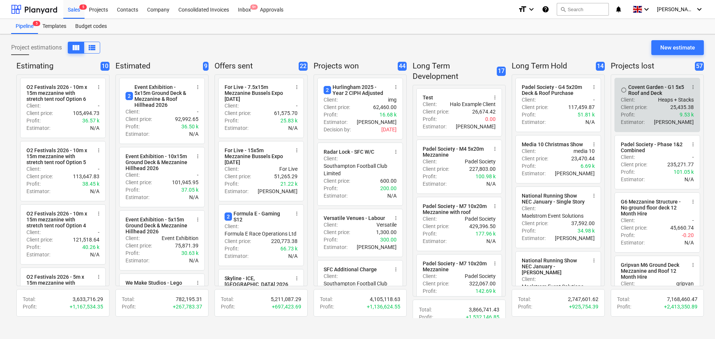
drag, startPoint x: 610, startPoint y: 106, endPoint x: 652, endPoint y: 103, distance: 41.8
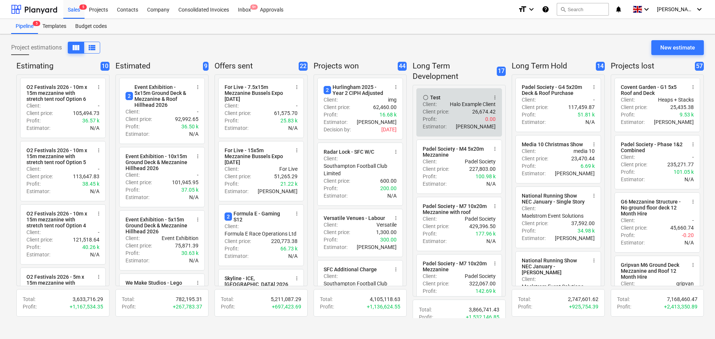
click at [437, 109] on p "Client price :" at bounding box center [436, 111] width 26 height 7
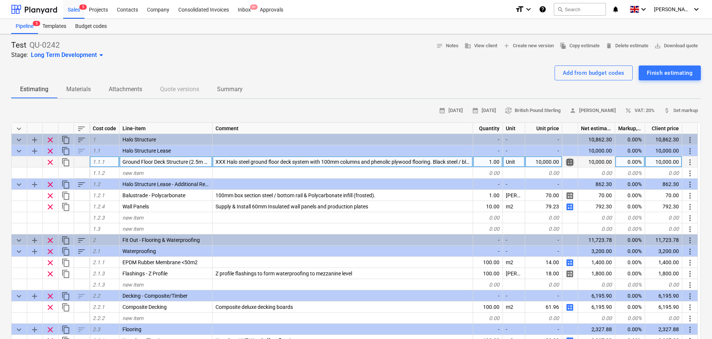
click at [569, 163] on span "calculate" at bounding box center [570, 162] width 9 height 9
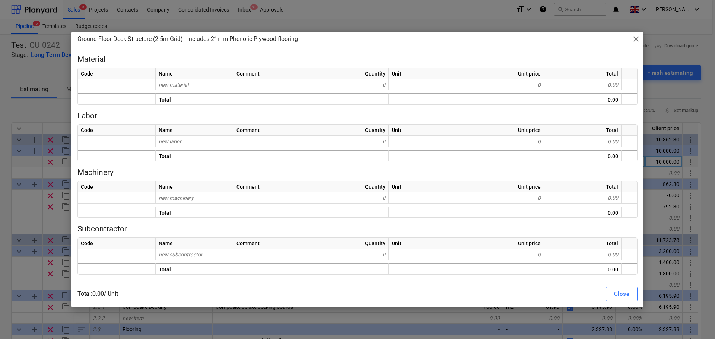
click at [579, 19] on div "Ground Floor Deck Structure (2.5m Grid) - Includes 21mm Phenolic Plywood floori…" at bounding box center [357, 169] width 715 height 339
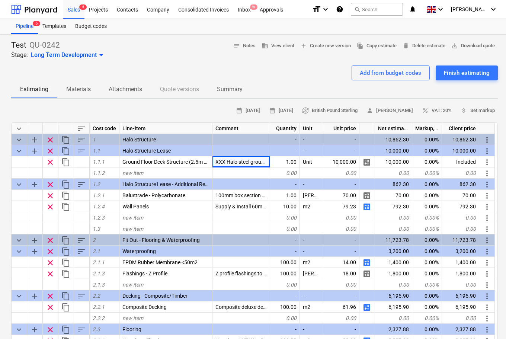
click at [213, 57] on div "Test QU-0242 Stage: Long Term Development arrow_drop_down notes Notes business …" at bounding box center [254, 49] width 487 height 19
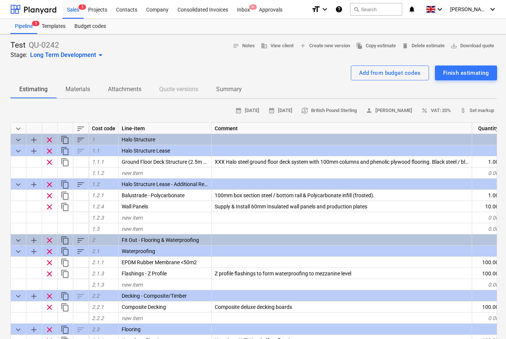
scroll to position [0, 3]
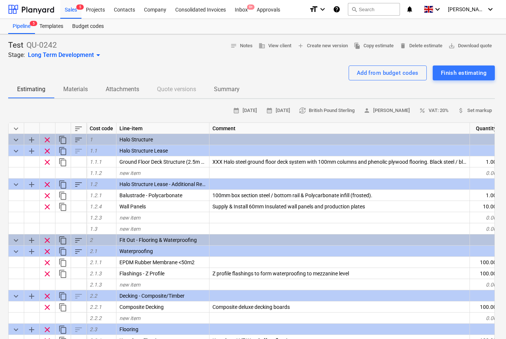
drag, startPoint x: 310, startPoint y: 93, endPoint x: 373, endPoint y: 88, distance: 63.6
click at [247, 69] on div "Add from budget codes Finish estimating" at bounding box center [251, 73] width 487 height 15
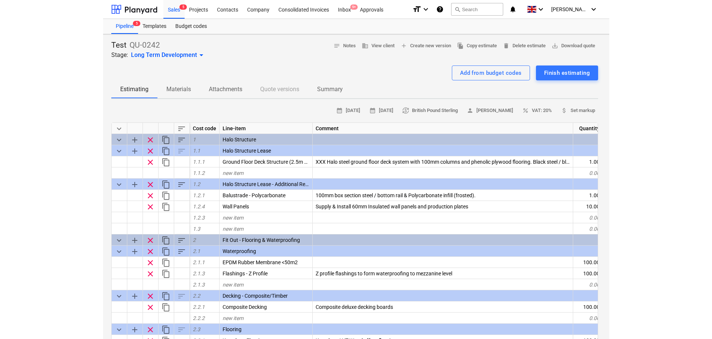
scroll to position [0, 0]
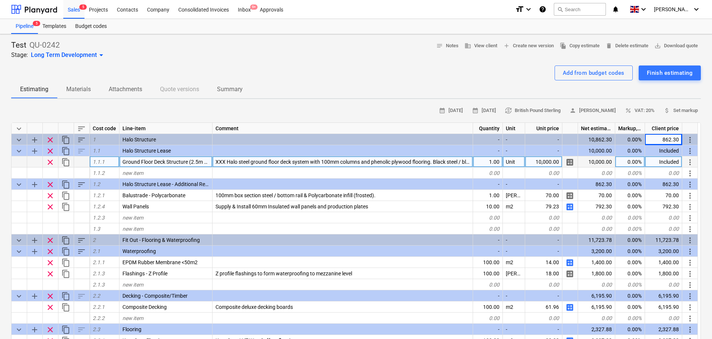
click at [670, 163] on div "Included" at bounding box center [663, 161] width 37 height 11
click at [414, 72] on div "Add from budget codes Finish estimating" at bounding box center [356, 73] width 690 height 15
click at [667, 162] on div "10,000.00" at bounding box center [663, 161] width 37 height 11
click at [452, 85] on div "Estimating Materials Attachments Quote versions Summary" at bounding box center [356, 89] width 690 height 18
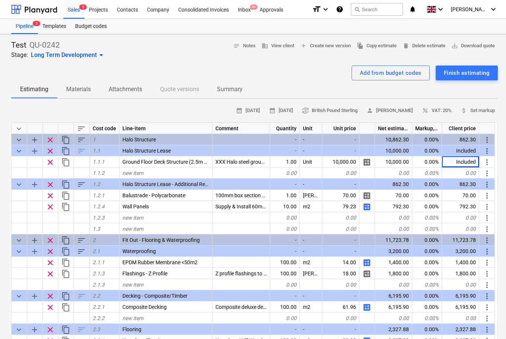
click at [249, 56] on div "Test QU-0242 Stage: Long Term Development arrow_drop_down notes Notes business …" at bounding box center [254, 49] width 487 height 19
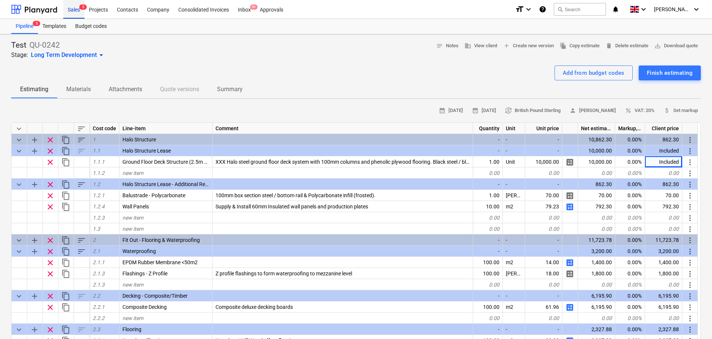
click at [74, 6] on div "Sales 5" at bounding box center [73, 9] width 21 height 19
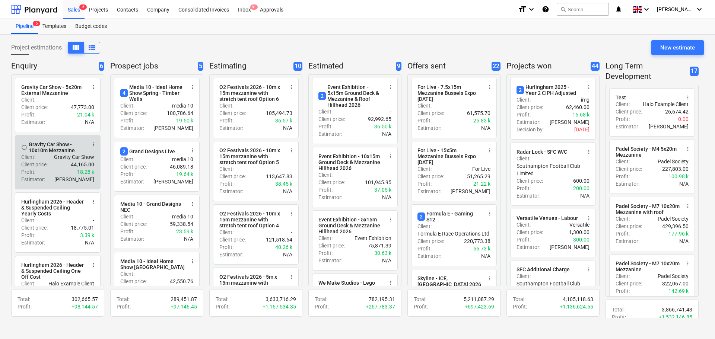
click at [67, 168] on div "Client price : 44,165.00" at bounding box center [57, 164] width 73 height 7
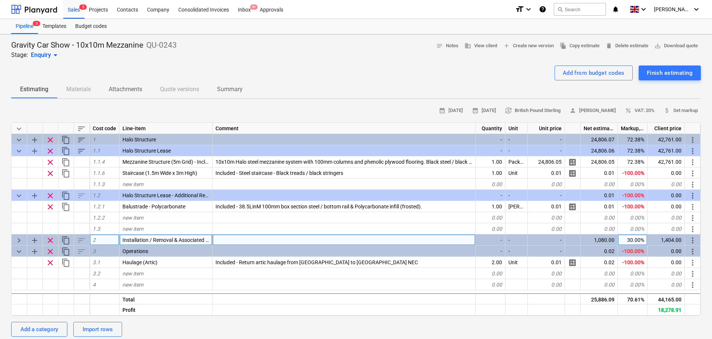
click at [15, 241] on span "keyboard_arrow_right" at bounding box center [19, 240] width 9 height 9
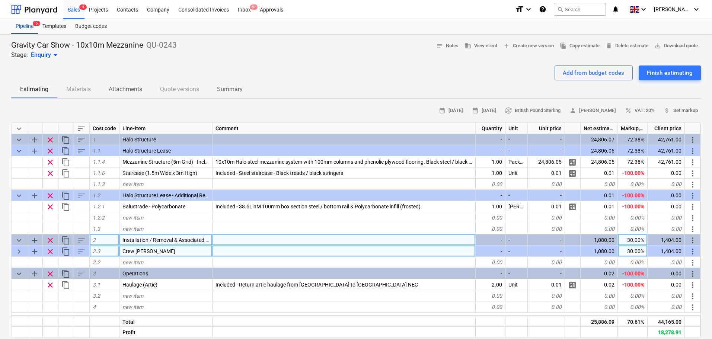
click at [20, 251] on span "keyboard_arrow_right" at bounding box center [19, 251] width 9 height 9
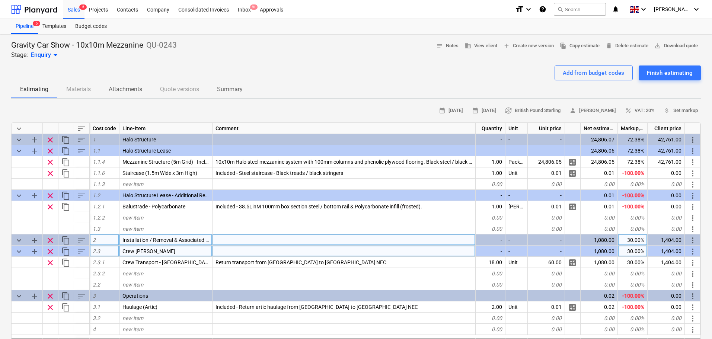
click at [50, 240] on span "clear" at bounding box center [50, 240] width 9 height 9
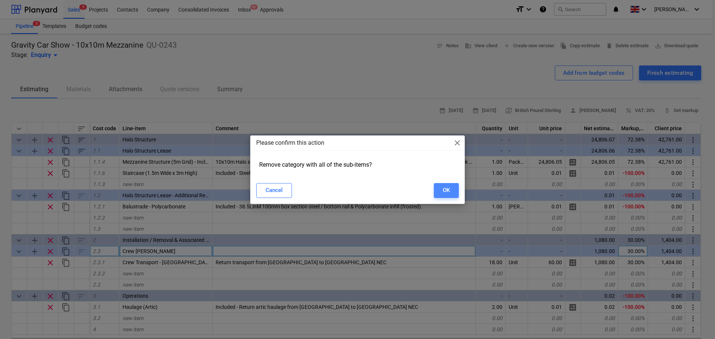
click at [436, 189] on button "OK" at bounding box center [446, 190] width 25 height 15
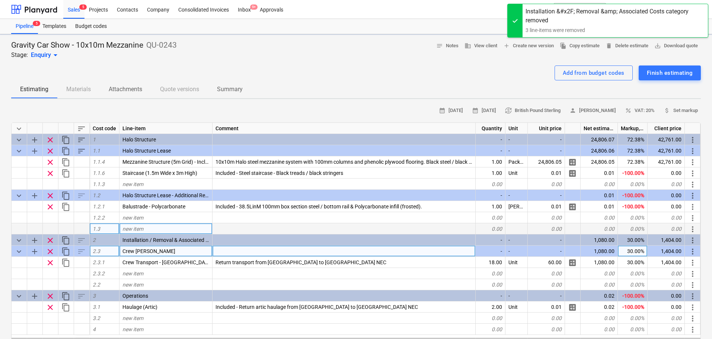
type textarea "x"
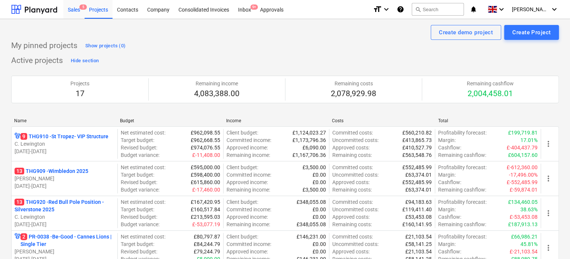
click at [71, 9] on div "Sales 5" at bounding box center [73, 9] width 21 height 19
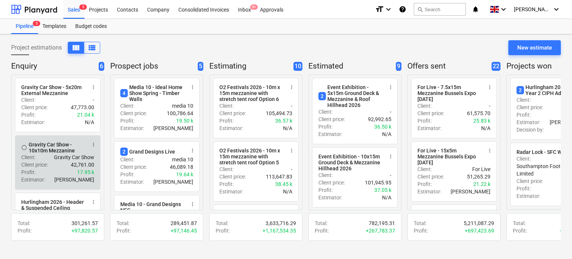
click at [49, 171] on div "Profit : 17.95 k" at bounding box center [57, 171] width 73 height 7
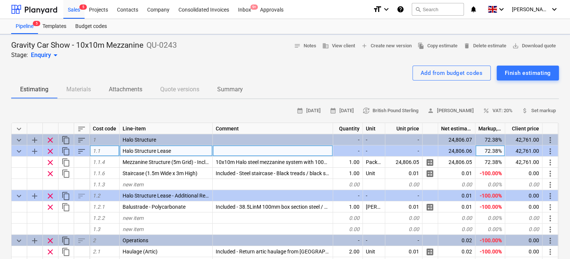
type textarea "x"
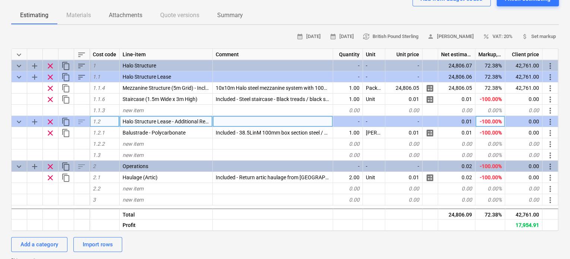
scroll to position [74, 0]
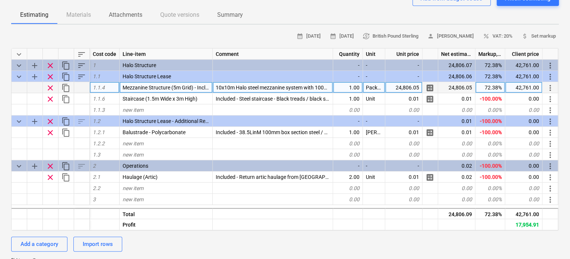
click at [443, 90] on div "24,806.05" at bounding box center [456, 87] width 37 height 11
click at [406, 88] on div "24,806.05" at bounding box center [403, 87] width 37 height 11
type input "25411.05"
type textarea "x"
type input "43547.17"
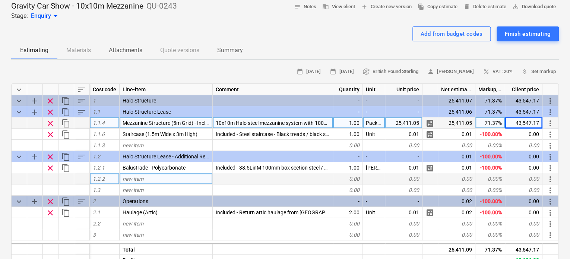
scroll to position [0, 0]
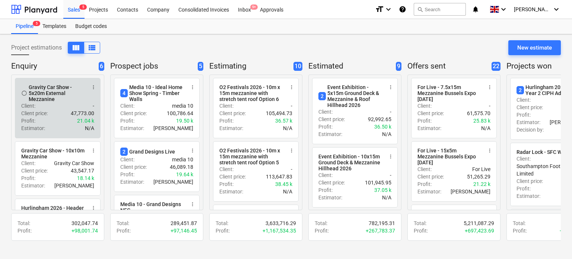
click at [59, 114] on div "Client price : 47,773.00" at bounding box center [57, 112] width 73 height 7
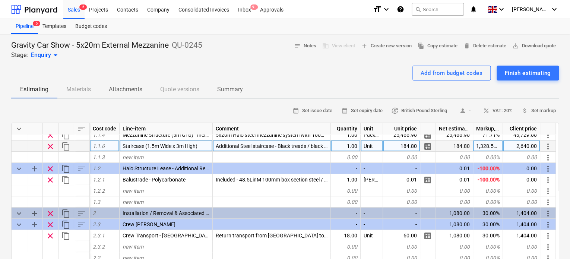
scroll to position [28, 0]
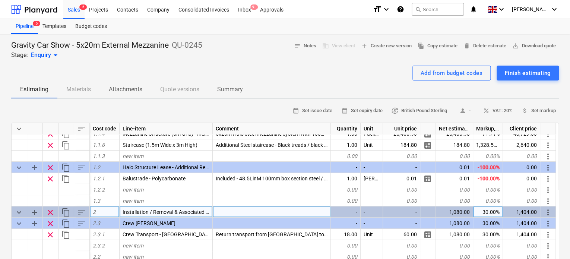
click at [50, 210] on span "clear" at bounding box center [50, 212] width 9 height 9
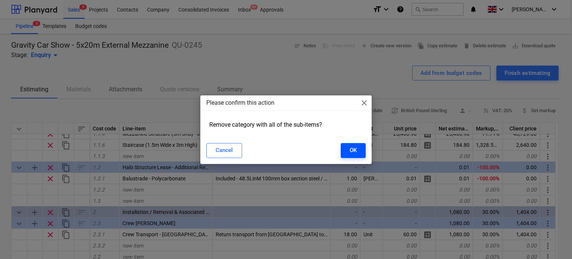
click at [343, 149] on button "OK" at bounding box center [353, 150] width 25 height 15
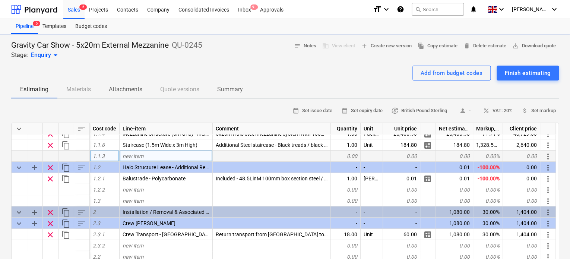
type textarea "x"
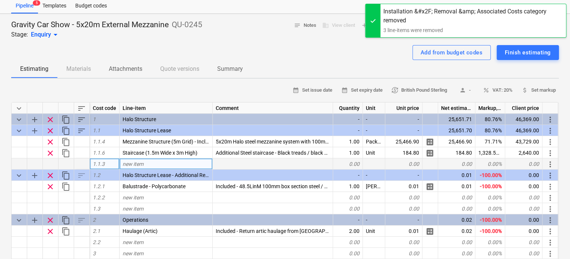
scroll to position [0, 0]
